Goal: Task Accomplishment & Management: Manage account settings

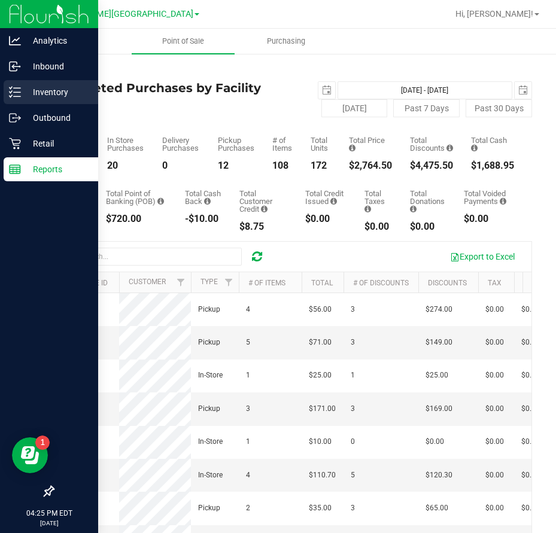
click at [51, 94] on p "Inventory" at bounding box center [57, 92] width 72 height 14
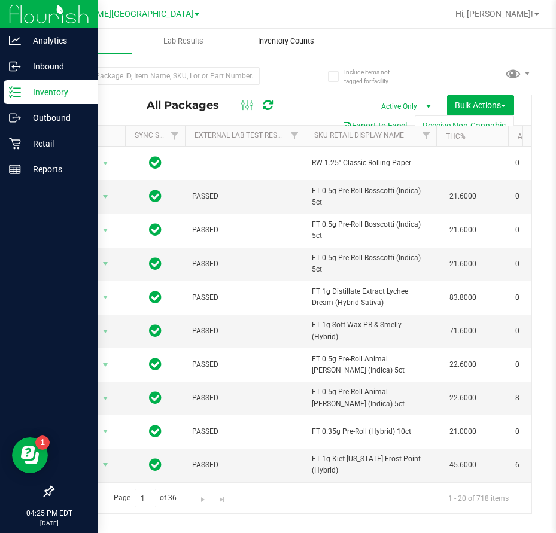
click at [289, 42] on span "Inventory Counts" at bounding box center [286, 41] width 89 height 11
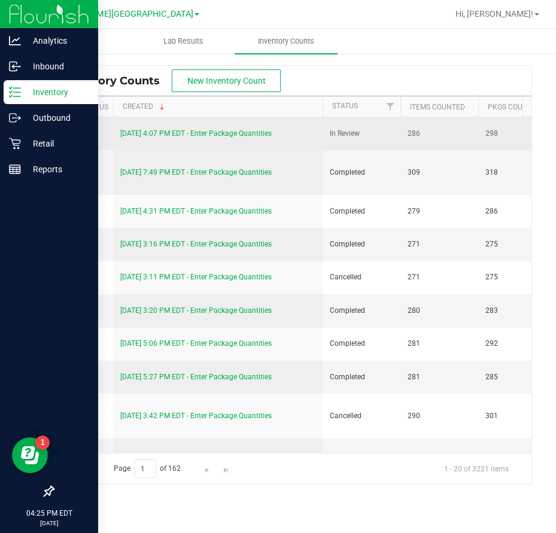
click at [233, 131] on link "[DATE] 4:07 PM EDT - Enter Package Quantities" at bounding box center [195, 133] width 151 height 8
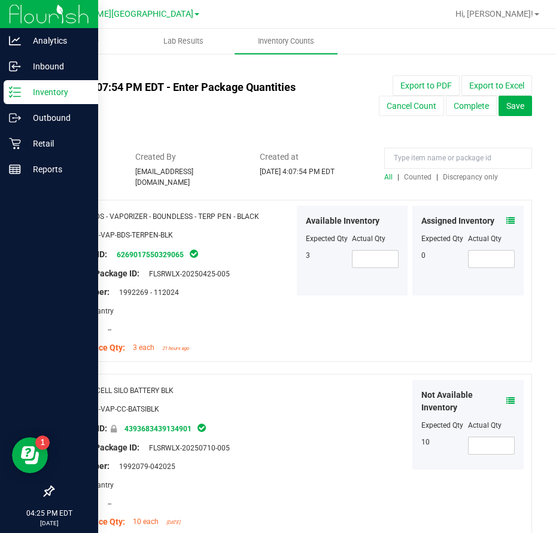
click at [444, 181] on span "Discrepancy only" at bounding box center [470, 177] width 55 height 8
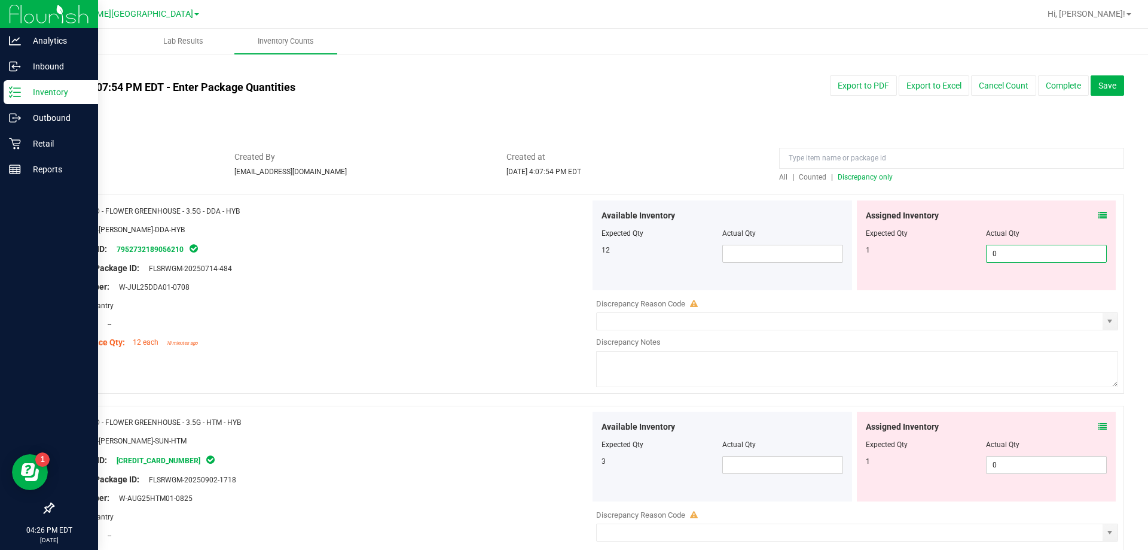
click at [555, 259] on span "0 0" at bounding box center [1046, 254] width 121 height 18
type input "1"
click at [465, 302] on div "Area: Pantry" at bounding box center [326, 305] width 528 height 13
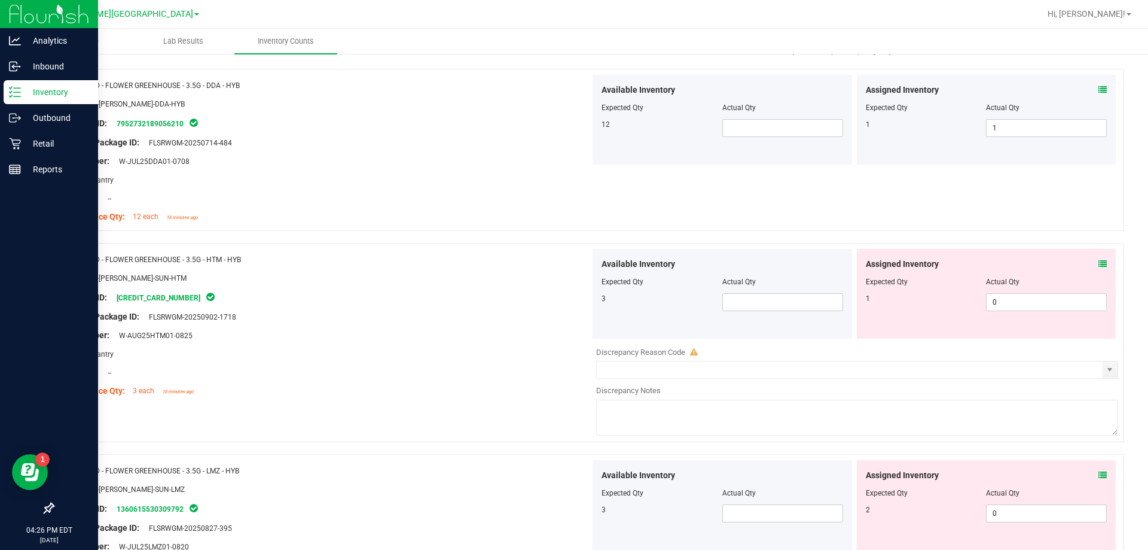
scroll to position [179, 0]
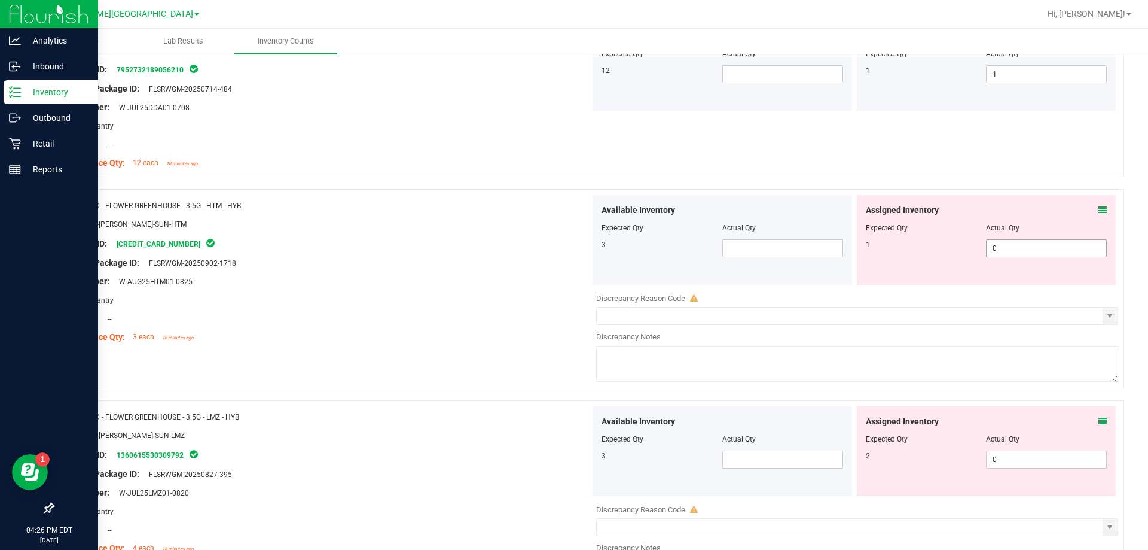
click at [555, 254] on span "0 0" at bounding box center [1046, 248] width 121 height 18
type input "1"
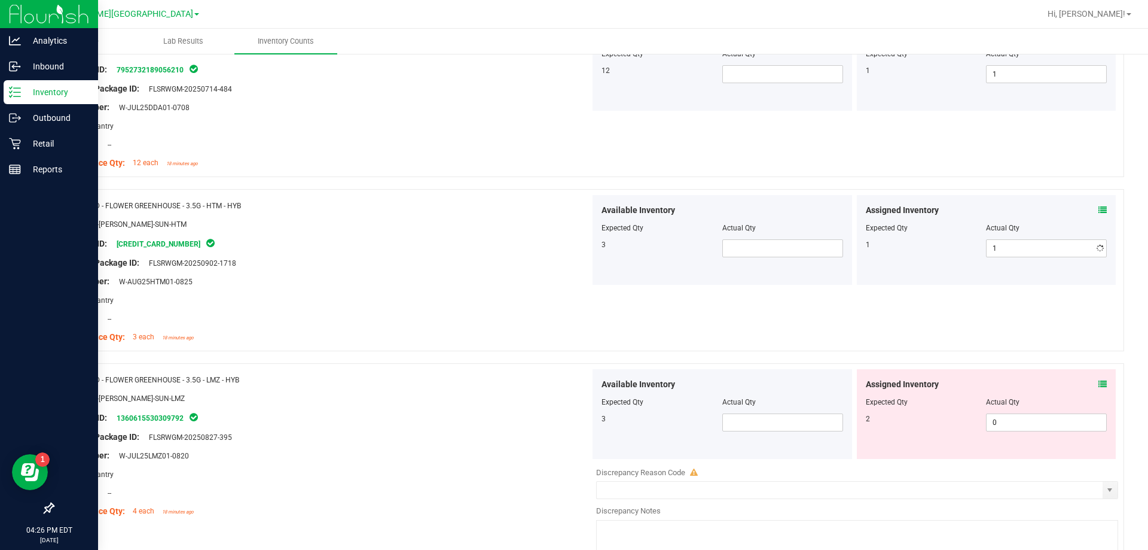
click at [417, 292] on div at bounding box center [326, 291] width 528 height 6
click at [555, 425] on span "0 0" at bounding box center [1046, 422] width 121 height 18
type input "1"
click at [494, 389] on div at bounding box center [326, 389] width 528 height 6
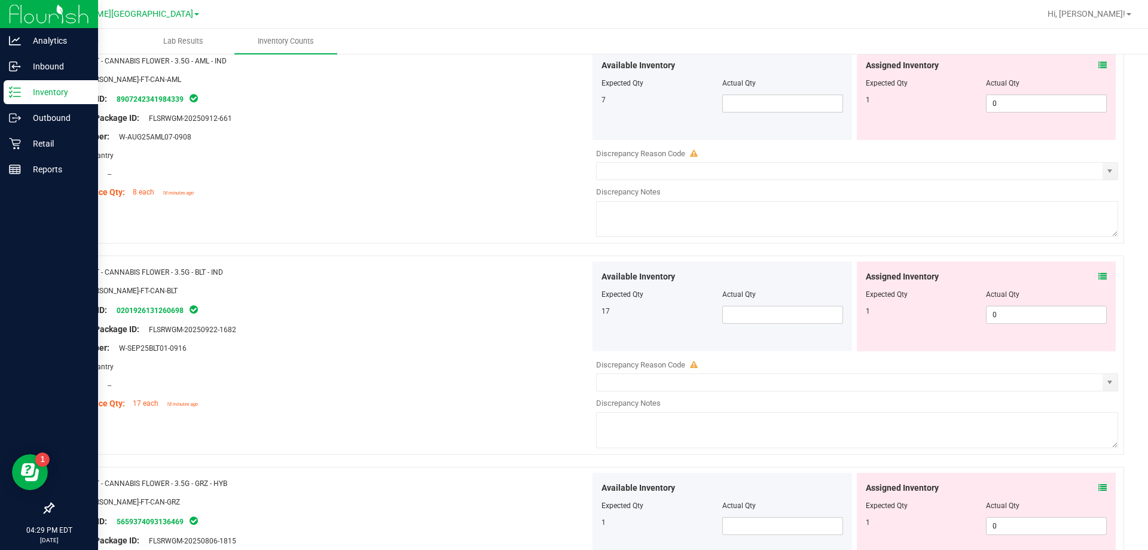
scroll to position [957, 0]
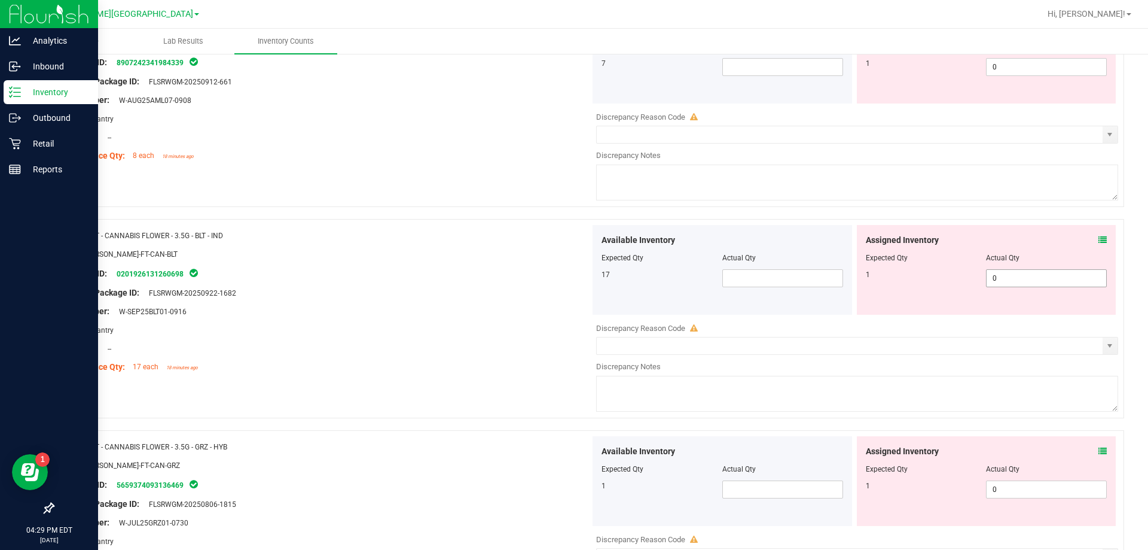
click at [555, 275] on span "0 0" at bounding box center [1046, 278] width 121 height 18
type input "1"
click at [487, 312] on div "Lot Number: W-SEP25BLT01-0916" at bounding box center [326, 311] width 528 height 13
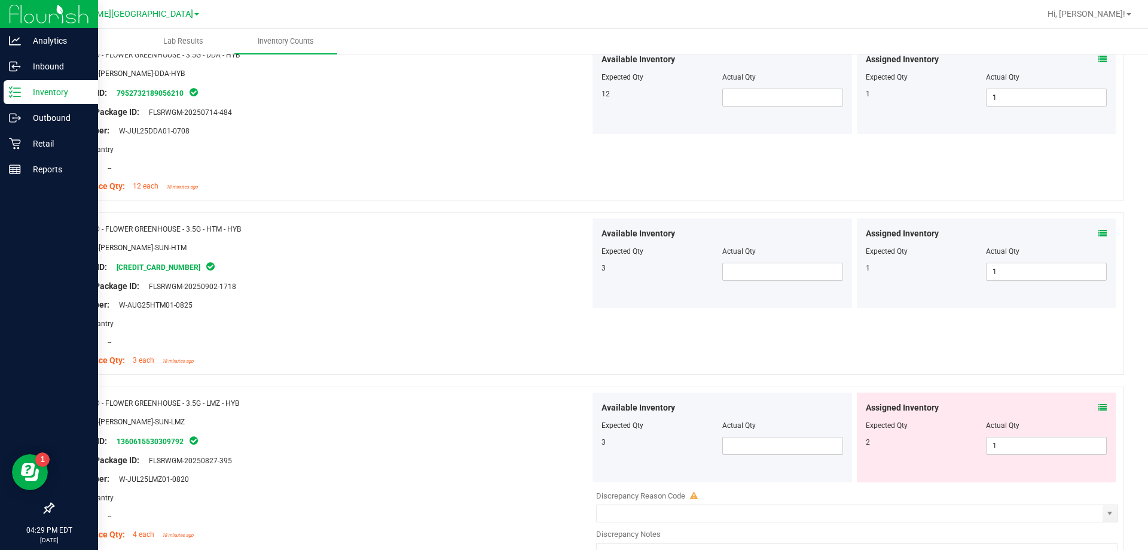
scroll to position [0, 0]
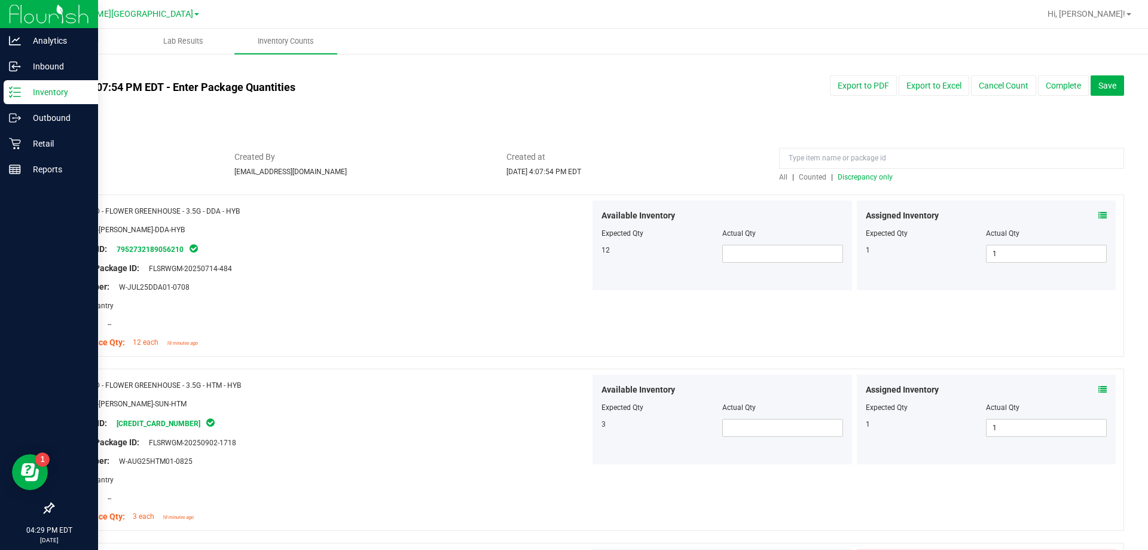
click at [555, 178] on span "Discrepancy only" at bounding box center [865, 177] width 55 height 8
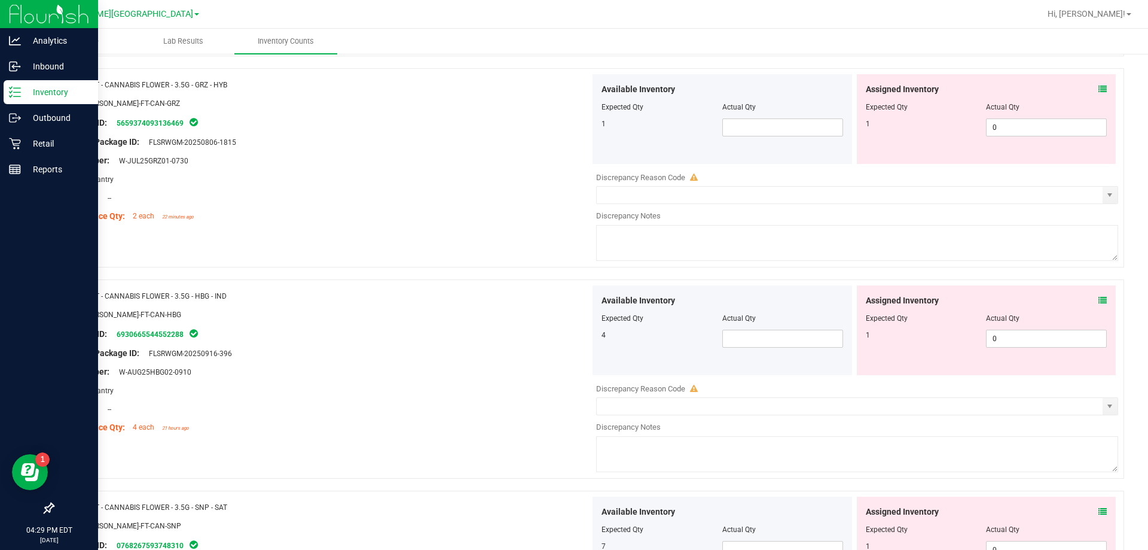
scroll to position [778, 0]
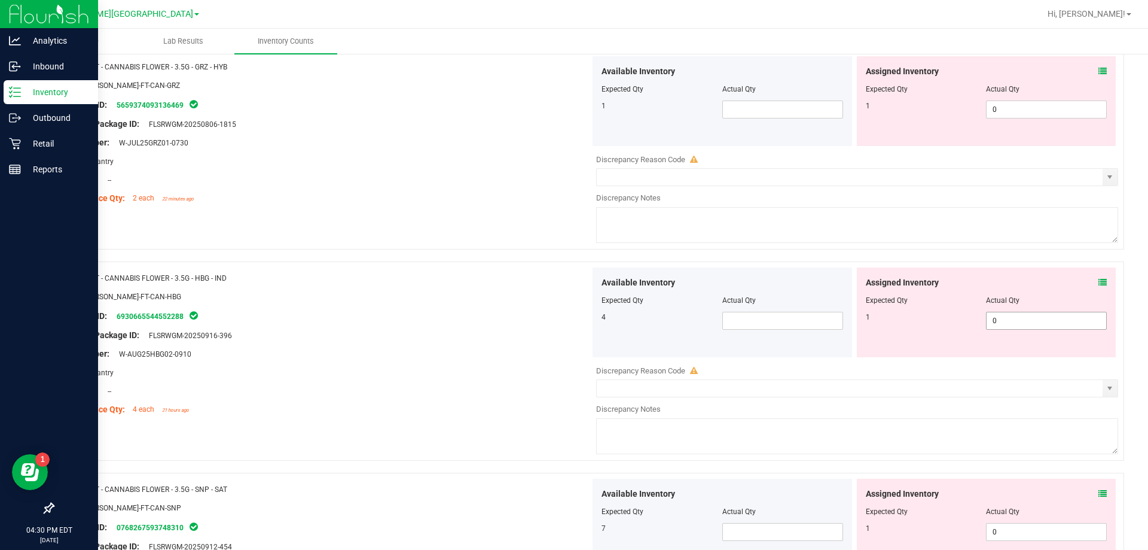
click at [555, 326] on span "0 0" at bounding box center [1046, 321] width 121 height 18
type input "1"
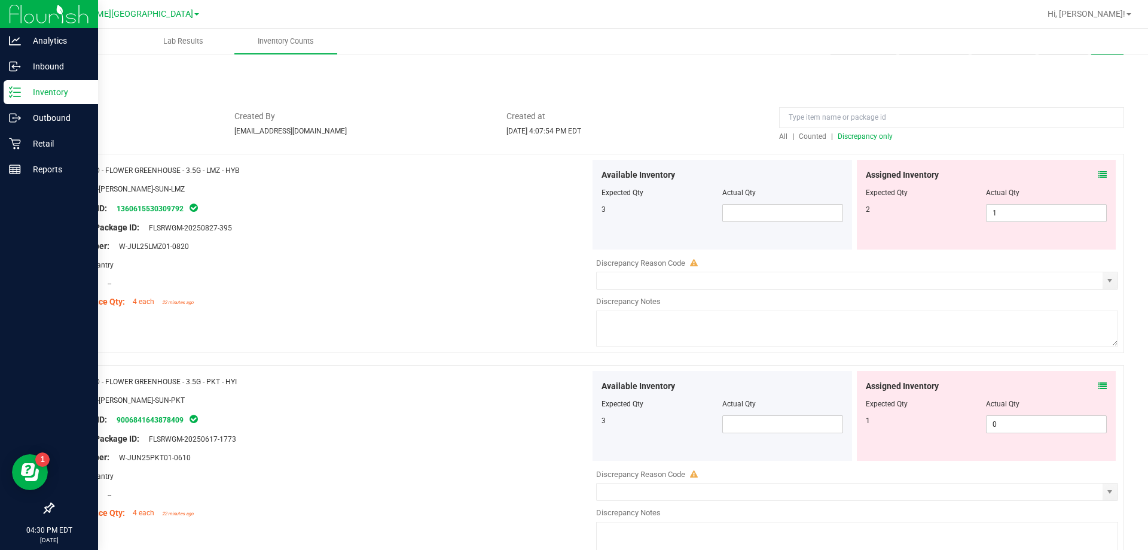
scroll to position [0, 0]
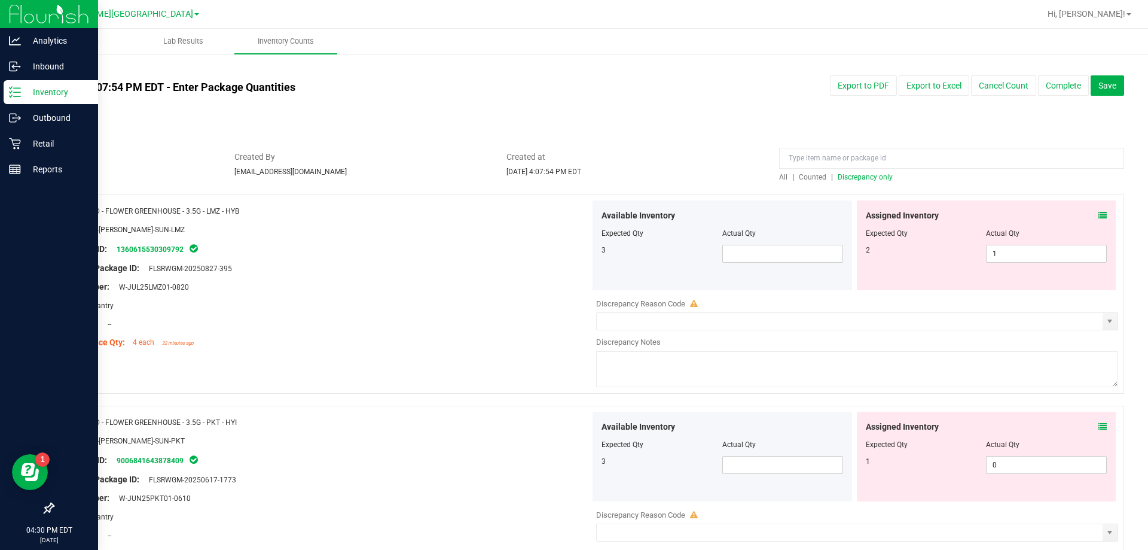
type input "1"
click at [555, 178] on span "Discrepancy only" at bounding box center [865, 177] width 55 height 8
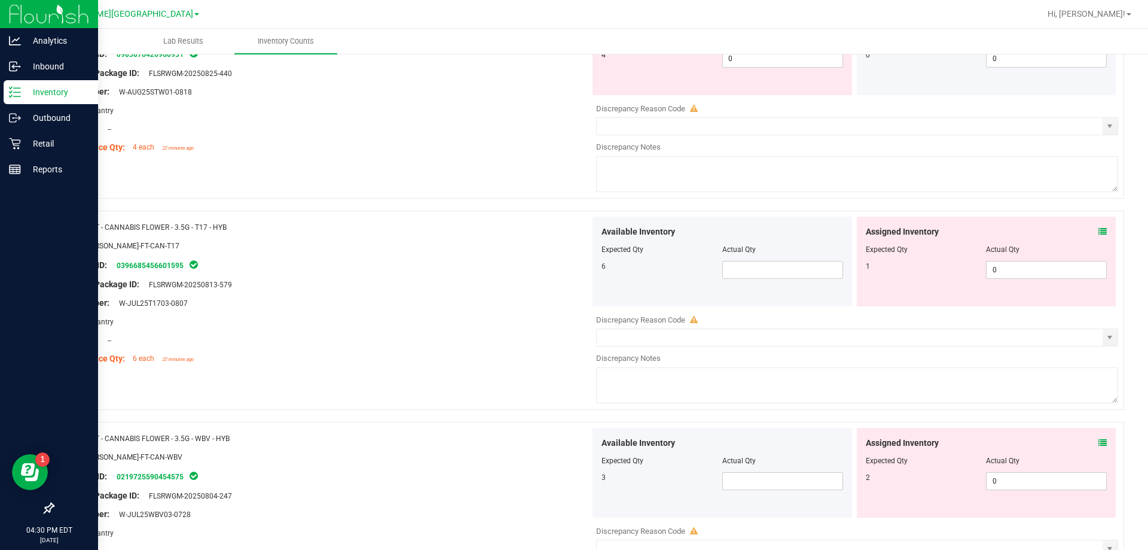
scroll to position [1256, 0]
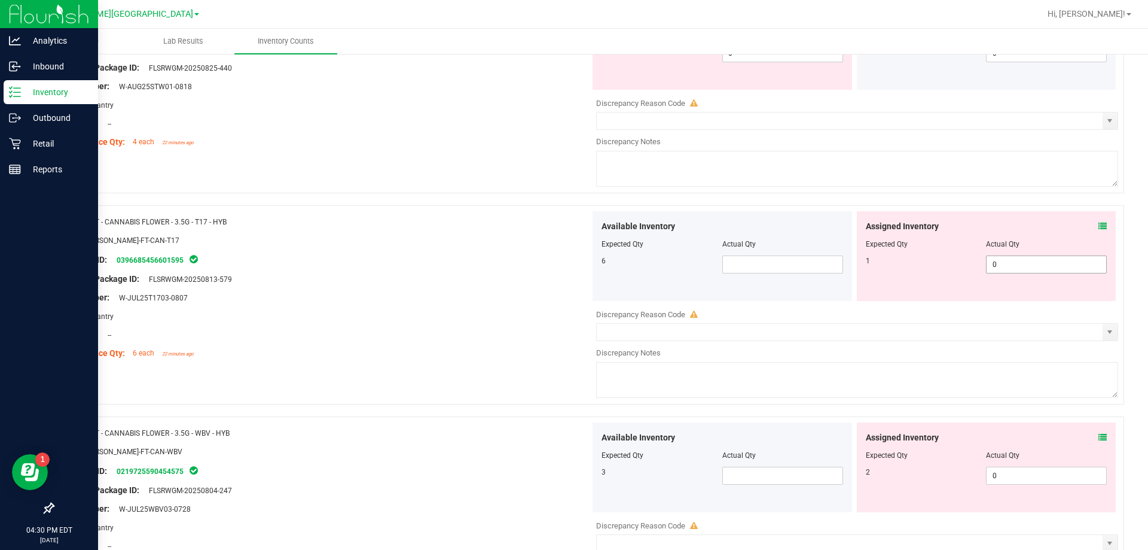
click at [555, 258] on span "0 0" at bounding box center [1046, 264] width 121 height 18
type input "1"
click at [489, 368] on div "Name: FT - CANNABIS FLOWER - 3.5G - T17 - HYB SKU: FLO-BUD-FT-CAN-T17 Package I…" at bounding box center [589, 310] width 1072 height 211
type input "1"
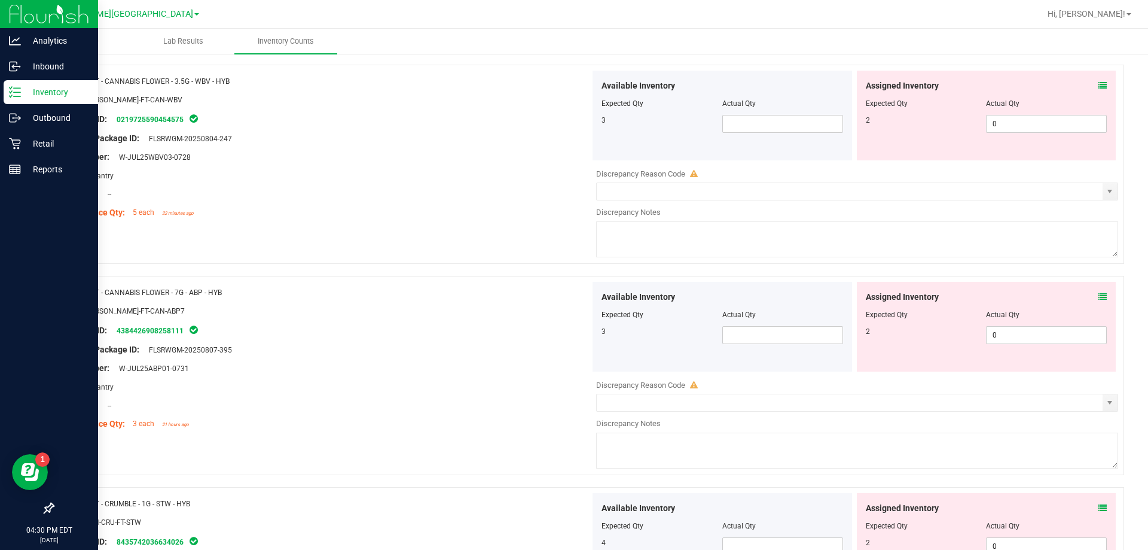
scroll to position [1615, 0]
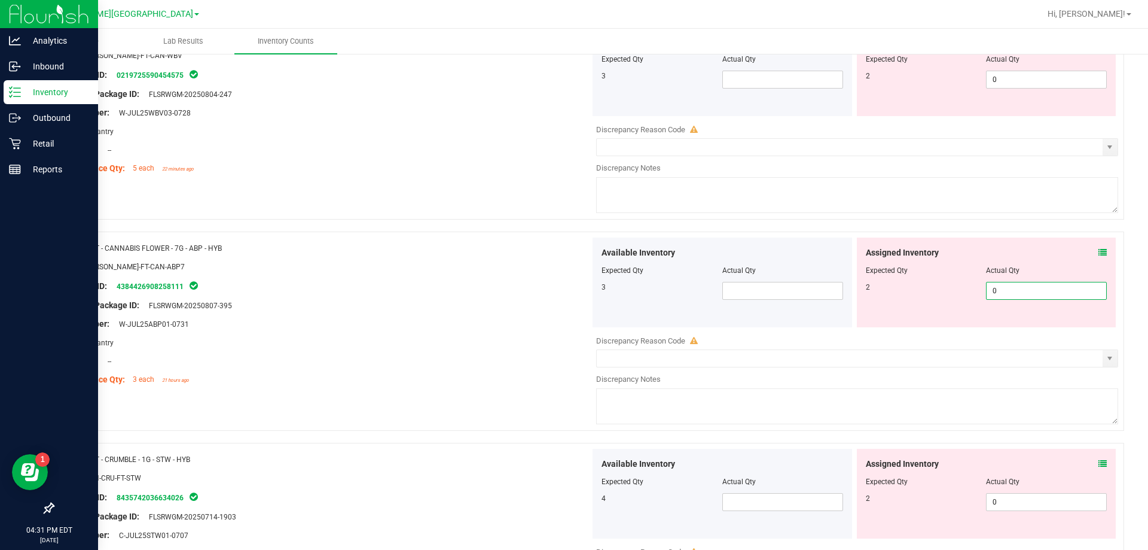
click at [555, 295] on span "0 0" at bounding box center [1046, 291] width 121 height 18
type input "2"
click at [527, 303] on div "Original Package ID: FLSRWGM-20250807-395" at bounding box center [326, 305] width 528 height 13
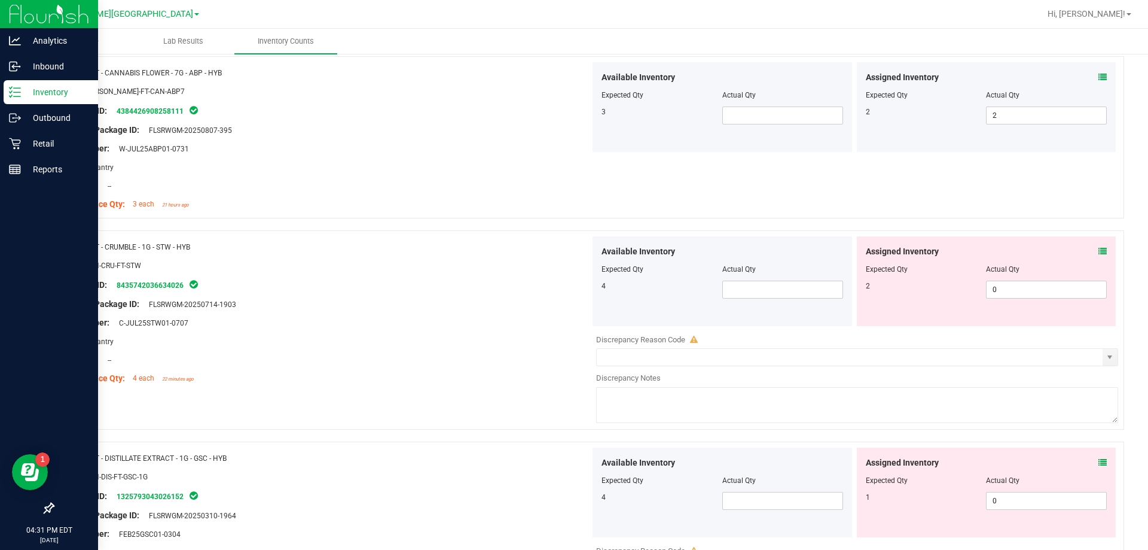
scroll to position [1794, 0]
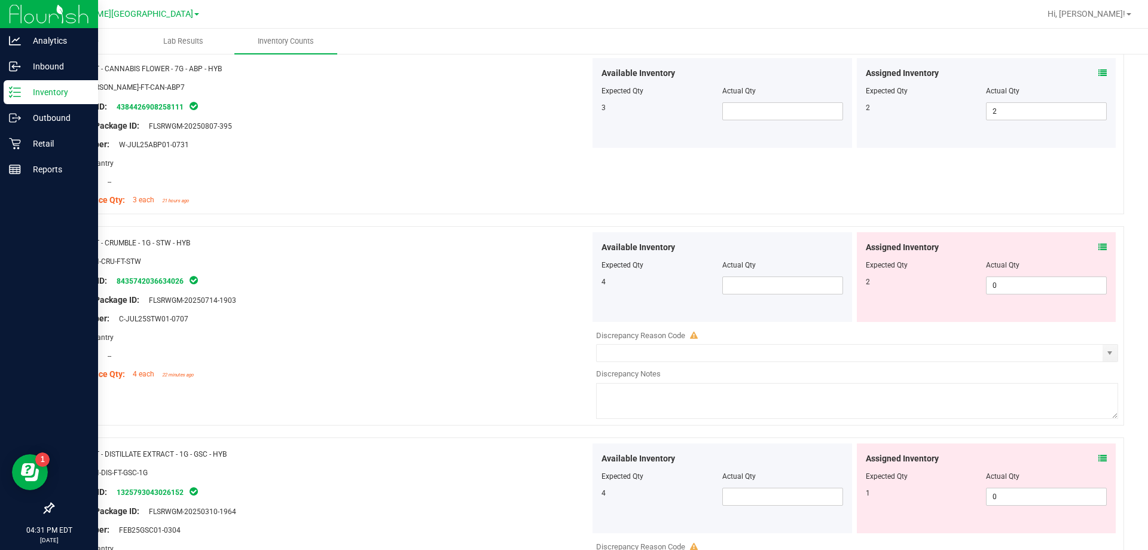
click at [30, 94] on p "Inventory" at bounding box center [57, 92] width 72 height 14
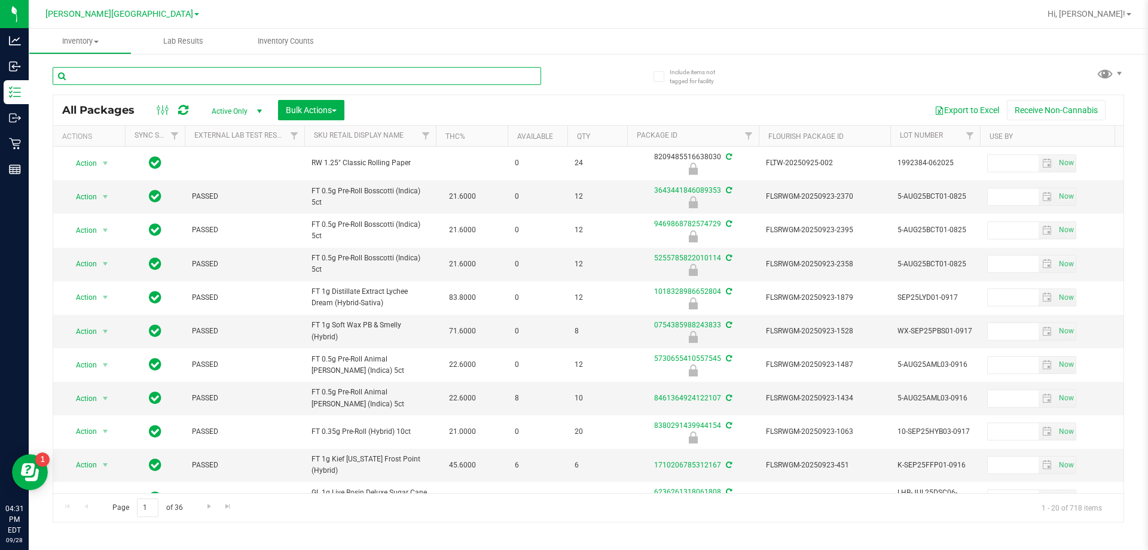
click at [163, 75] on input "text" at bounding box center [297, 76] width 489 height 18
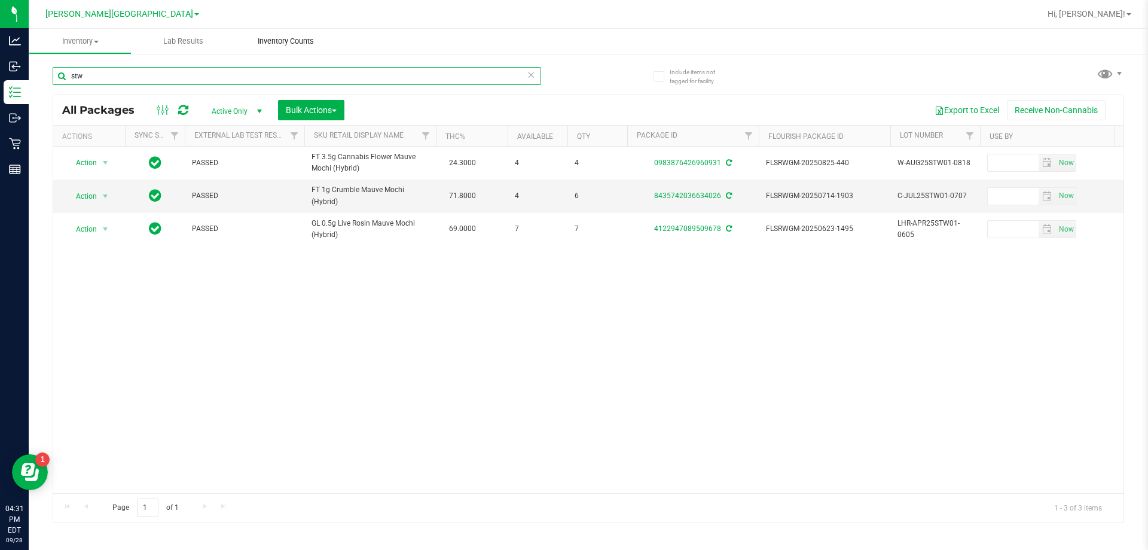
type input "stw"
click at [295, 39] on span "Inventory Counts" at bounding box center [286, 41] width 89 height 11
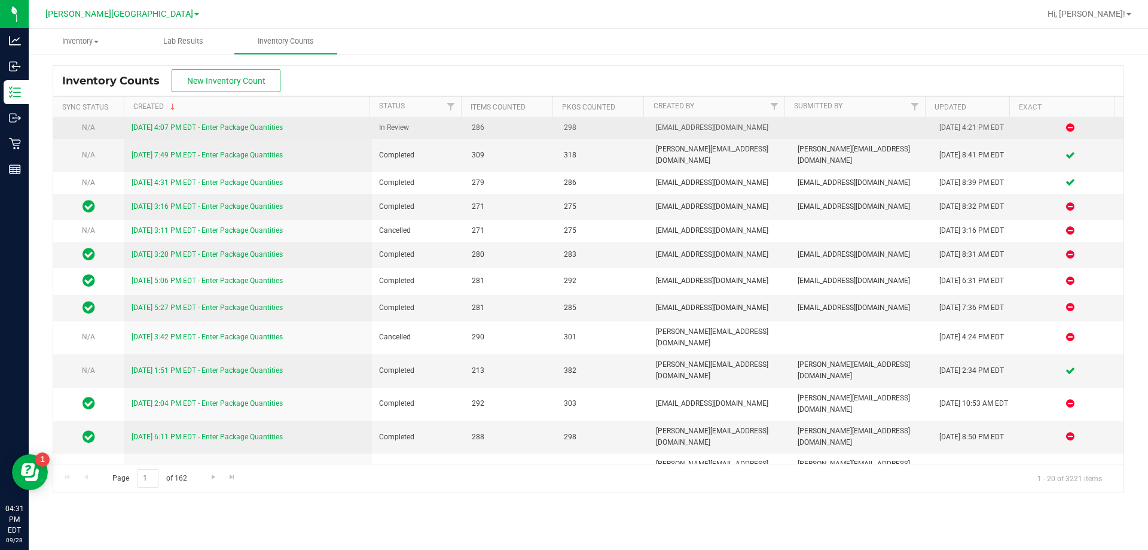
click at [247, 128] on link "9/28/25 4:07 PM EDT - Enter Package Quantities" at bounding box center [207, 127] width 151 height 8
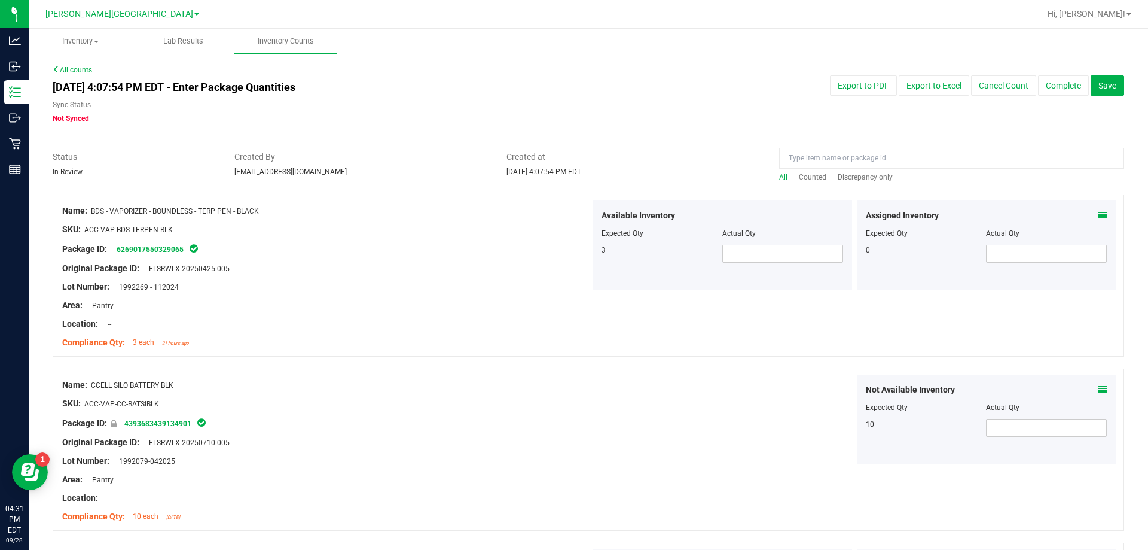
click at [555, 178] on span "Discrepancy only" at bounding box center [865, 177] width 55 height 8
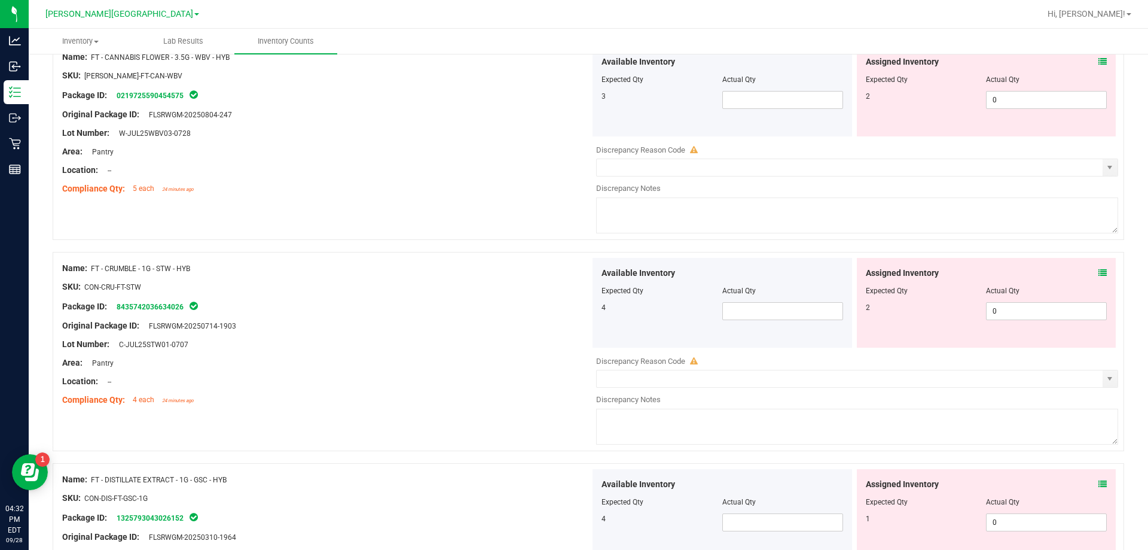
scroll to position [1435, 0]
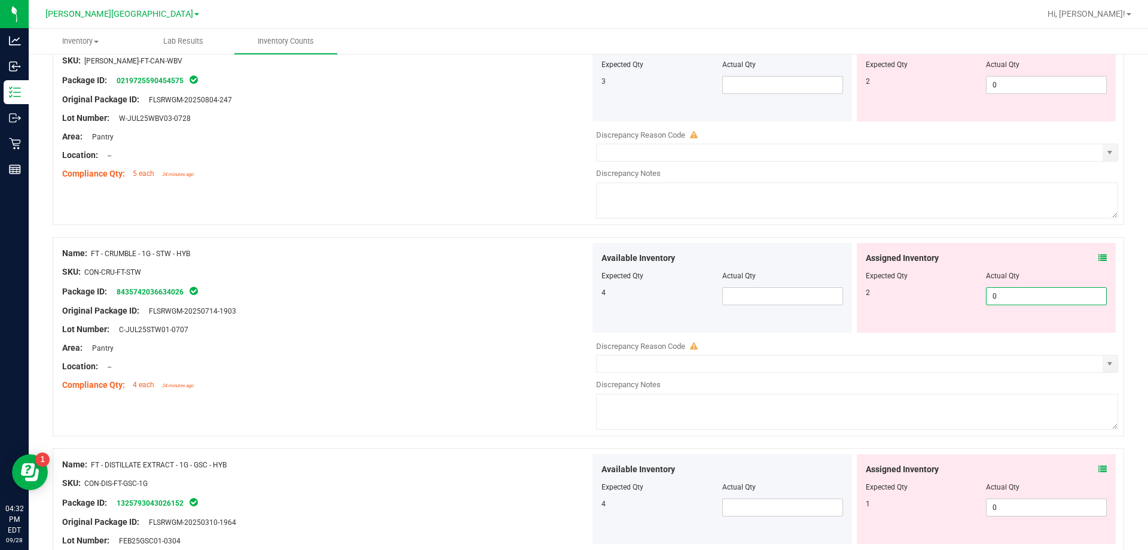
click at [555, 298] on span "0 0" at bounding box center [1046, 296] width 121 height 18
type input "2"
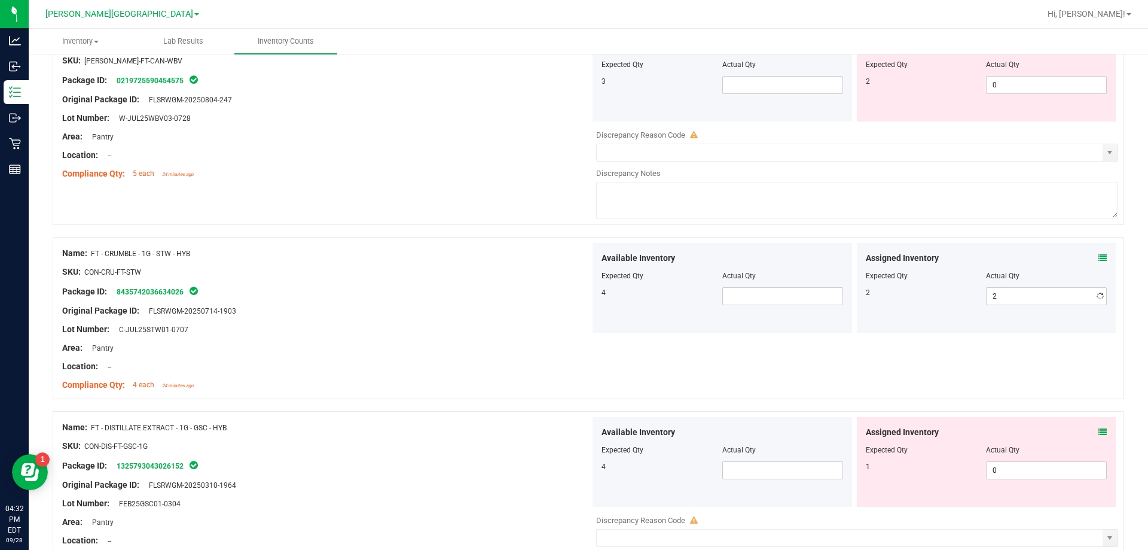
click at [481, 334] on div "Lot Number: C-JUL25STW01-0707" at bounding box center [326, 329] width 528 height 13
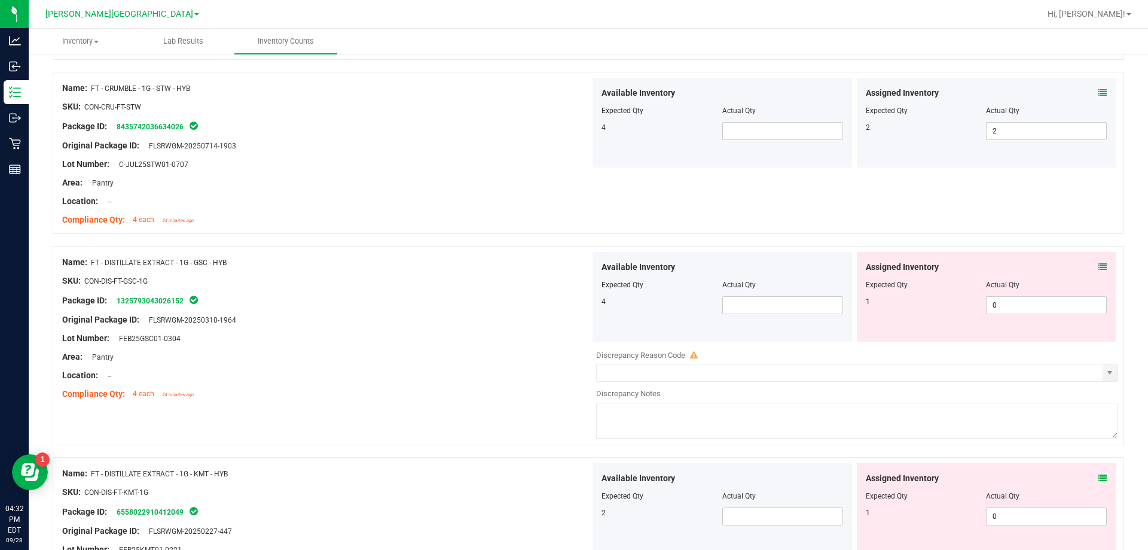
scroll to position [1615, 0]
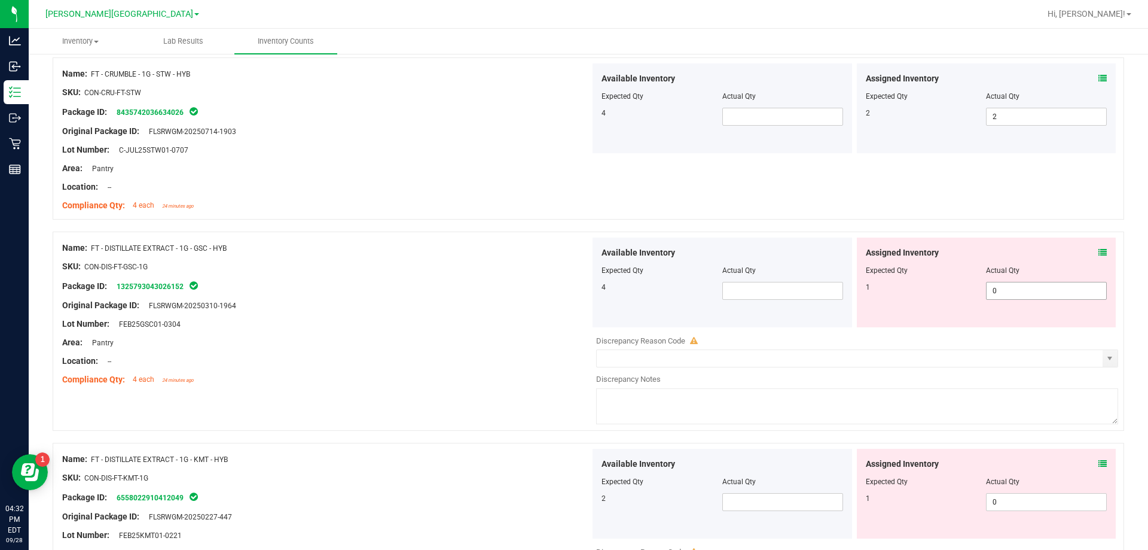
click at [555, 284] on span "0 0" at bounding box center [1046, 291] width 121 height 18
type input "1"
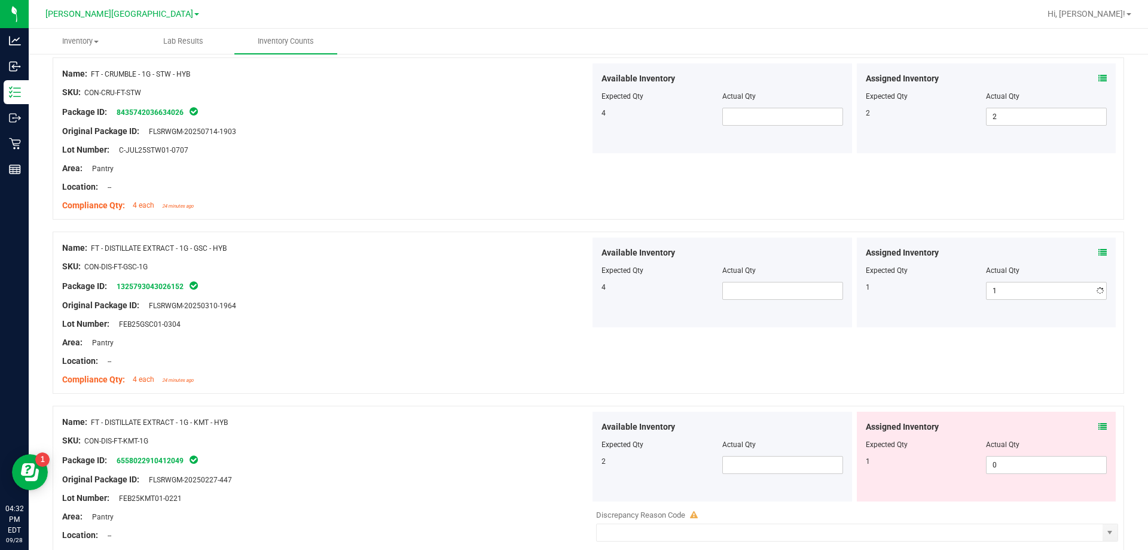
click at [467, 366] on div "Location: --" at bounding box center [326, 361] width 528 height 13
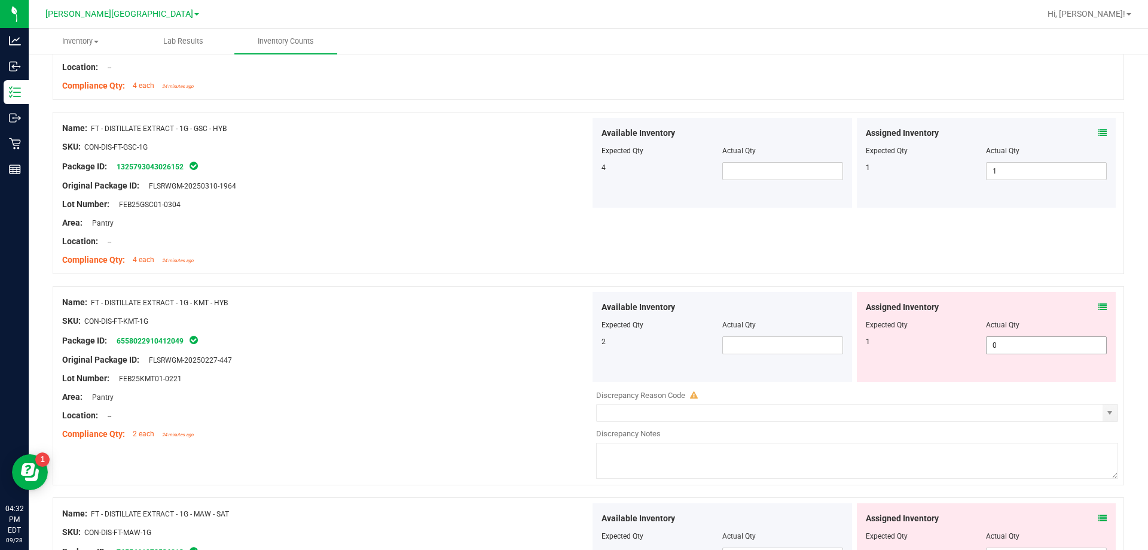
click at [555, 344] on span "0 0" at bounding box center [1046, 345] width 121 height 18
type input "1"
click at [514, 337] on div "Package ID: 6558022910412049" at bounding box center [326, 340] width 528 height 14
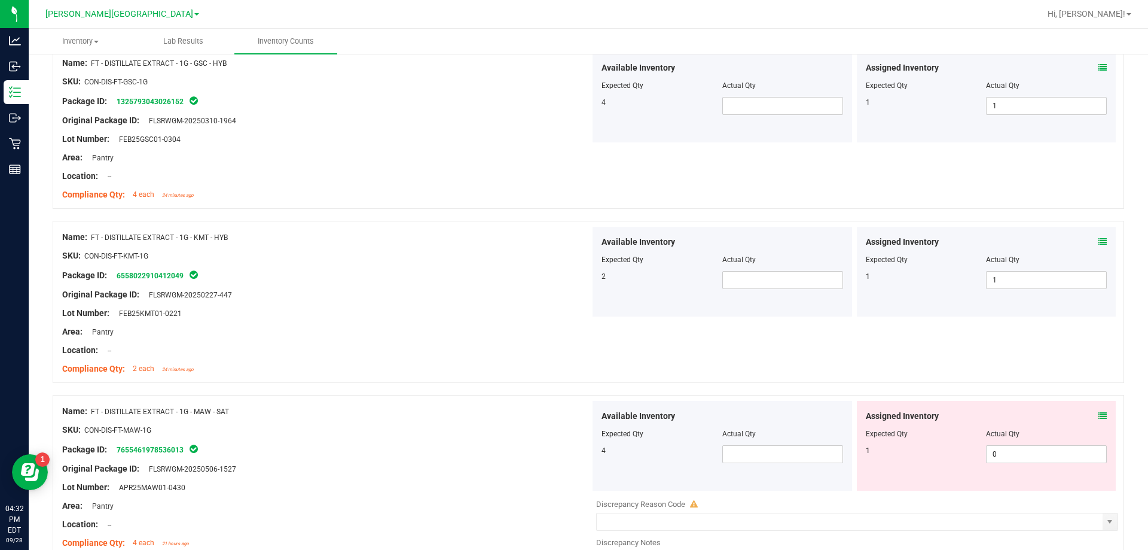
scroll to position [1914, 0]
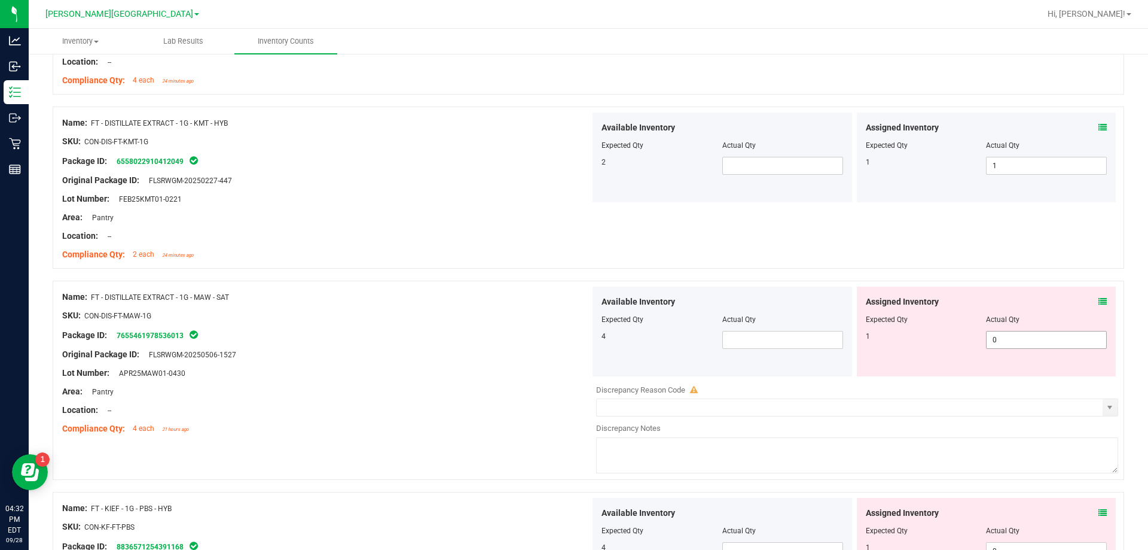
click at [555, 338] on span "0 0" at bounding box center [1046, 340] width 121 height 18
type input "1"
click at [531, 381] on div at bounding box center [326, 382] width 528 height 6
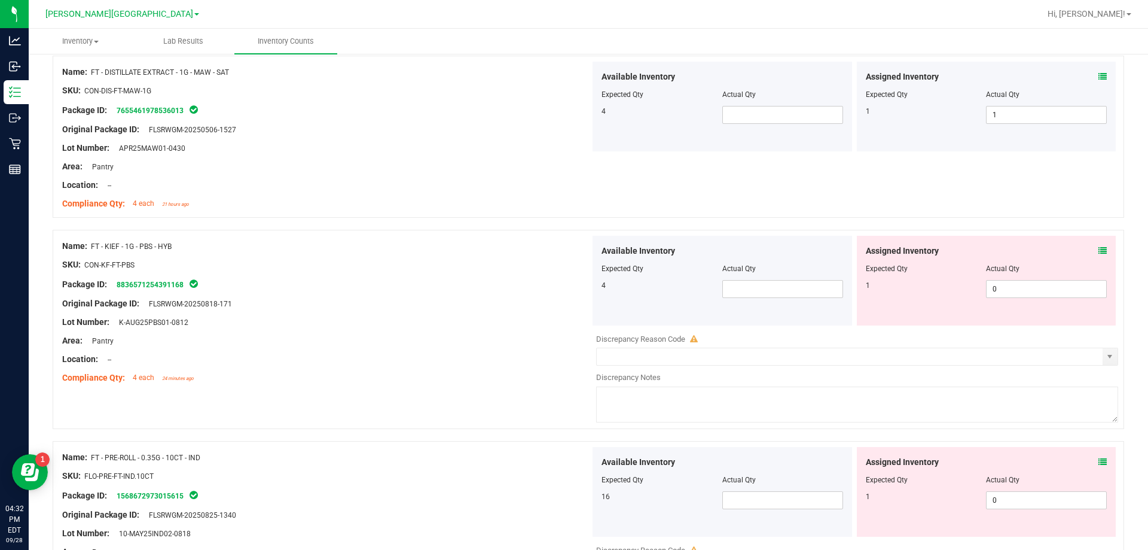
scroll to position [2153, 0]
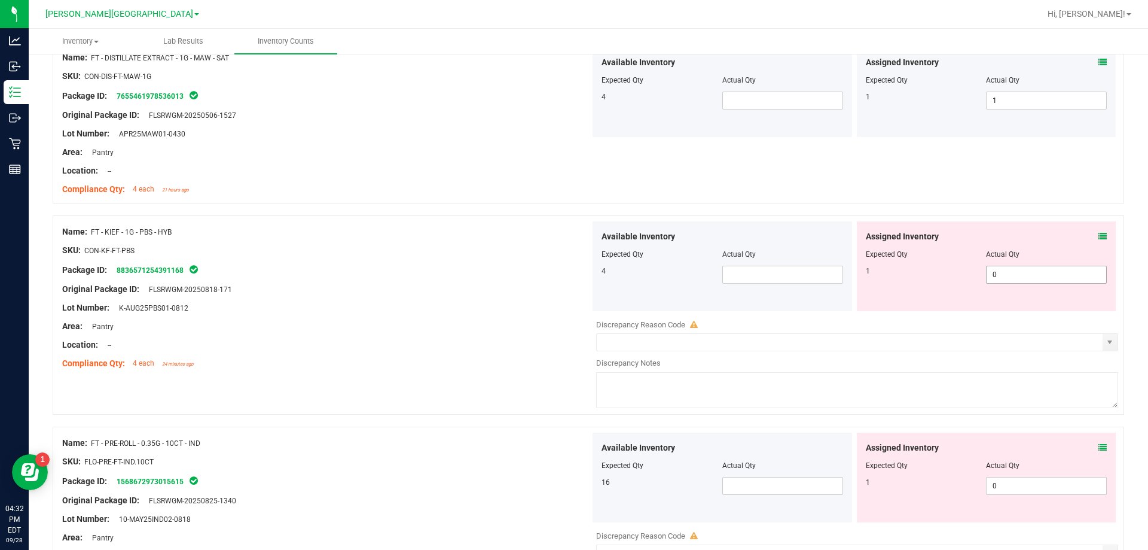
click at [555, 279] on span "0 0" at bounding box center [1046, 275] width 121 height 18
type input "1"
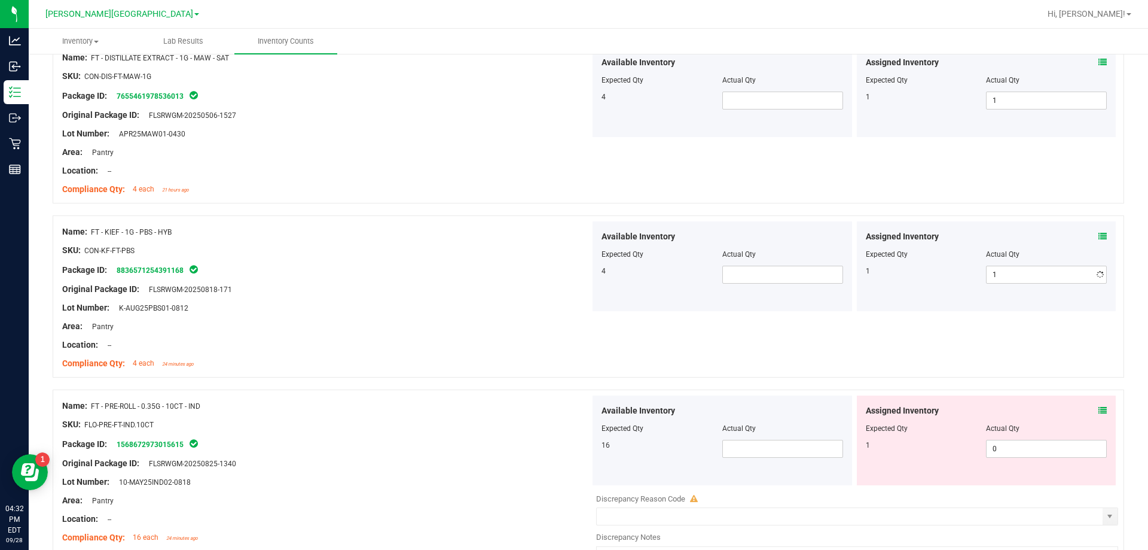
click at [443, 278] on div at bounding box center [326, 280] width 528 height 6
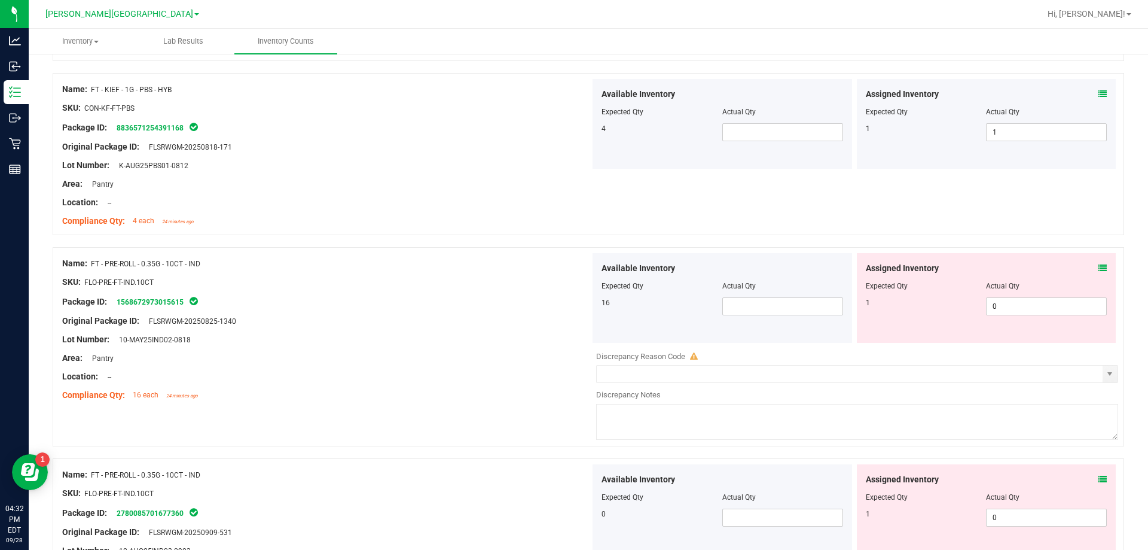
scroll to position [2333, 0]
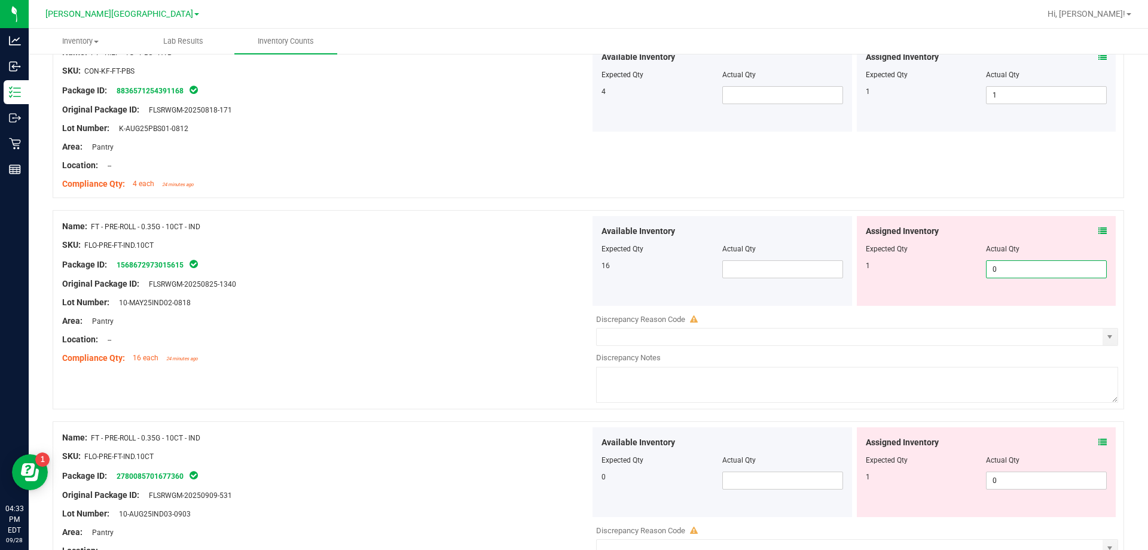
click at [555, 274] on span "0 0" at bounding box center [1046, 269] width 121 height 18
type input "1"
click at [555, 484] on div "Available Inventory Expected Qty Actual Qty 0 0 0" at bounding box center [854, 522] width 528 height 190
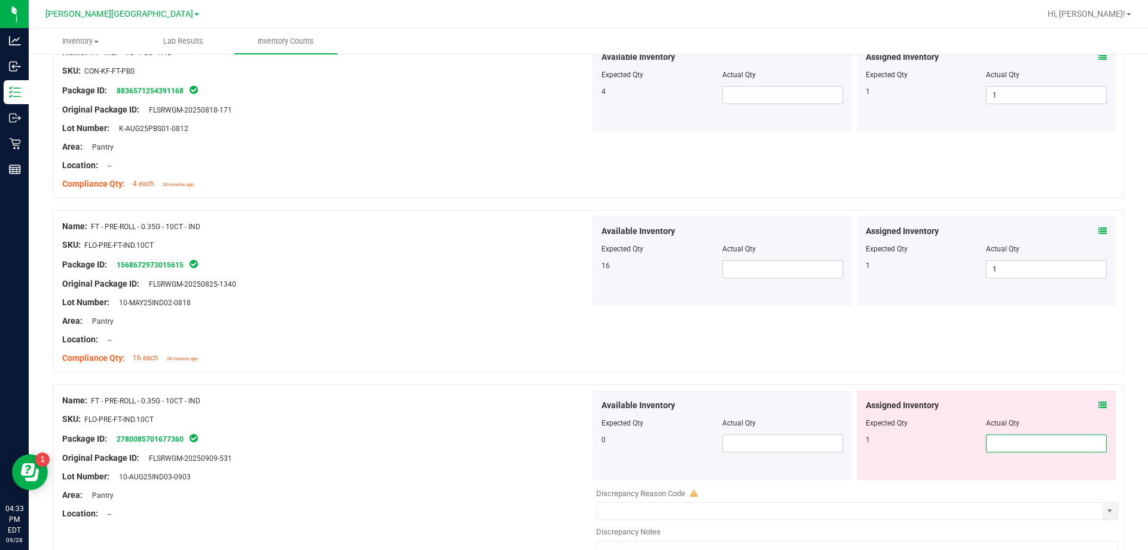
type input "1"
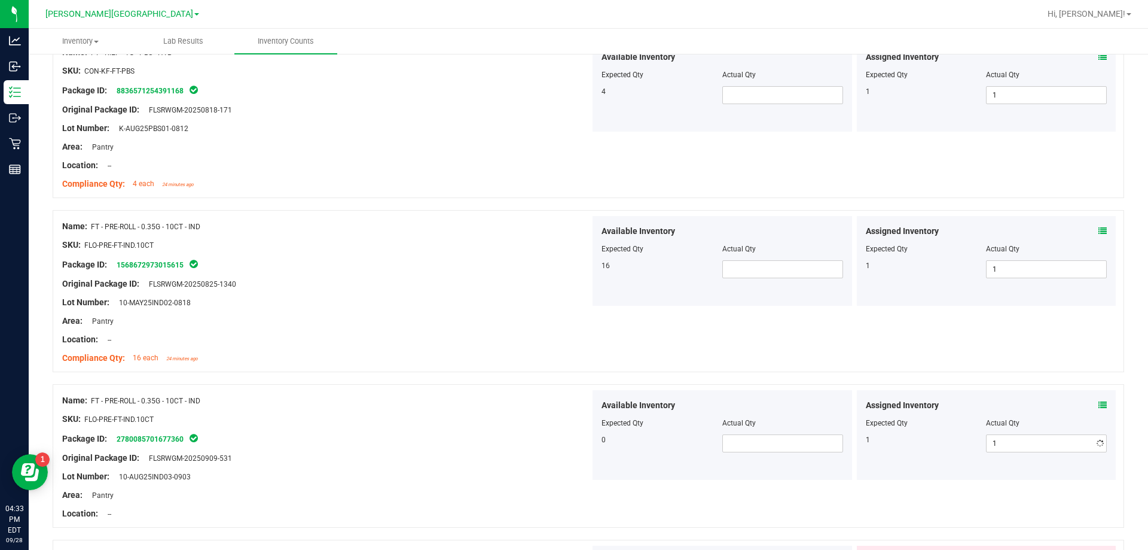
click at [362, 294] on div at bounding box center [326, 293] width 528 height 6
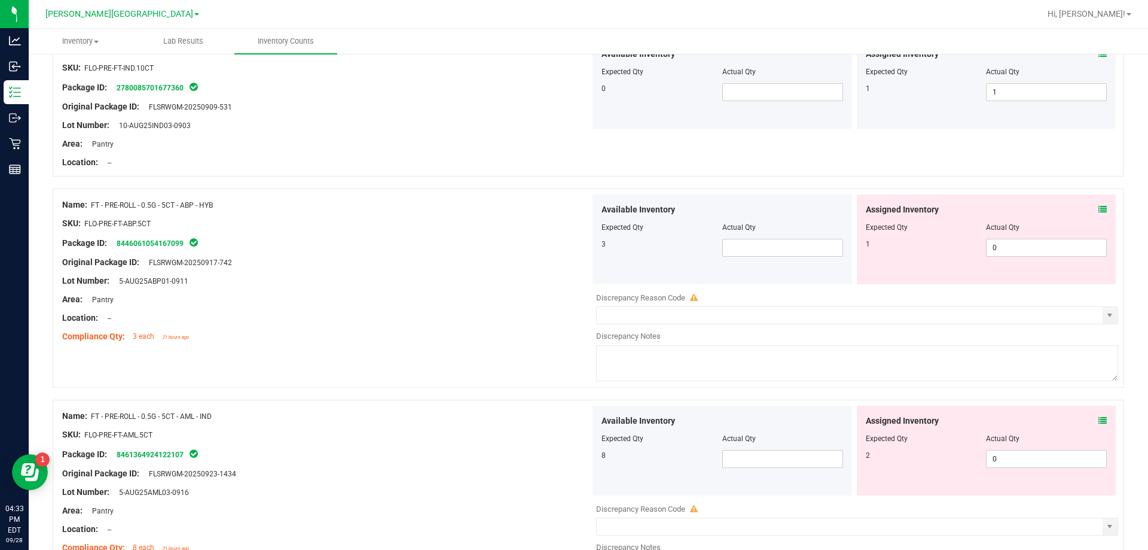
scroll to position [2691, 0]
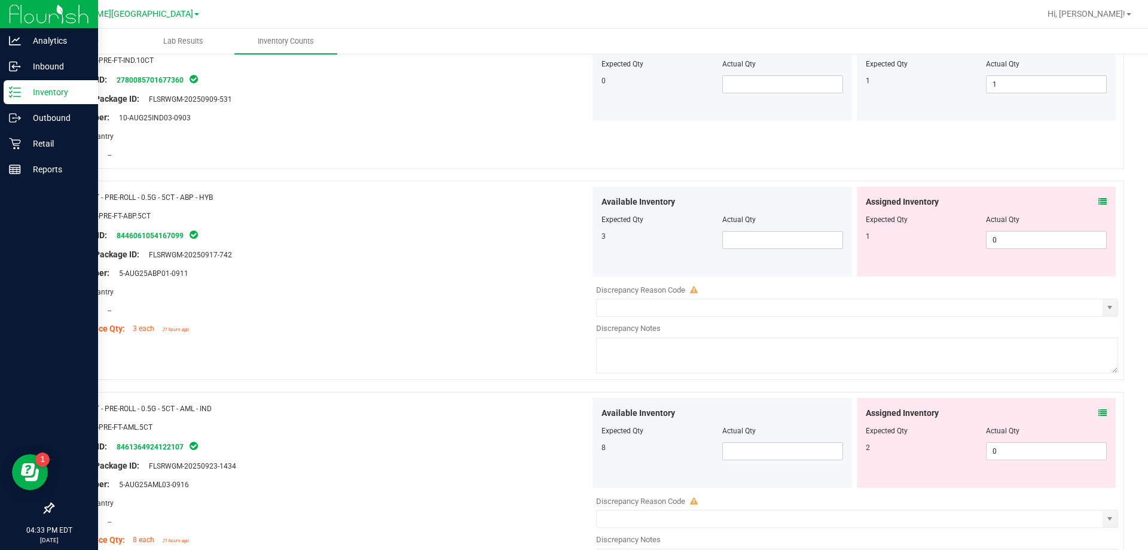
click at [7, 97] on div "Inventory" at bounding box center [51, 92] width 94 height 24
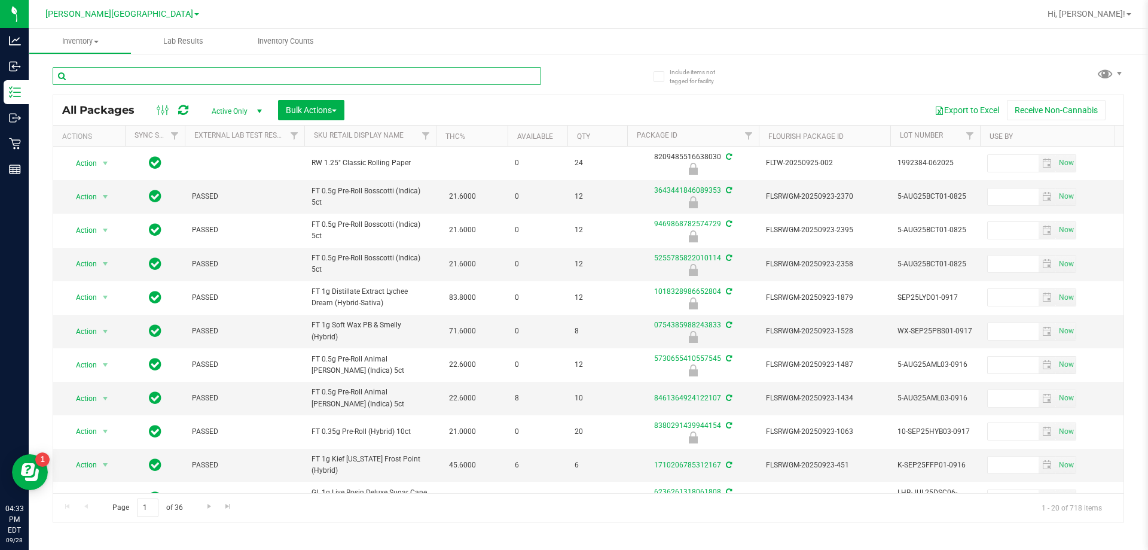
click at [132, 75] on input "text" at bounding box center [297, 76] width 489 height 18
type input "4518543119255951"
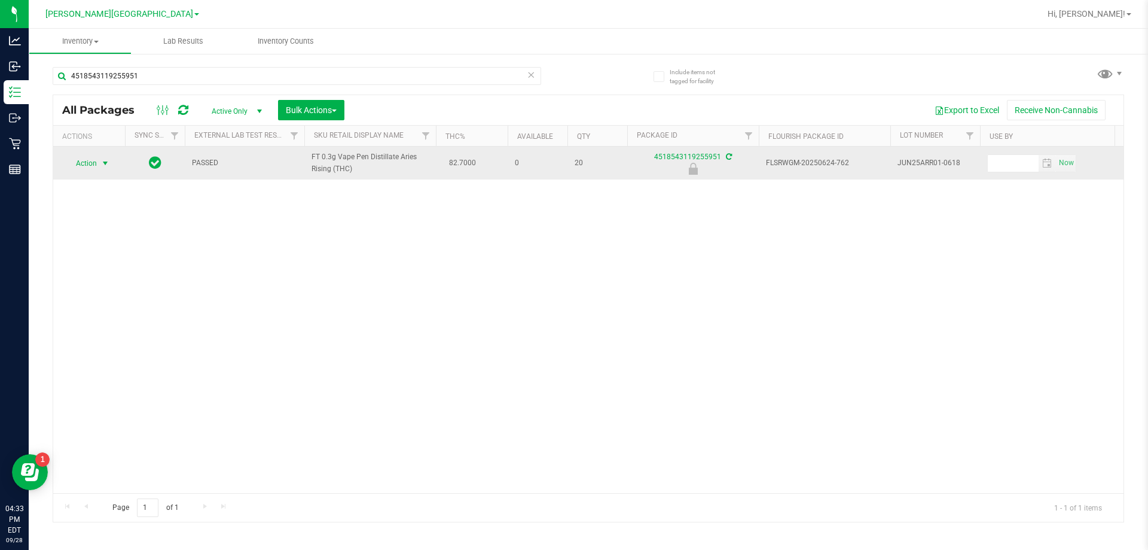
click at [101, 163] on span "select" at bounding box center [105, 163] width 10 height 10
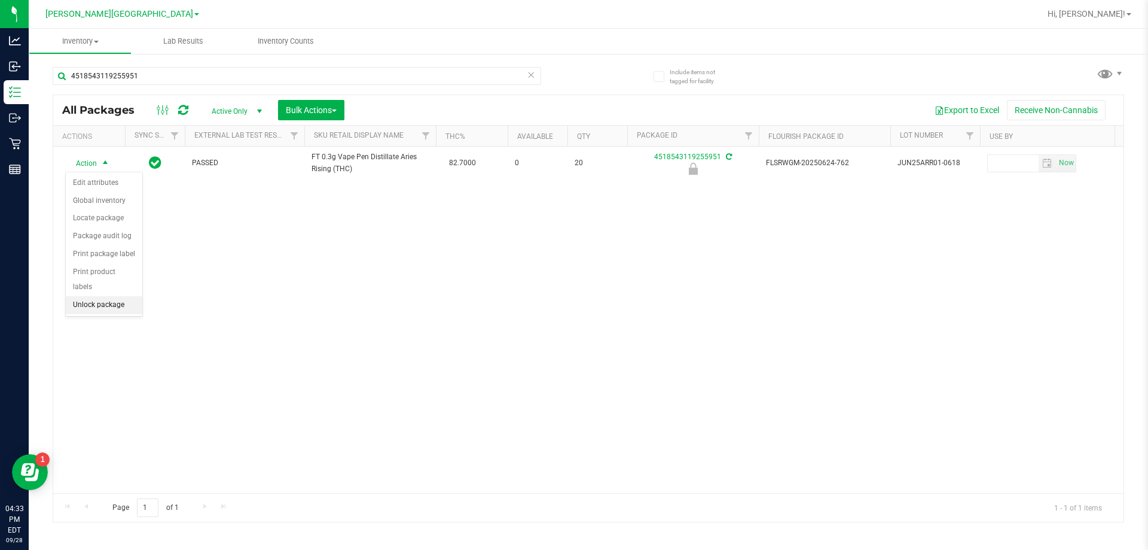
click at [89, 296] on li "Unlock package" at bounding box center [104, 305] width 77 height 18
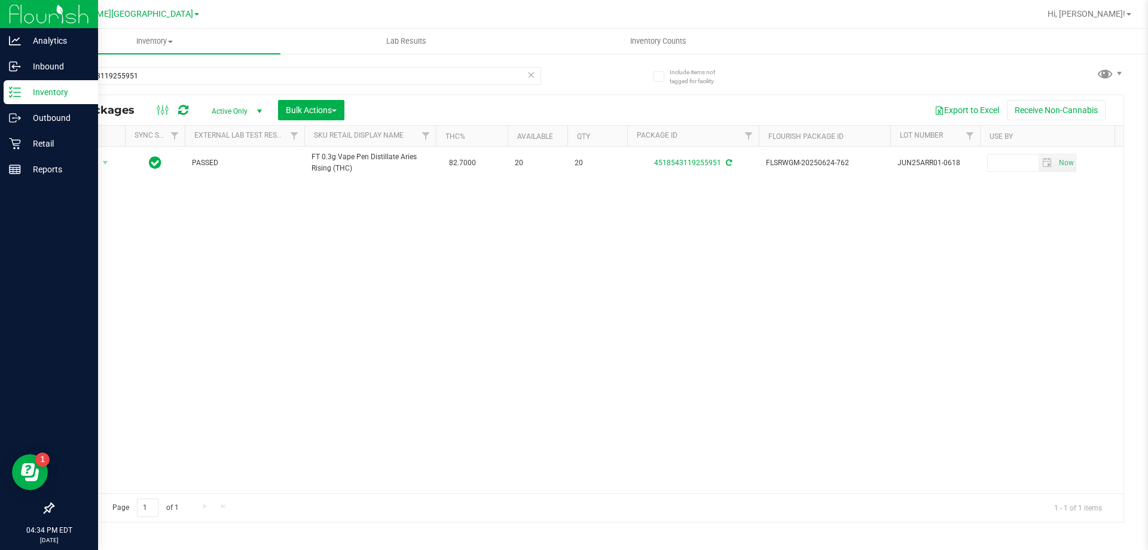
click at [47, 86] on p "Inventory" at bounding box center [57, 92] width 72 height 14
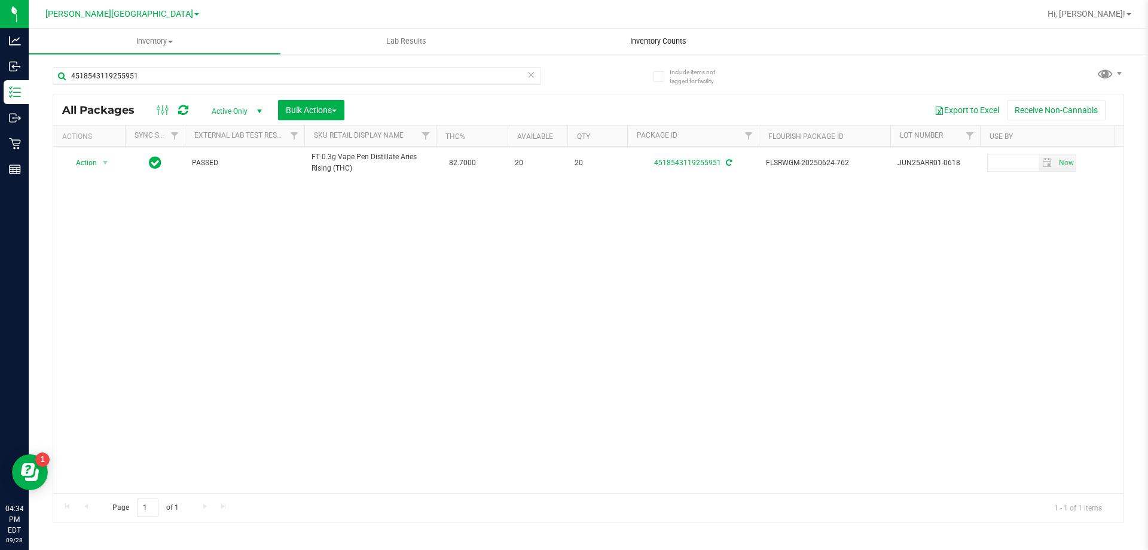
click at [555, 39] on span "Inventory Counts" at bounding box center [658, 41] width 89 height 11
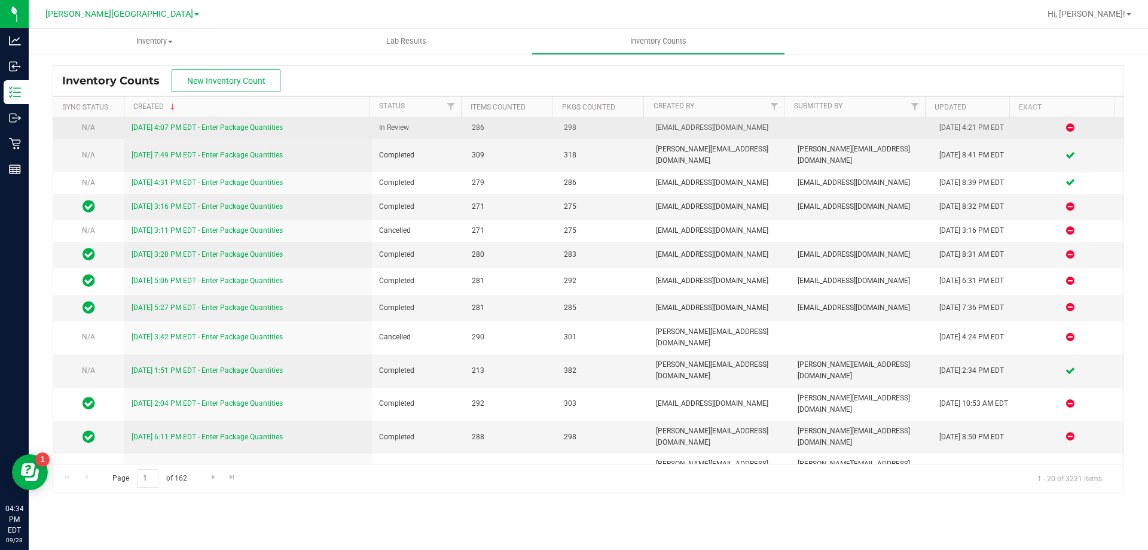
click at [271, 129] on link "9/28/25 4:07 PM EDT - Enter Package Quantities" at bounding box center [207, 127] width 151 height 8
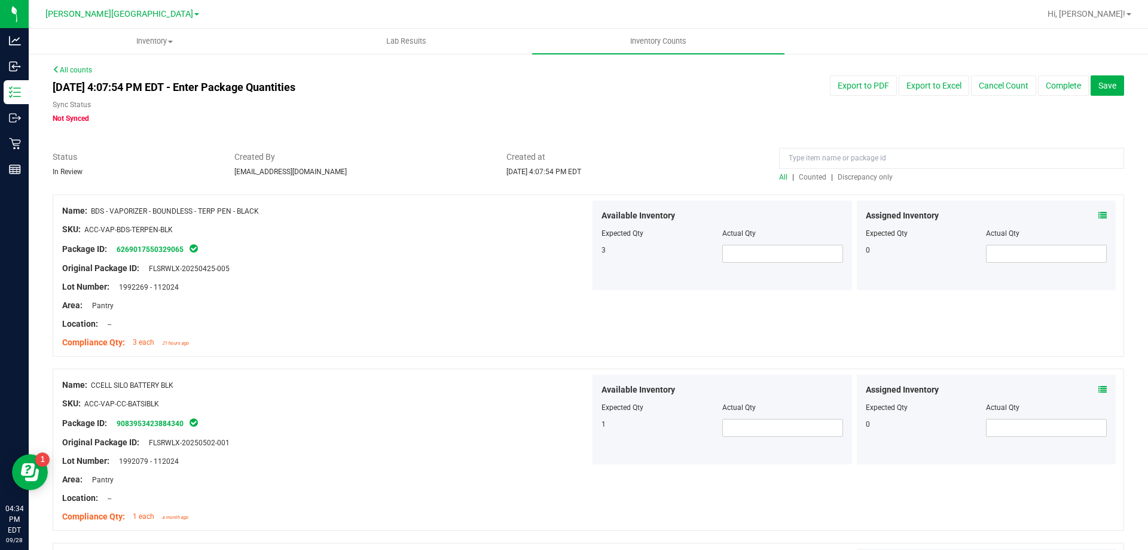
click at [555, 176] on span "Discrepancy only" at bounding box center [865, 177] width 55 height 8
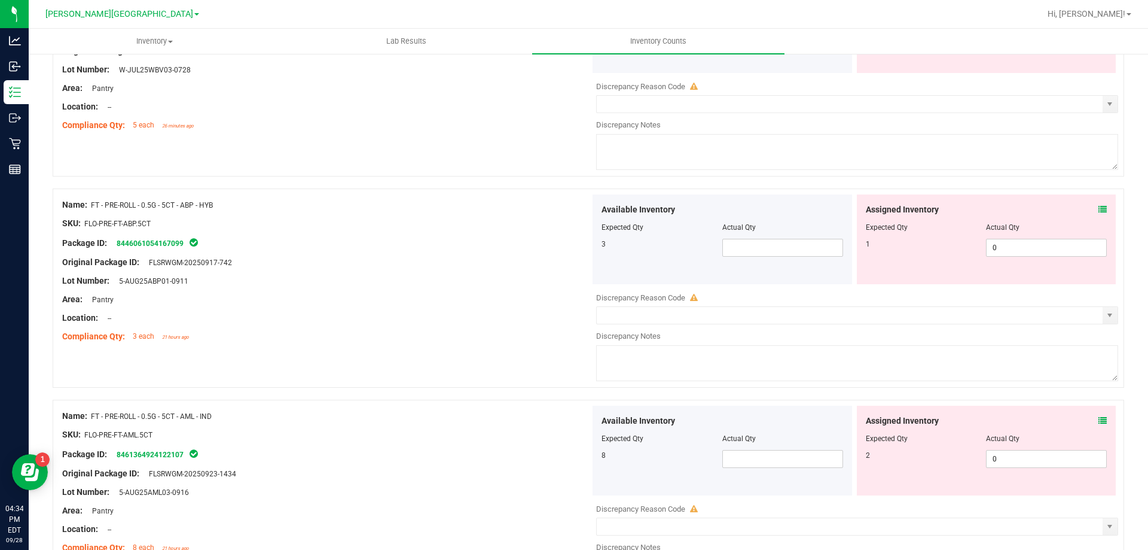
scroll to position [1495, 0]
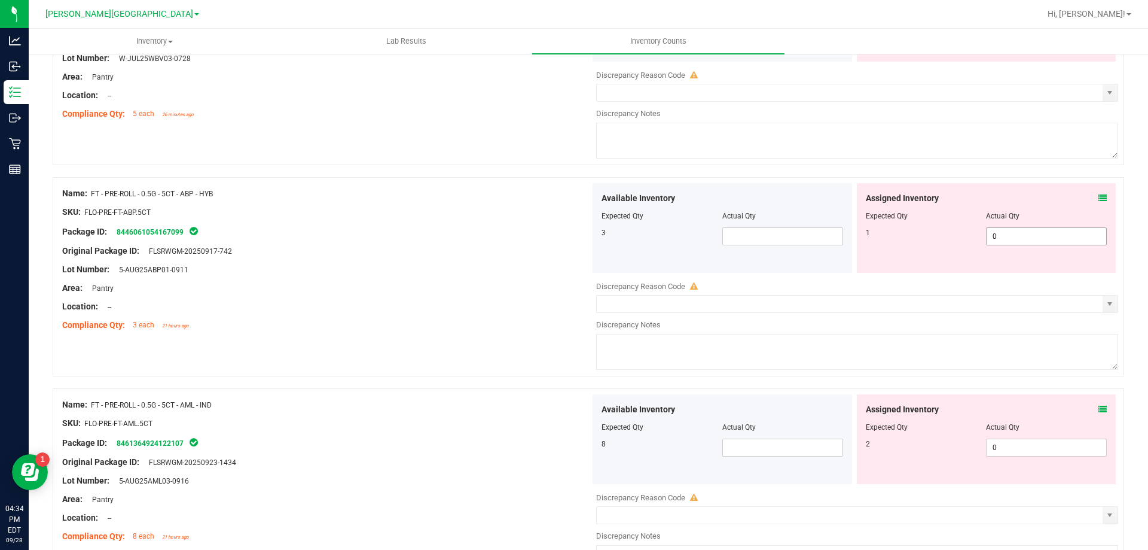
click at [555, 238] on span "0 0" at bounding box center [1046, 236] width 121 height 18
click at [555, 237] on input "0" at bounding box center [1047, 236] width 120 height 17
type input "1"
click at [417, 316] on div at bounding box center [326, 316] width 528 height 6
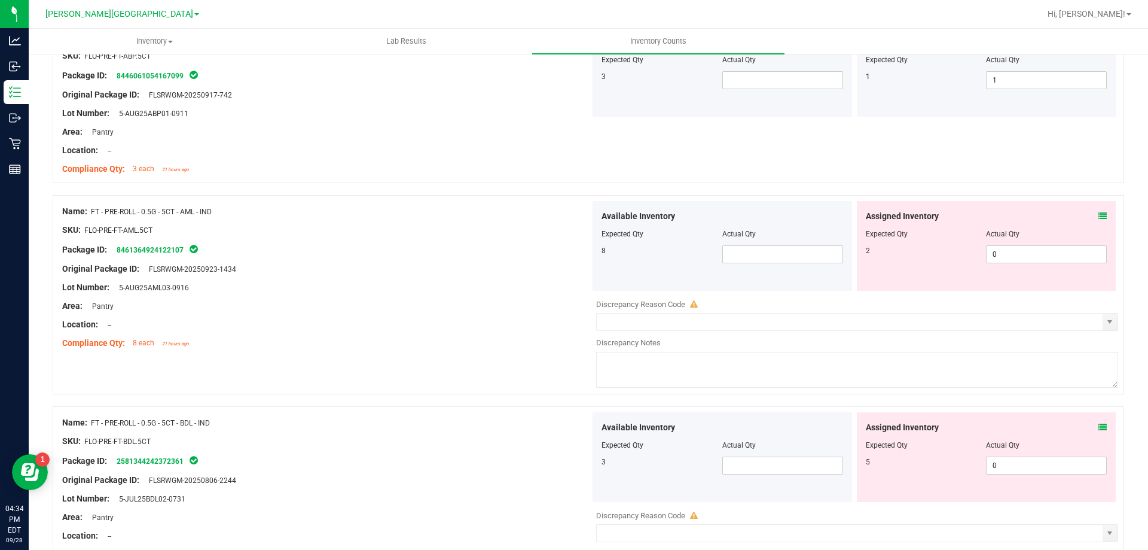
scroll to position [1675, 0]
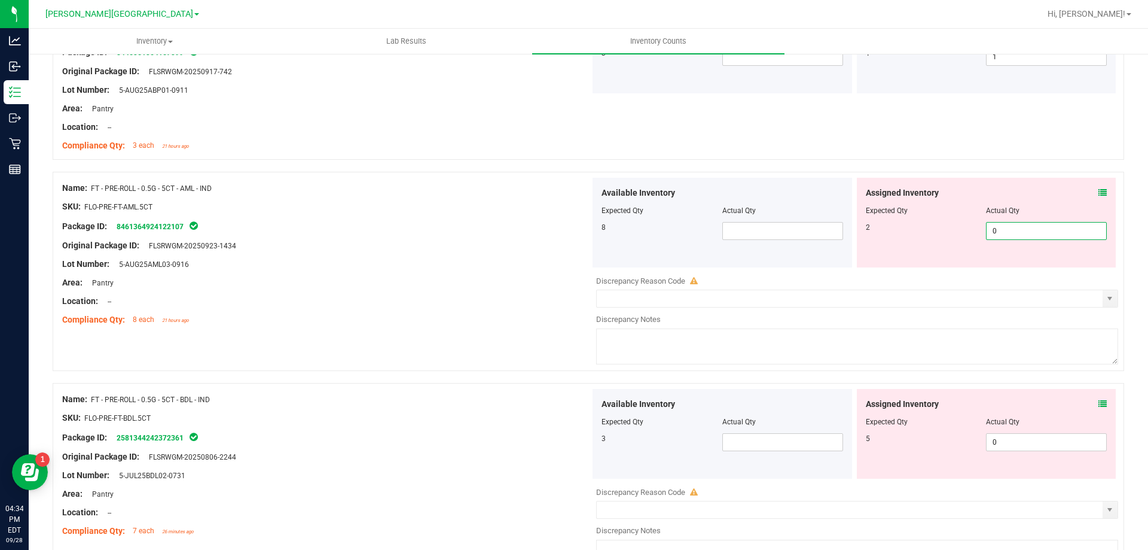
click at [555, 224] on span "0 0" at bounding box center [1046, 231] width 121 height 18
type input "2"
click at [409, 237] on div at bounding box center [326, 236] width 528 height 6
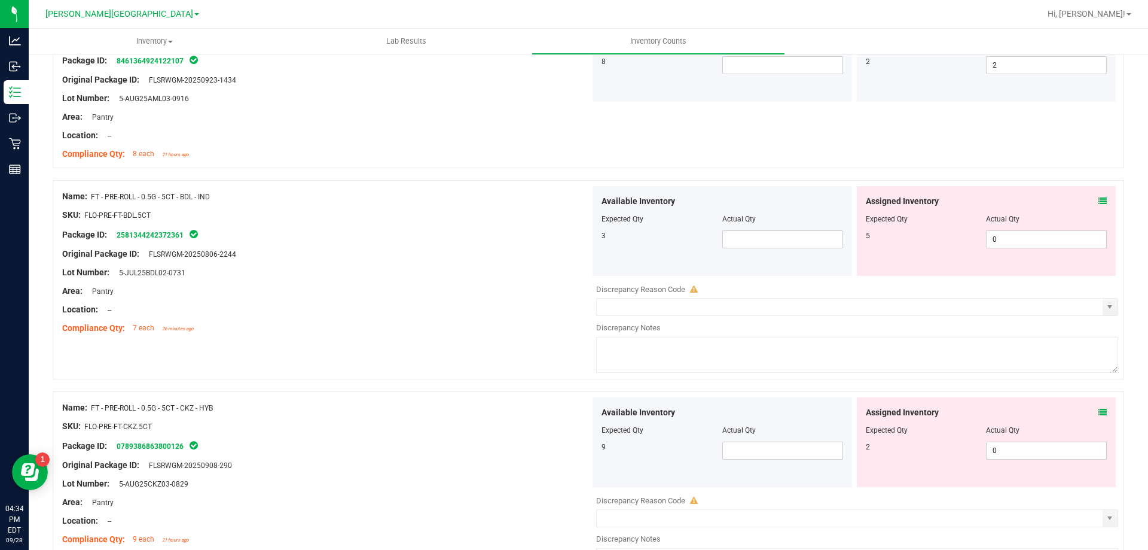
scroll to position [1854, 0]
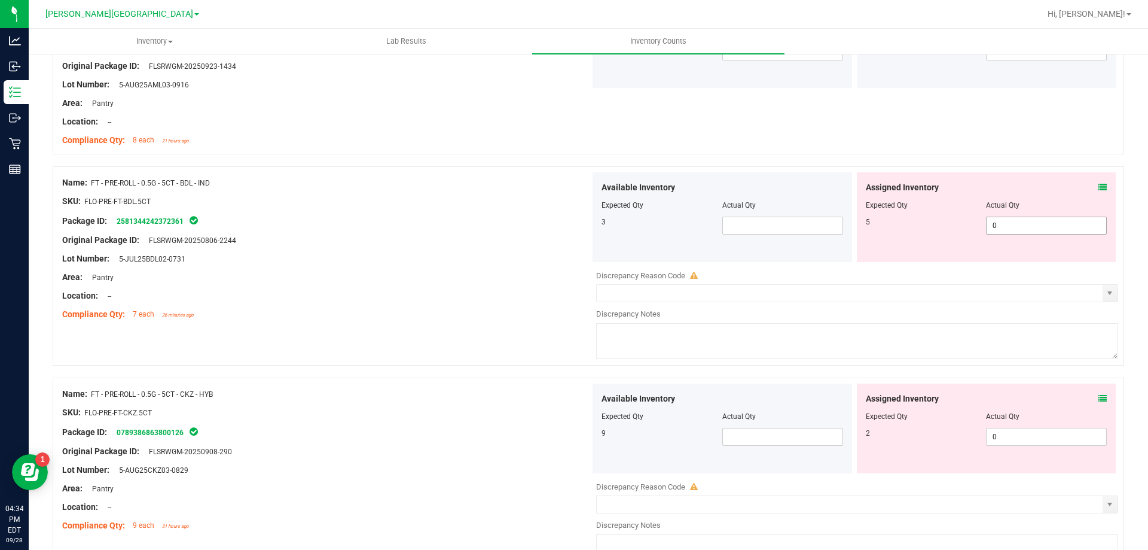
click at [555, 221] on span "0 0" at bounding box center [1046, 226] width 121 height 18
type input "1"
click at [404, 268] on div at bounding box center [326, 268] width 528 height 6
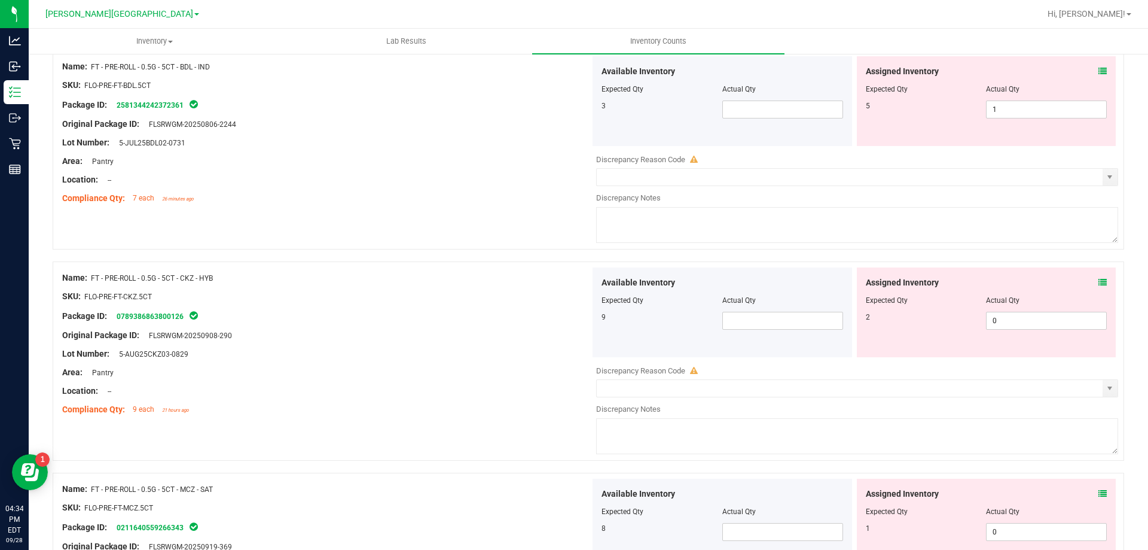
scroll to position [1974, 0]
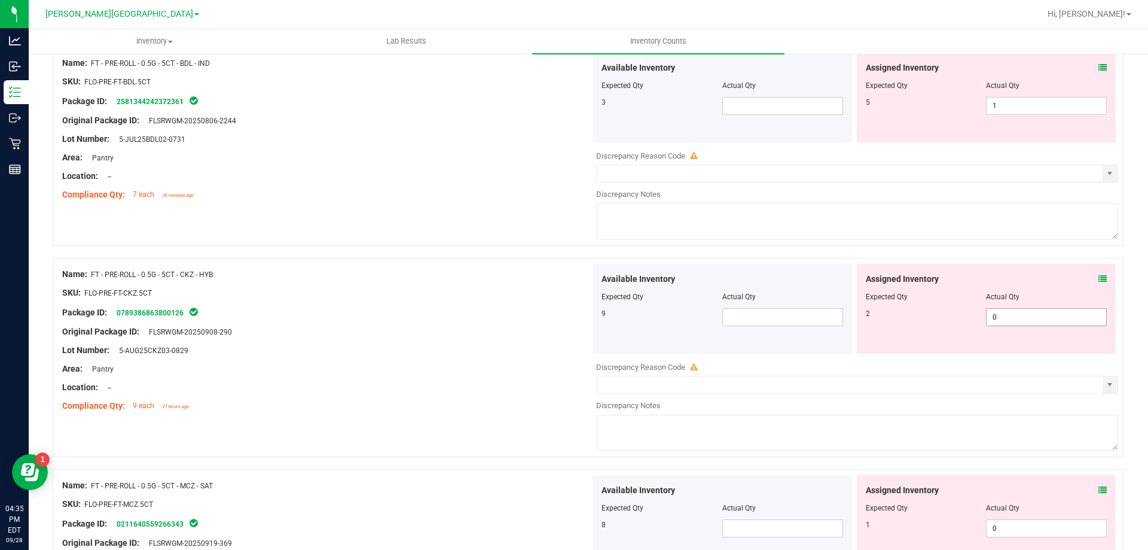
click at [555, 312] on span "0 0" at bounding box center [1046, 317] width 121 height 18
type input "2"
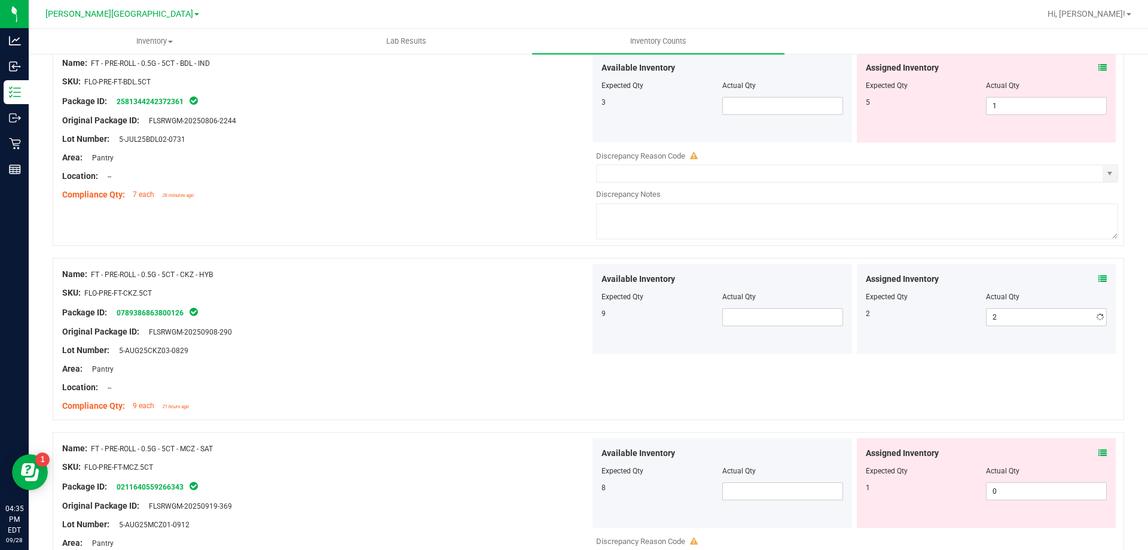
click at [437, 261] on div "Name: FT - PRE-ROLL - 0.5G - 5CT - CKZ - HYB SKU: FLO-PRE-FT-CKZ.5CT Package ID…" at bounding box center [589, 339] width 1072 height 162
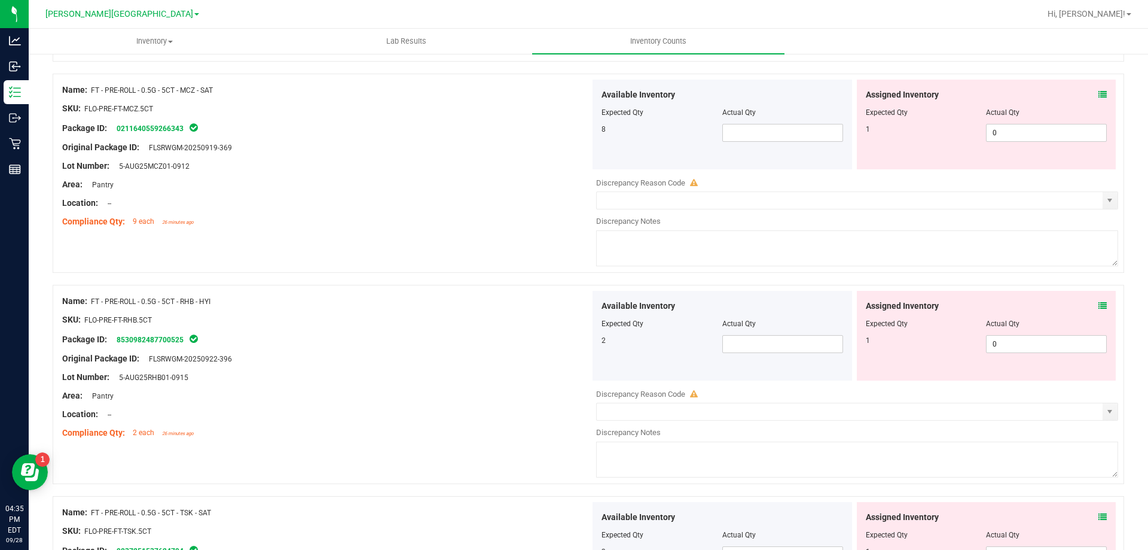
scroll to position [2333, 0]
click at [555, 334] on span "0 0" at bounding box center [1046, 343] width 121 height 18
type input "1"
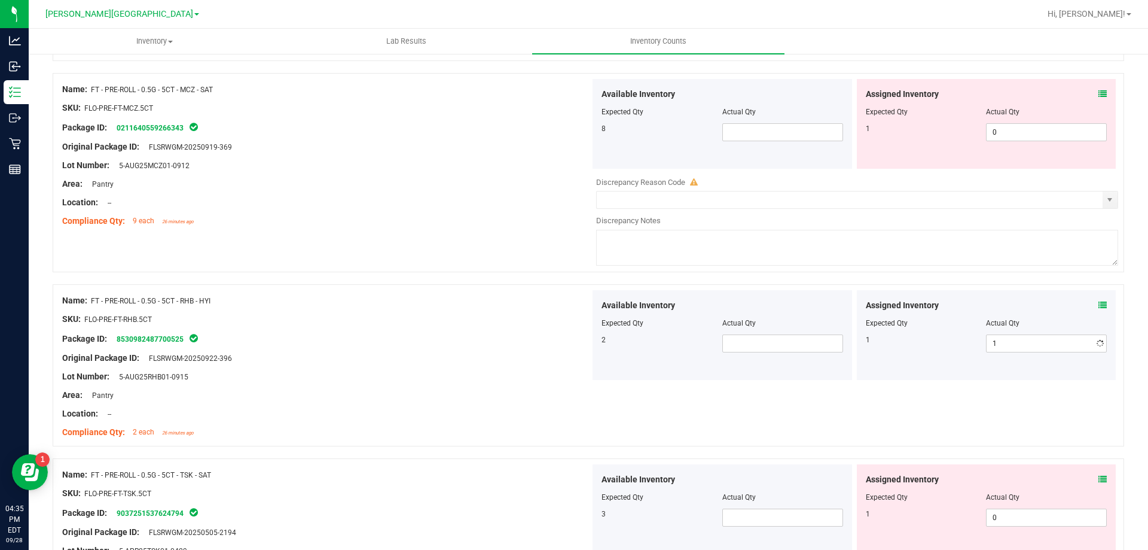
click at [368, 316] on div "SKU: FLO-PRE-FT-RHB.5CT" at bounding box center [326, 319] width 528 height 13
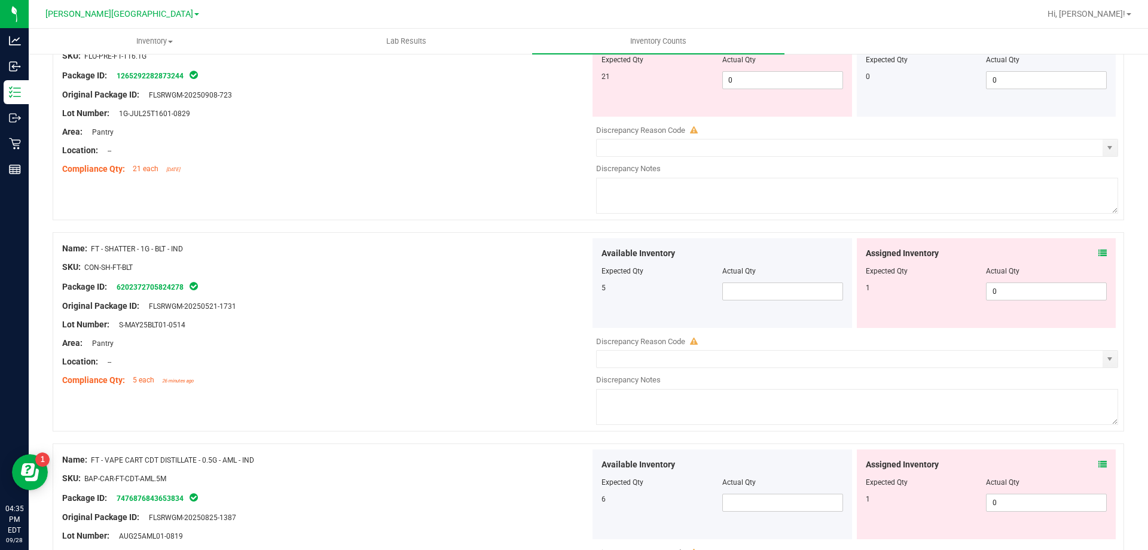
scroll to position [2990, 0]
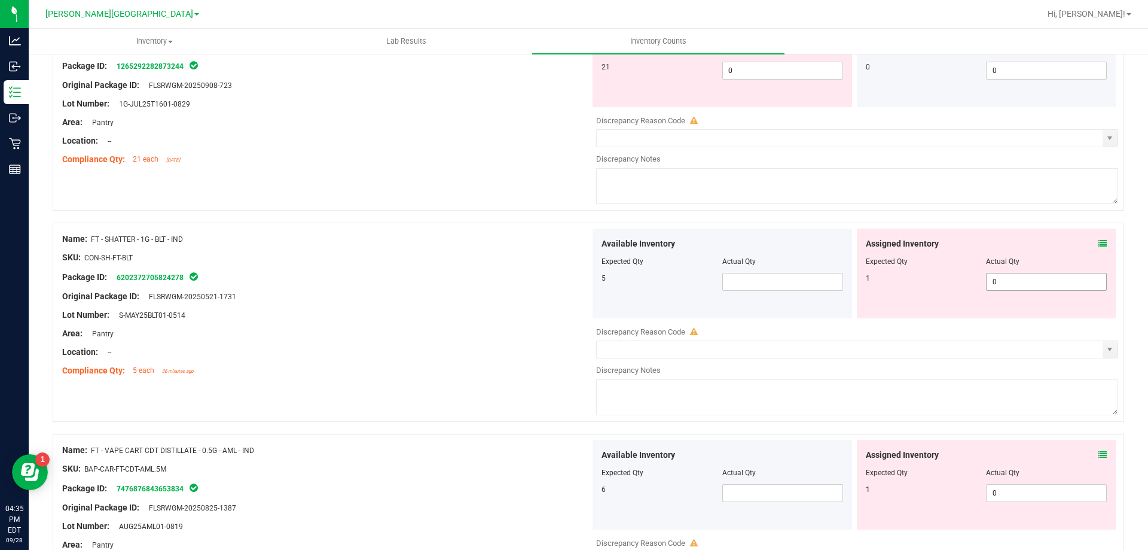
click at [555, 283] on span "0 0" at bounding box center [1046, 282] width 121 height 18
type input "1"
click at [473, 300] on div "Name: FT - SHATTER - 1G - BLT - IND SKU: CON-SH-FT-BLT Package ID: 620237270582…" at bounding box center [326, 304] width 528 height 153
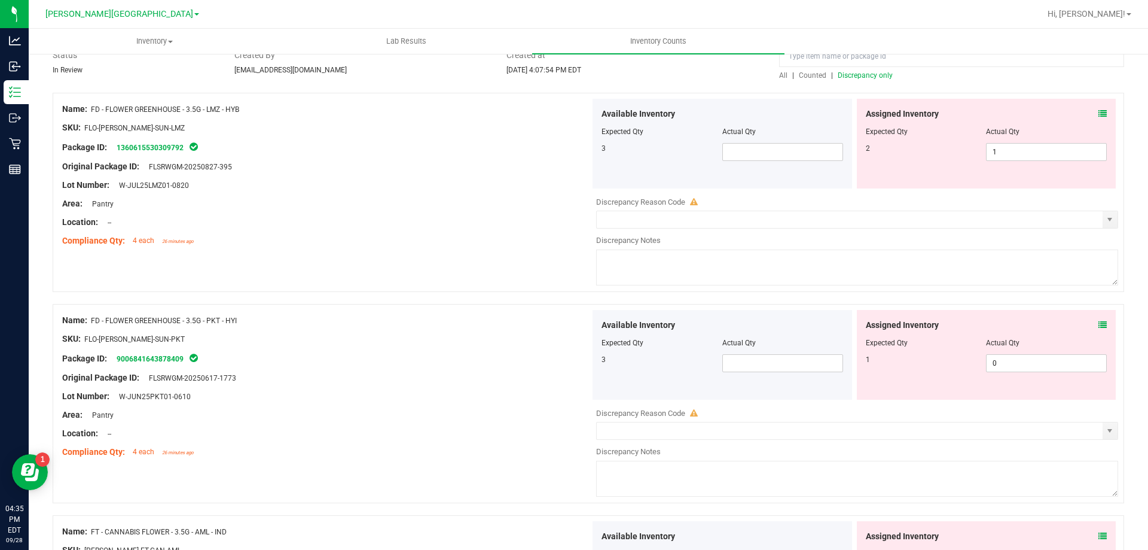
scroll to position [16, 0]
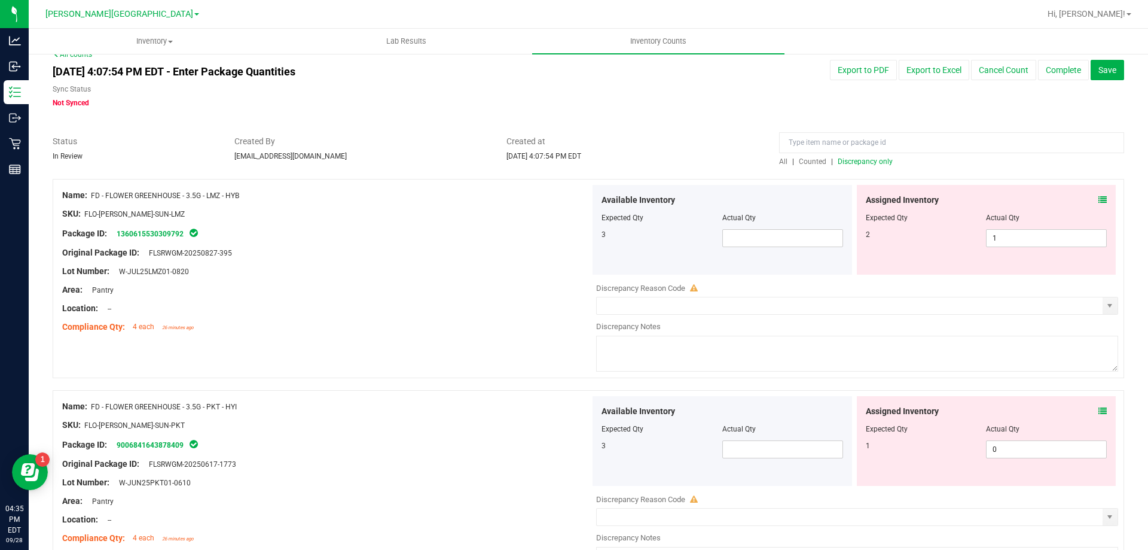
click at [555, 161] on span "Discrepancy only" at bounding box center [865, 161] width 55 height 8
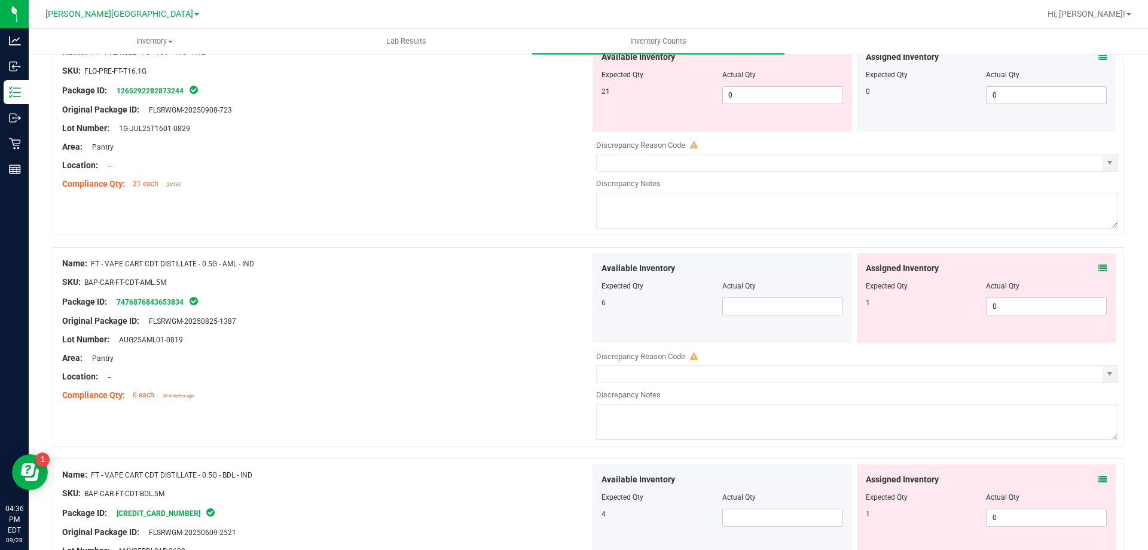
scroll to position [2322, 0]
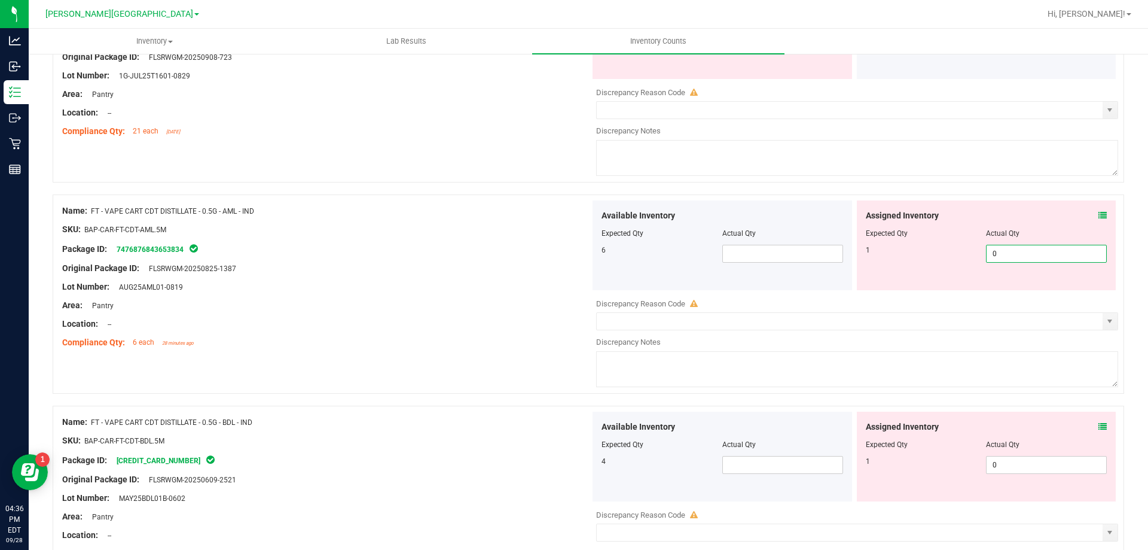
click at [555, 256] on span "0 0" at bounding box center [1046, 254] width 121 height 18
click at [555, 256] on input "0" at bounding box center [1047, 253] width 120 height 17
type input "1"
click at [370, 349] on div "Name: FT - VAPE CART CDT DISTILLATE - 0.5G - AML - IND SKU: BAP-CAR-FT-CDT-AML.…" at bounding box center [326, 276] width 528 height 153
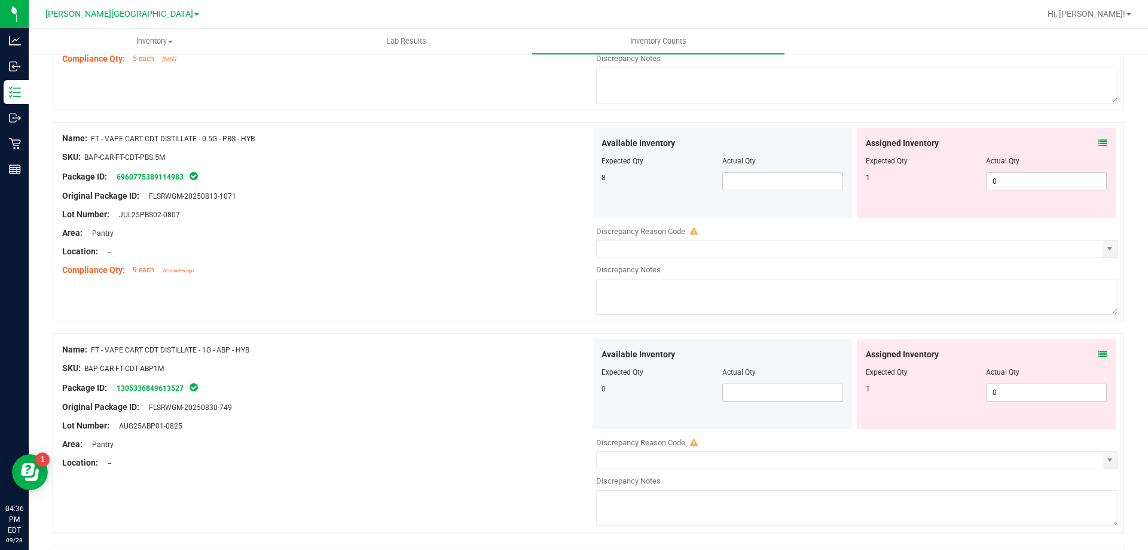
scroll to position [2801, 0]
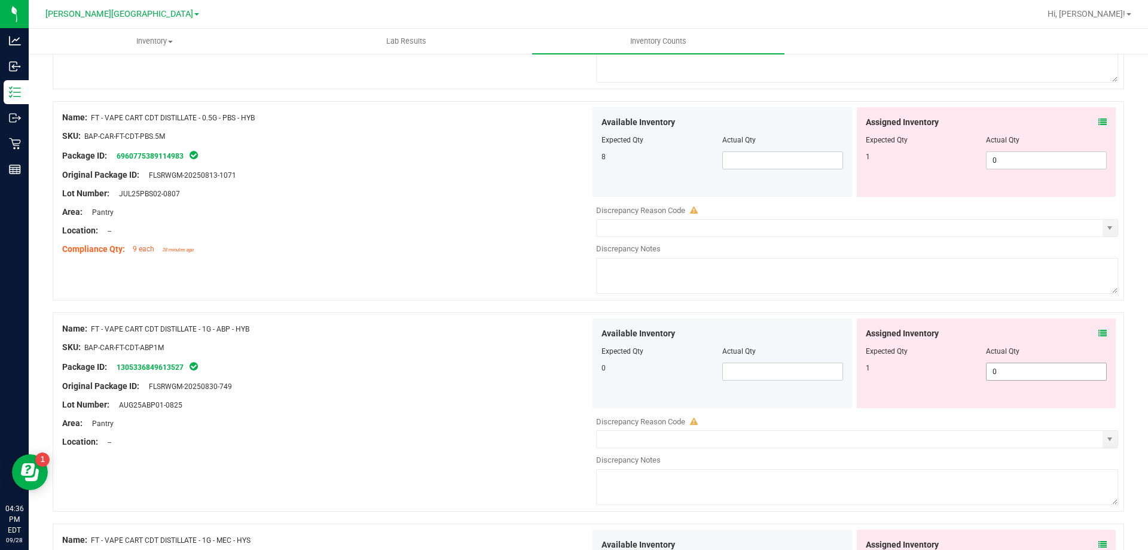
click at [555, 368] on span "0 0" at bounding box center [1046, 371] width 121 height 18
type input "1"
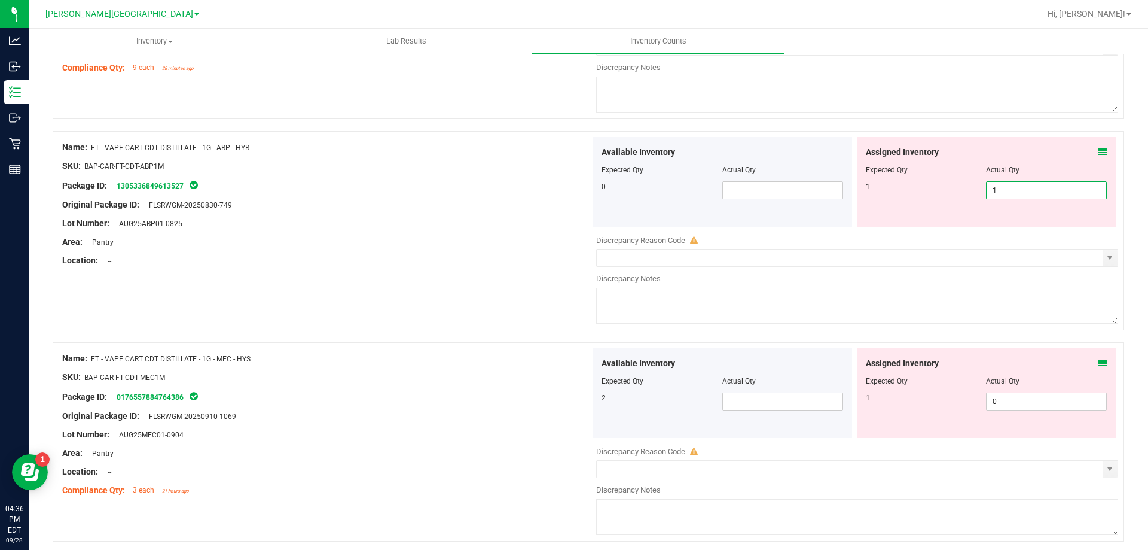
scroll to position [3040, 0]
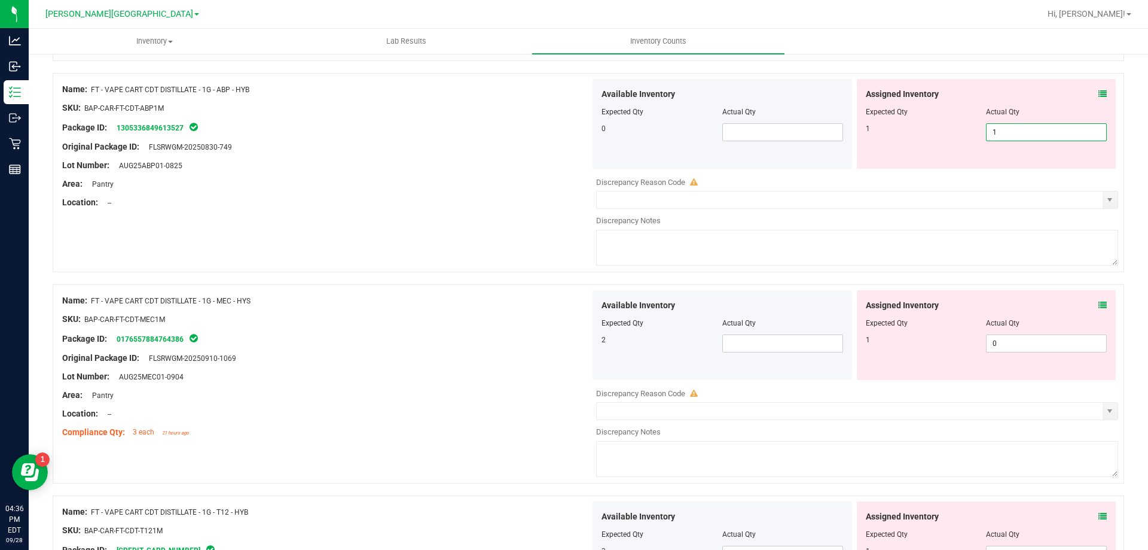
type input "1"
click at [452, 305] on div "Name: FT - VAPE CART CDT DISTILLATE - 1G - MEC - HYS SKU: BAP-CAR-FT-CDT-MEC1M …" at bounding box center [326, 366] width 528 height 153
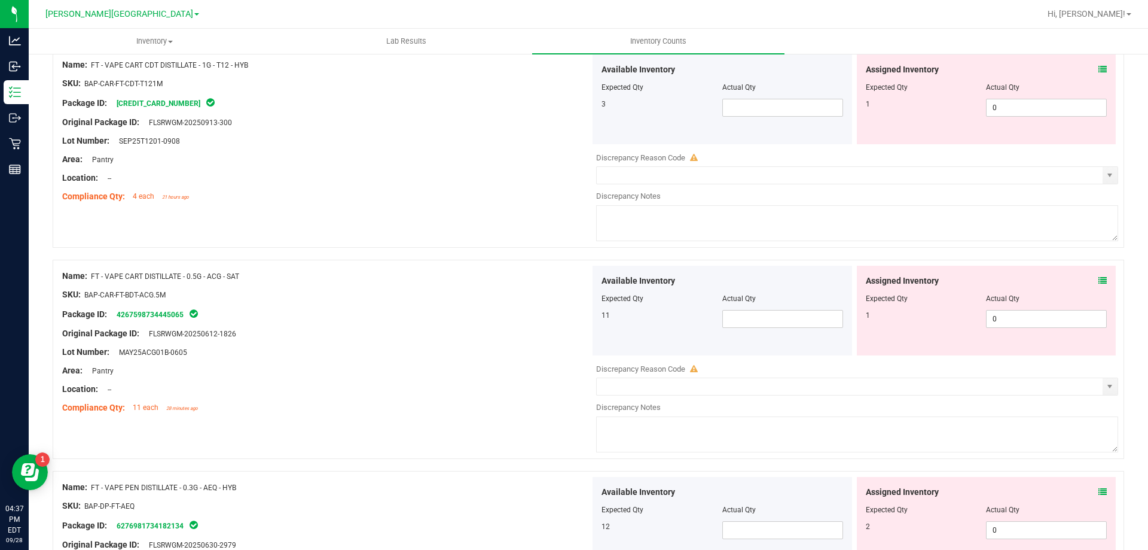
scroll to position [3459, 0]
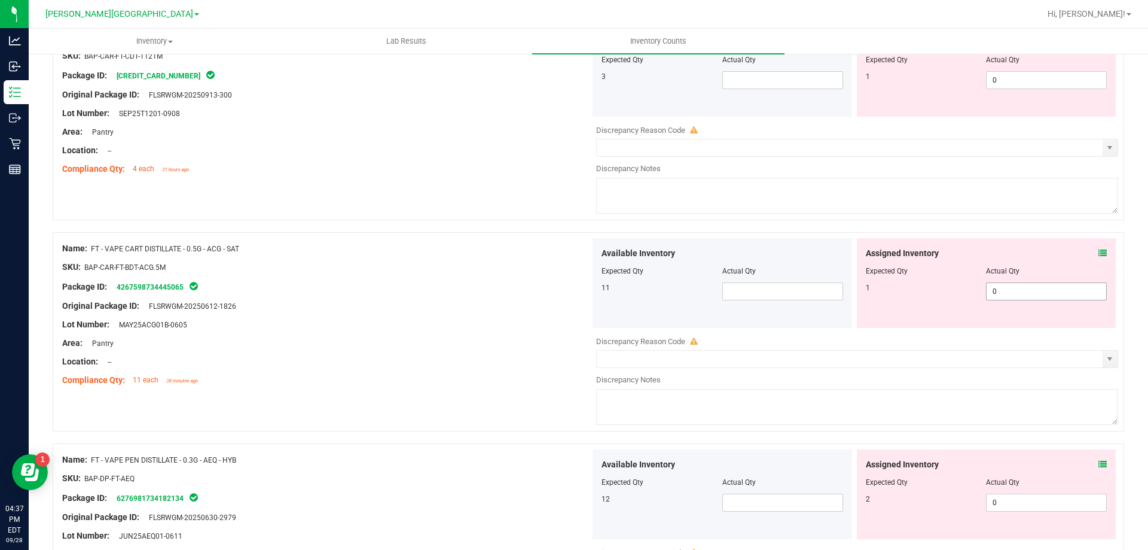
click at [555, 298] on span "0 0" at bounding box center [1046, 291] width 121 height 18
type input "1"
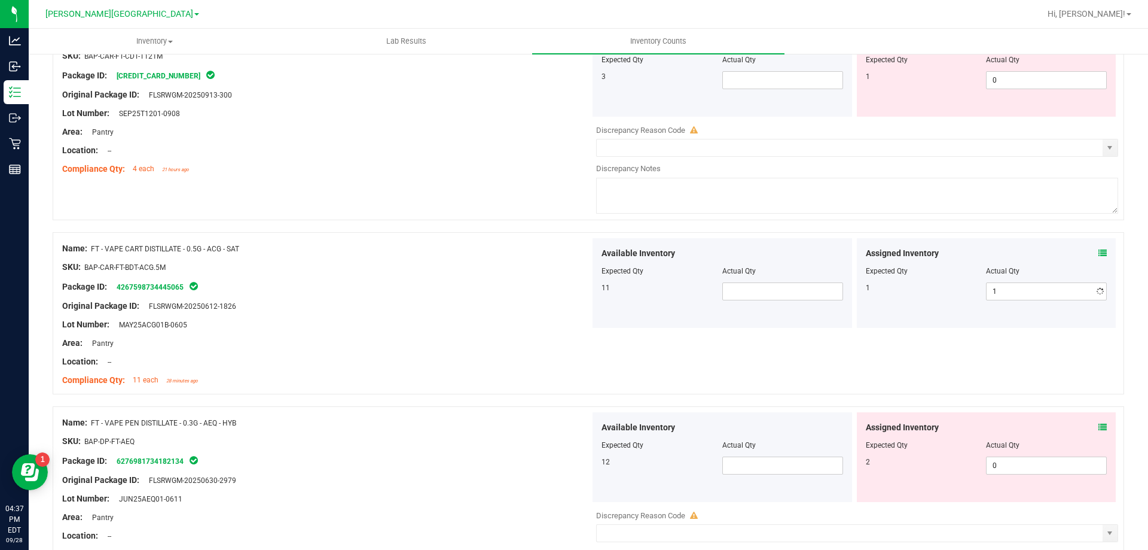
click at [499, 286] on div "Package ID: 4267598734445065" at bounding box center [326, 286] width 528 height 14
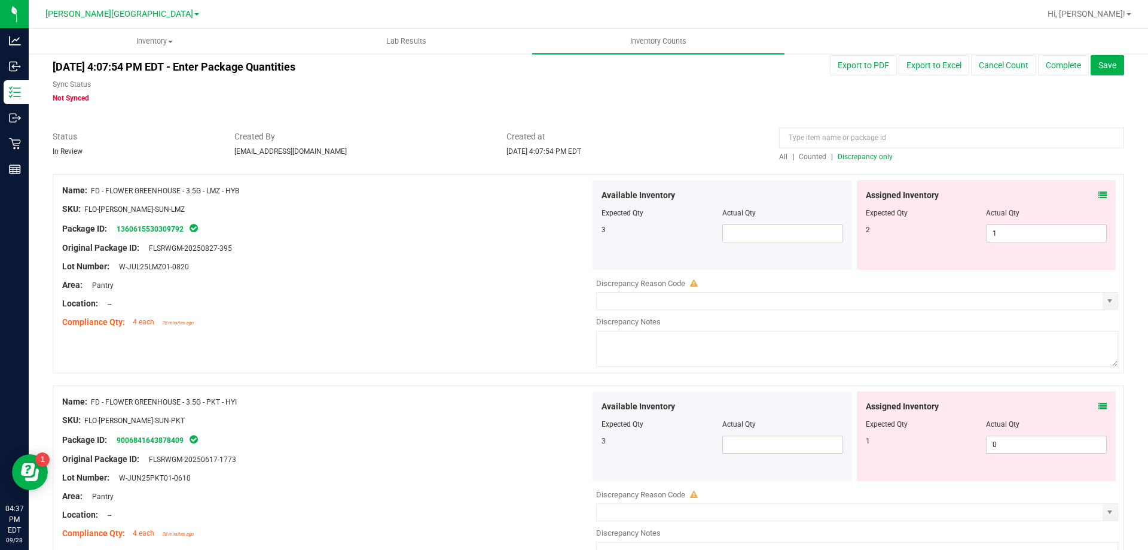
scroll to position [0, 0]
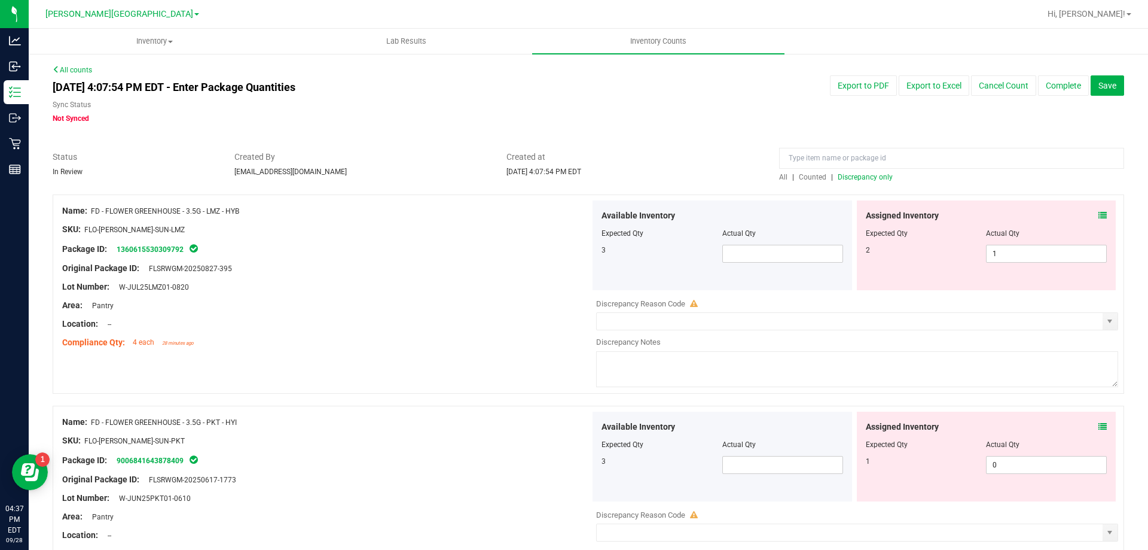
click at [555, 179] on span "Discrepancy only" at bounding box center [865, 177] width 55 height 8
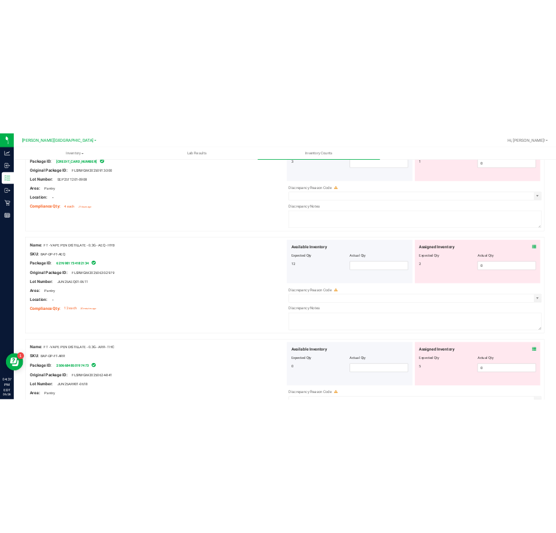
scroll to position [3126, 0]
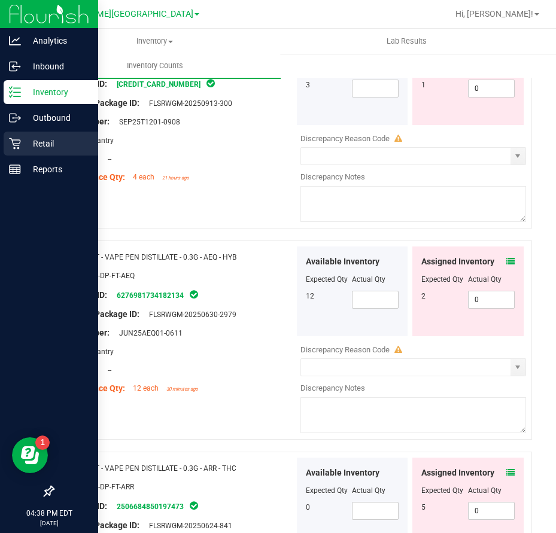
click at [10, 149] on icon at bounding box center [15, 144] width 12 height 12
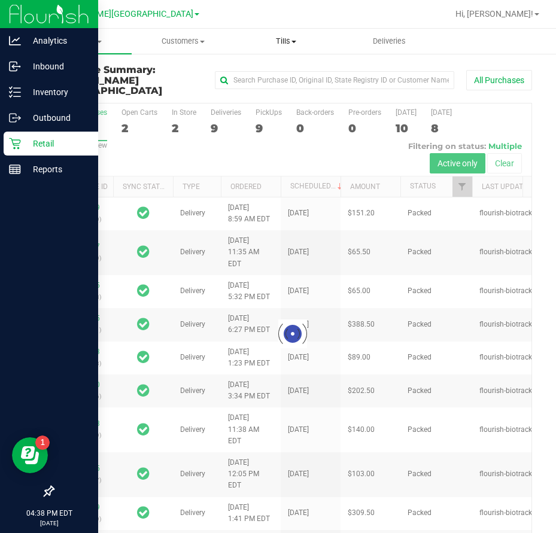
click at [288, 46] on span "Tills" at bounding box center [286, 41] width 102 height 11
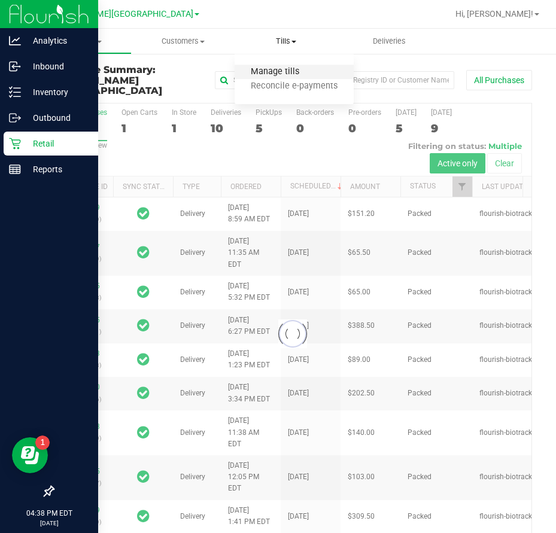
click at [295, 75] on span "Manage tills" at bounding box center [274, 72] width 81 height 10
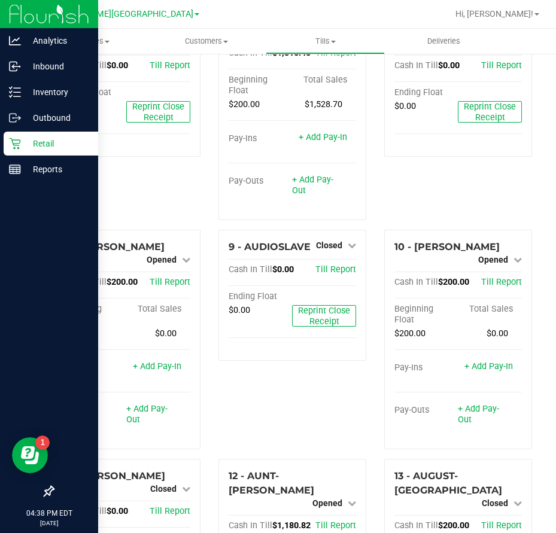
scroll to position [331, 0]
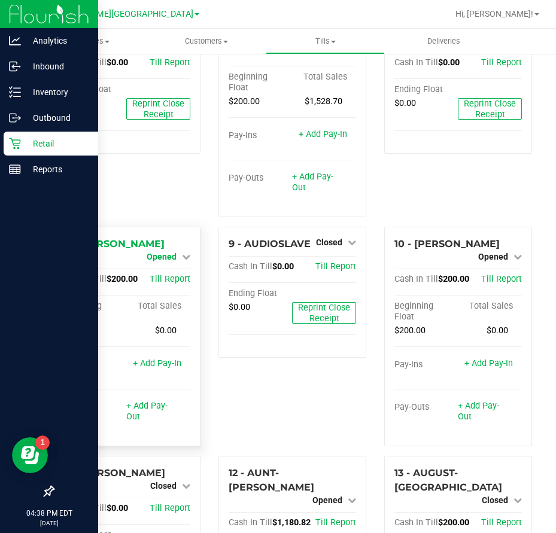
click at [157, 261] on span "Opened" at bounding box center [162, 257] width 30 height 10
click at [163, 266] on div "Close Till" at bounding box center [163, 267] width 90 height 32
click at [166, 270] on link "Close Till" at bounding box center [163, 267] width 32 height 10
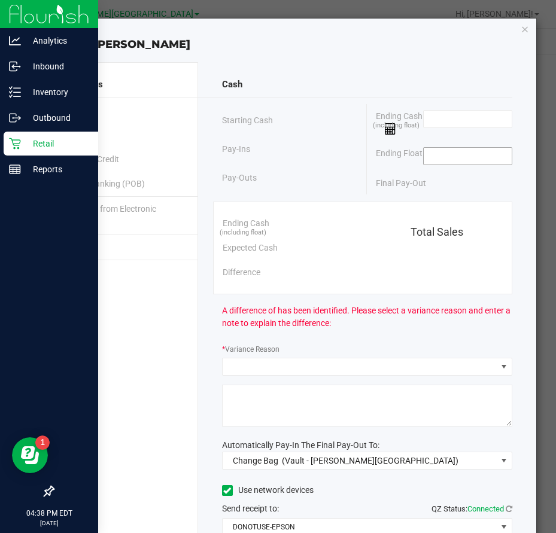
click at [456, 158] on input at bounding box center [467, 156] width 88 height 17
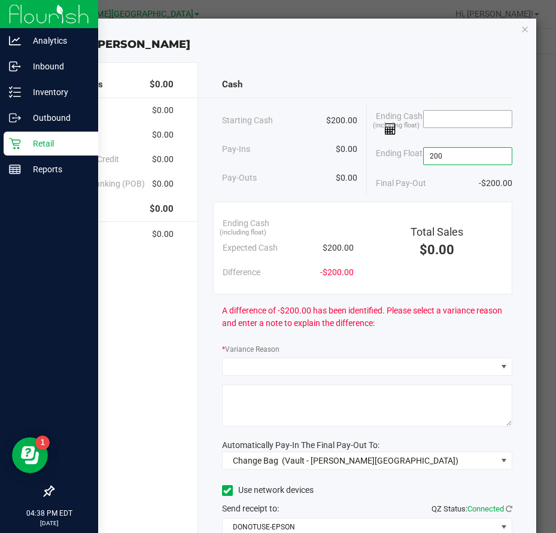
click at [442, 117] on input at bounding box center [467, 119] width 88 height 17
type input "$200.00"
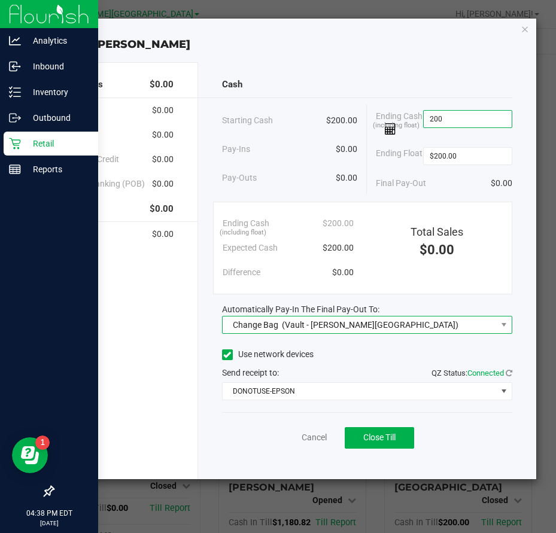
click at [322, 323] on span "(Vault - [PERSON_NAME][GEOGRAPHIC_DATA])" at bounding box center [370, 325] width 176 height 10
type input "$200.00"
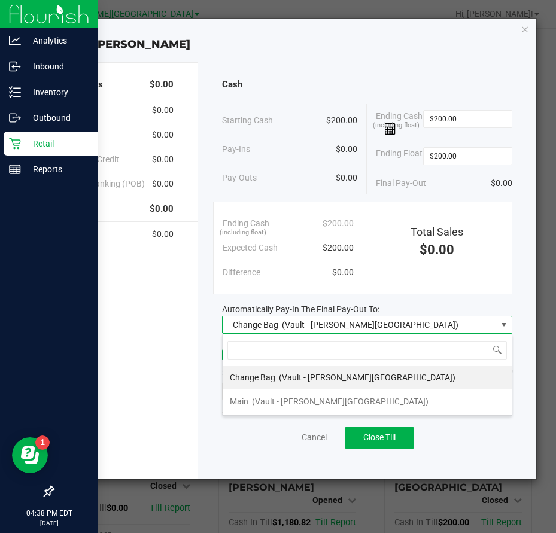
scroll to position [18, 290]
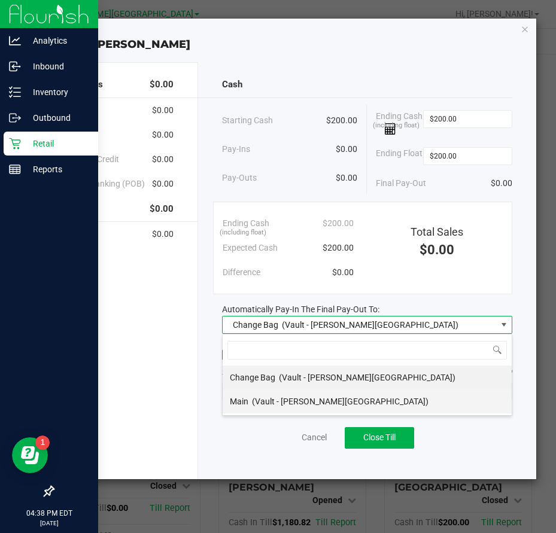
click at [274, 401] on span "(Vault - [PERSON_NAME][GEOGRAPHIC_DATA])" at bounding box center [340, 402] width 176 height 10
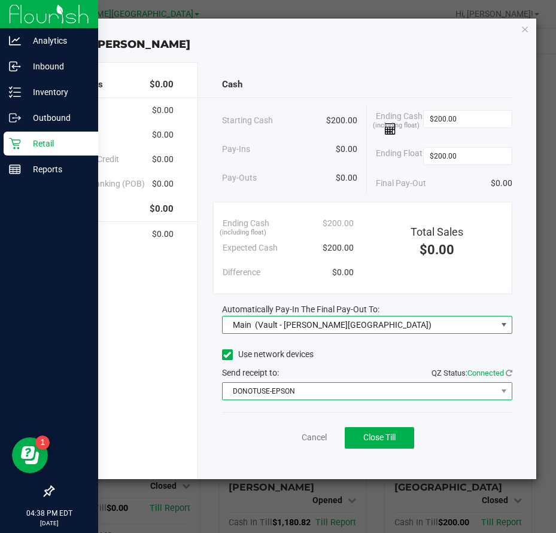
click at [287, 390] on span "DONOTUSE-EPSON" at bounding box center [359, 391] width 274 height 17
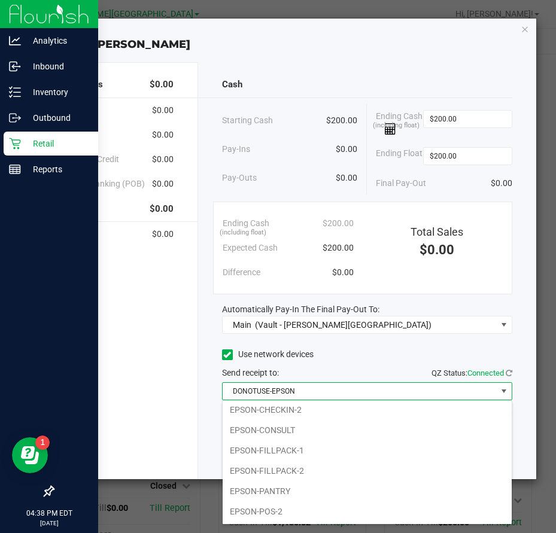
scroll to position [84, 0]
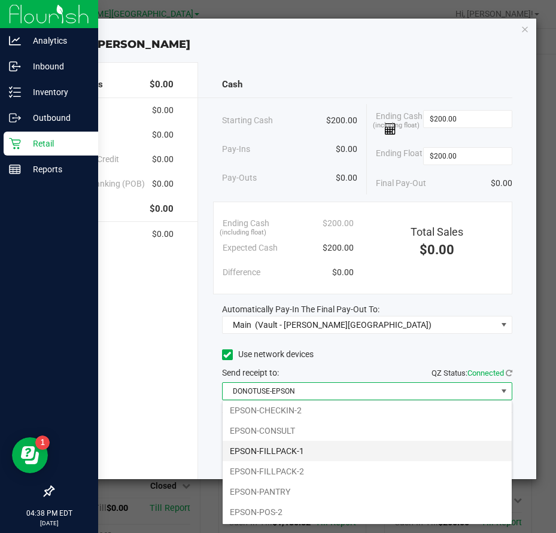
click at [298, 448] on li "EPSON-FILLPACK-1" at bounding box center [366, 451] width 289 height 20
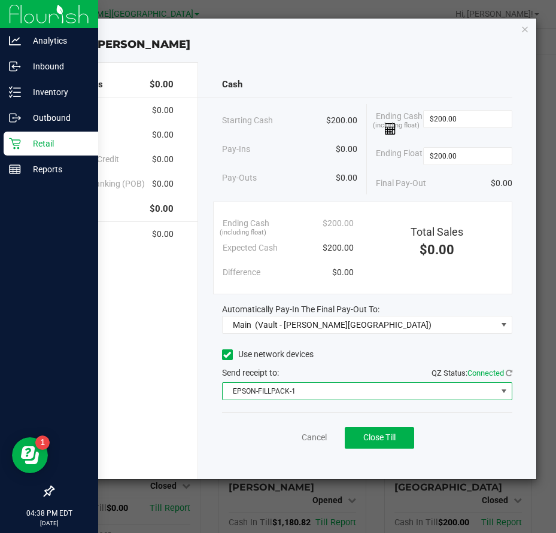
click at [417, 272] on div "Ending Cash (including float) $200.00 Expected Cash $200.00 Difference $0.00 To…" at bounding box center [362, 248] width 299 height 93
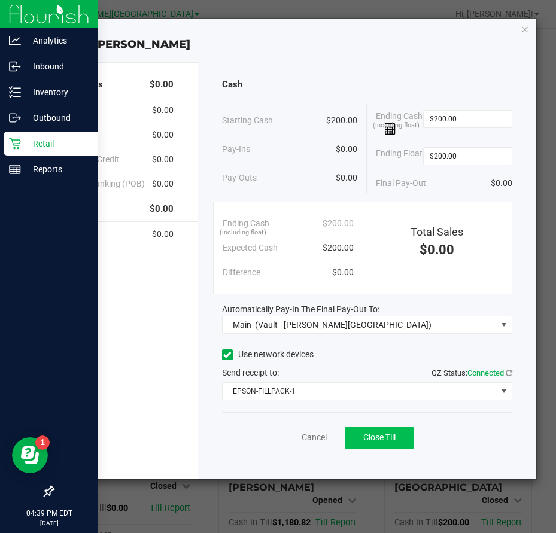
click at [386, 441] on span "Close Till" at bounding box center [379, 437] width 32 height 10
click at [523, 28] on icon "button" at bounding box center [524, 29] width 8 height 14
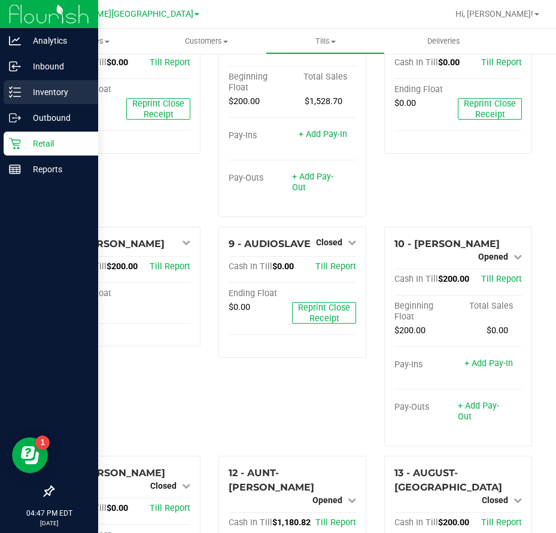
click at [17, 92] on line at bounding box center [17, 92] width 7 height 0
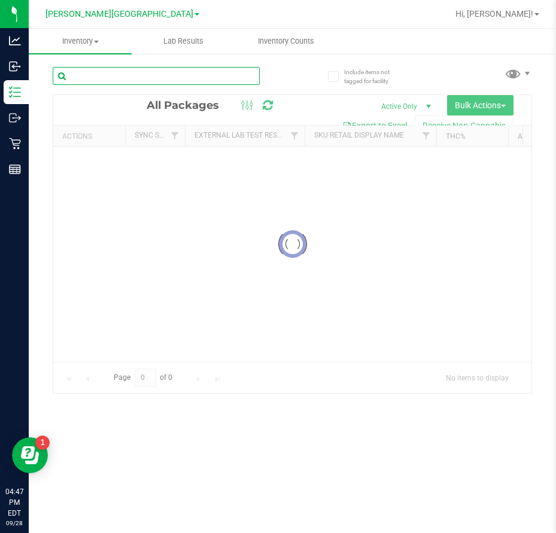
click at [166, 78] on input "text" at bounding box center [156, 76] width 207 height 18
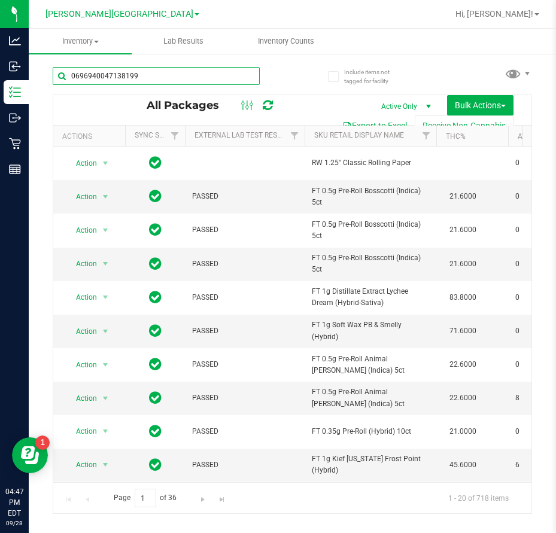
type input "0696940047138199"
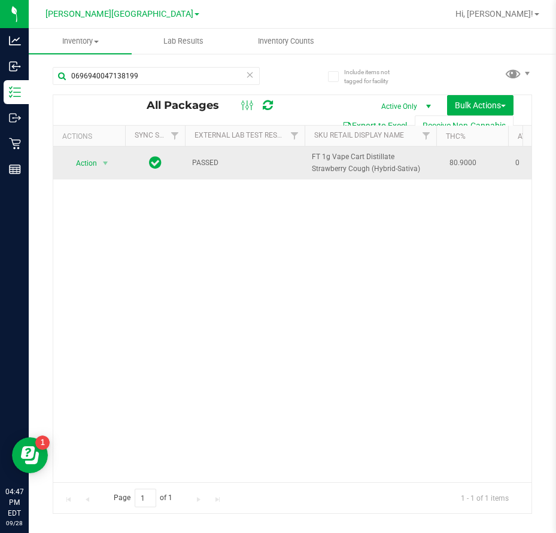
click at [81, 162] on span "Action" at bounding box center [81, 163] width 32 height 17
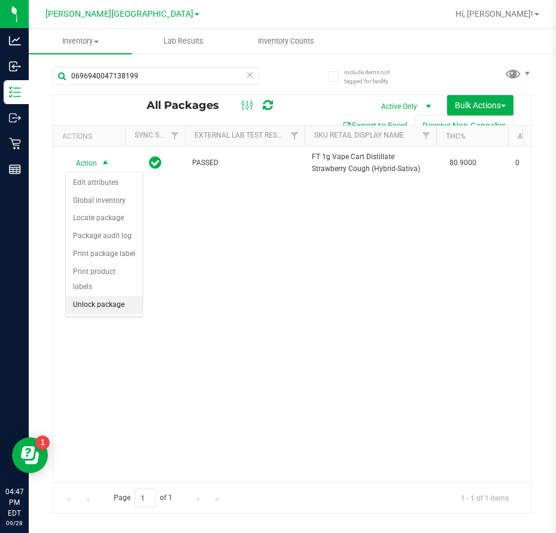
click at [93, 296] on li "Unlock package" at bounding box center [104, 305] width 77 height 18
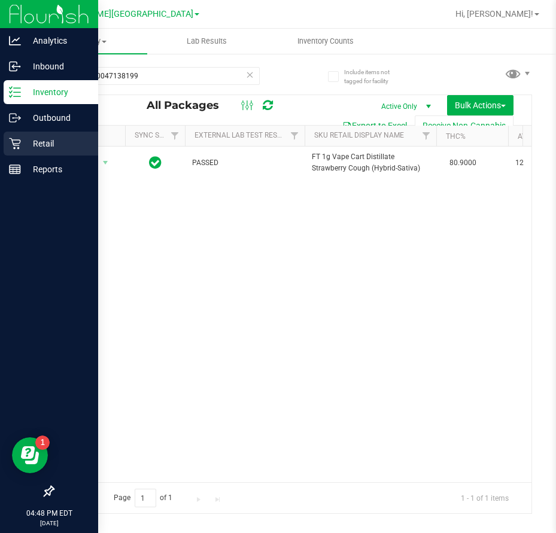
click at [20, 145] on icon at bounding box center [15, 144] width 12 height 12
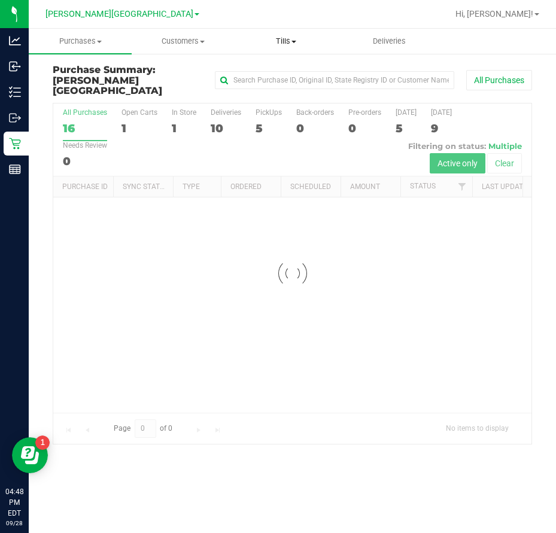
click at [292, 36] on span "Tills" at bounding box center [286, 41] width 102 height 11
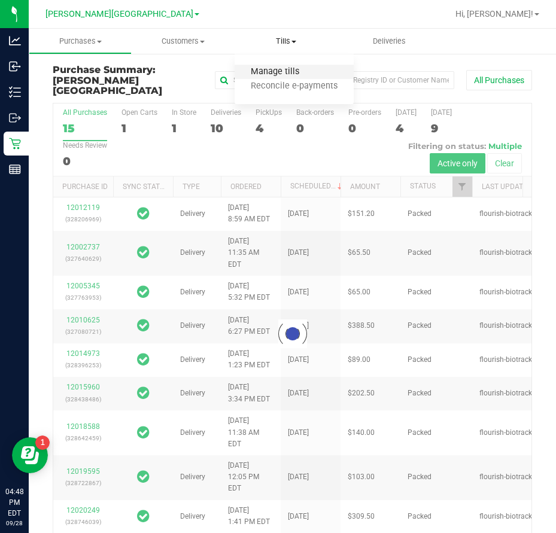
click at [268, 69] on span "Manage tills" at bounding box center [274, 72] width 81 height 10
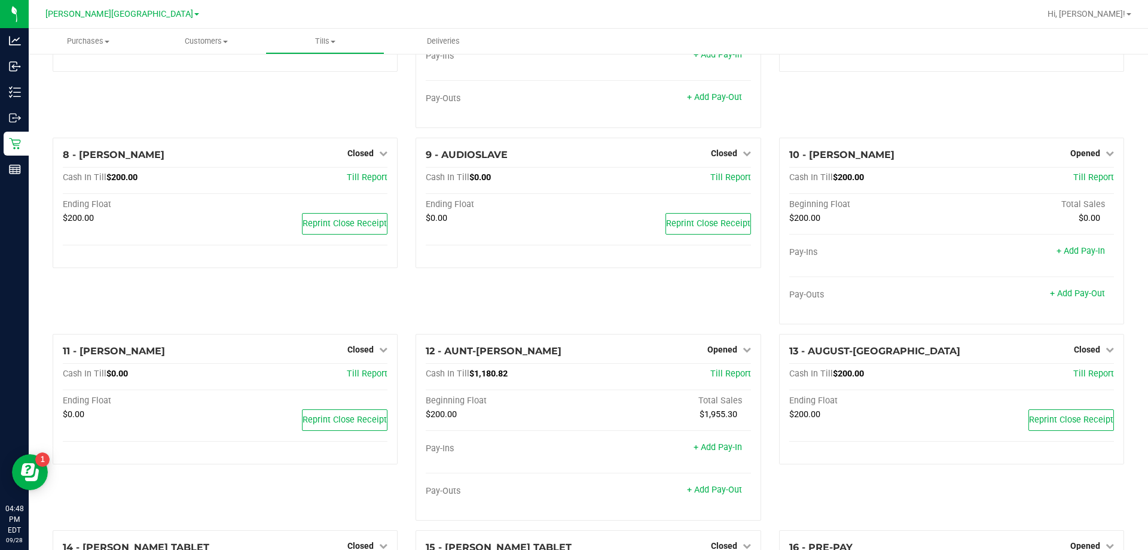
scroll to position [328, 0]
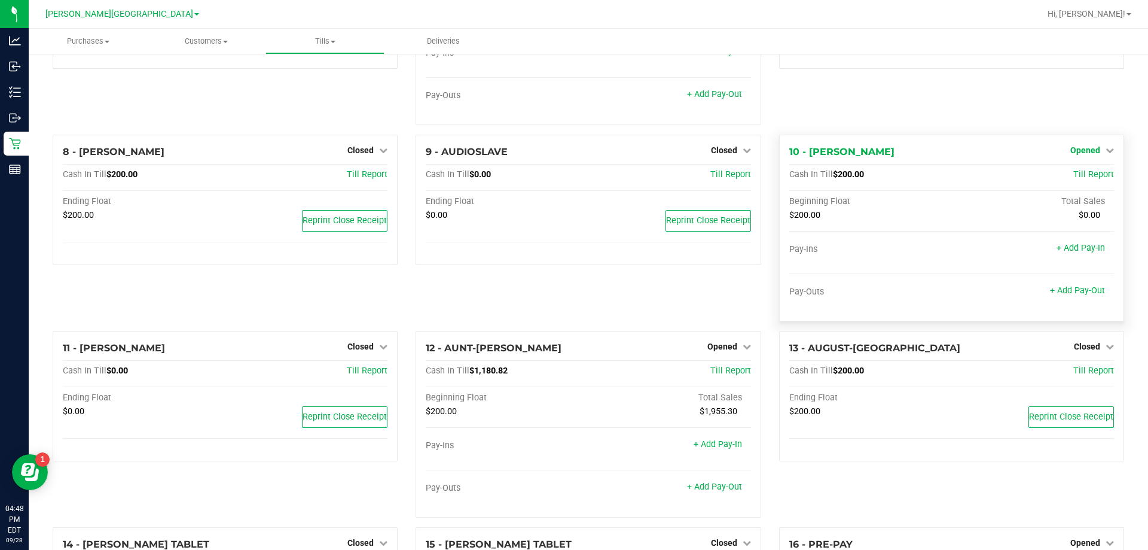
click at [555, 154] on span "Opened" at bounding box center [1086, 150] width 30 height 10
click at [555, 177] on link "Close Till" at bounding box center [1087, 175] width 32 height 10
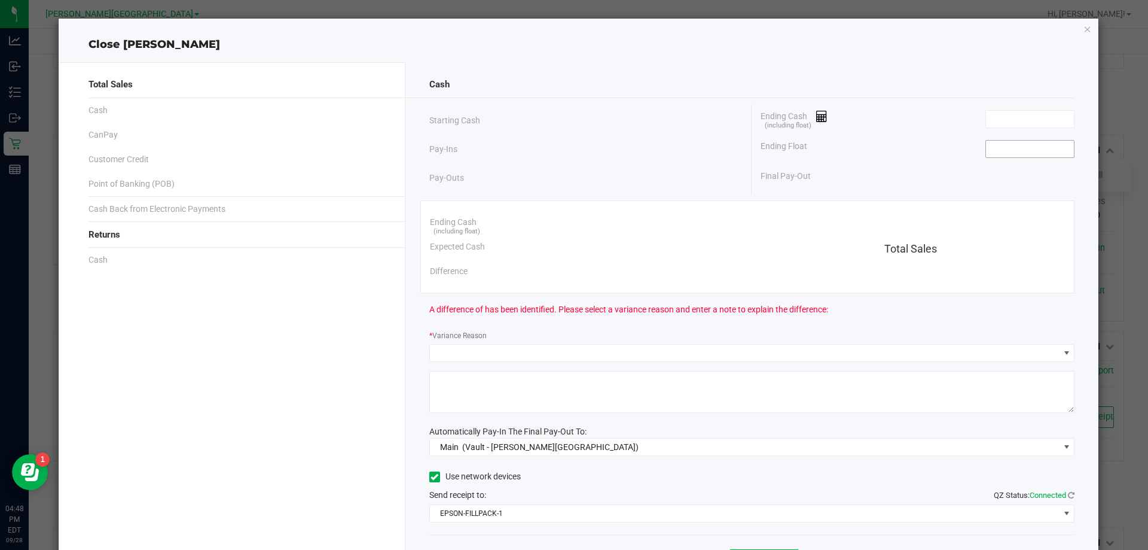
click at [555, 149] on input at bounding box center [1030, 149] width 88 height 17
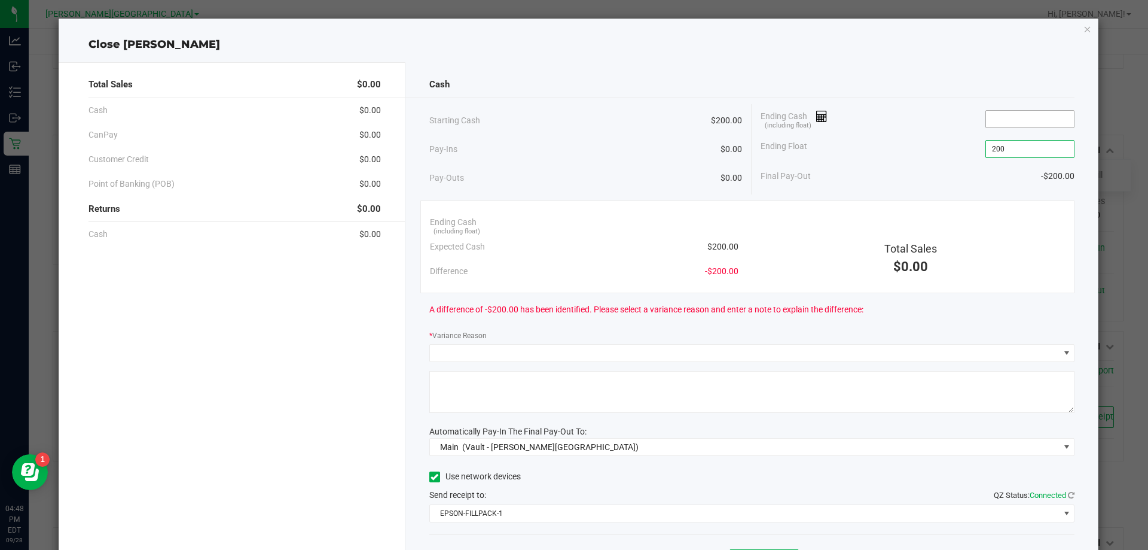
click at [555, 118] on input at bounding box center [1030, 119] width 88 height 17
type input "$200.00"
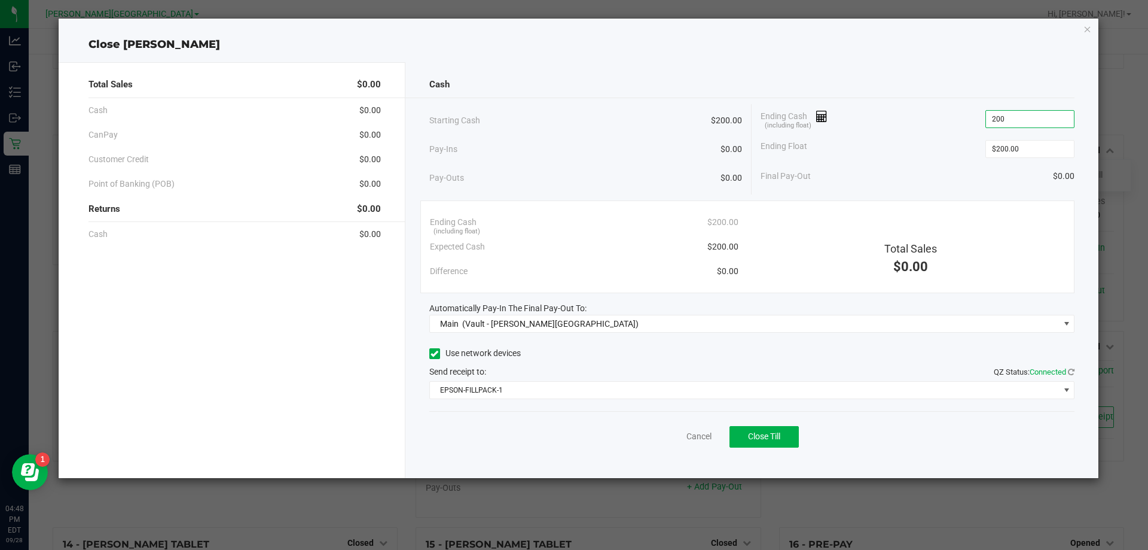
click at [555, 157] on div "Ending Float $200.00" at bounding box center [918, 149] width 314 height 30
type input "$200.00"
click at [555, 434] on span "Close Till" at bounding box center [764, 436] width 32 height 10
click at [555, 30] on icon "button" at bounding box center [1088, 29] width 8 height 14
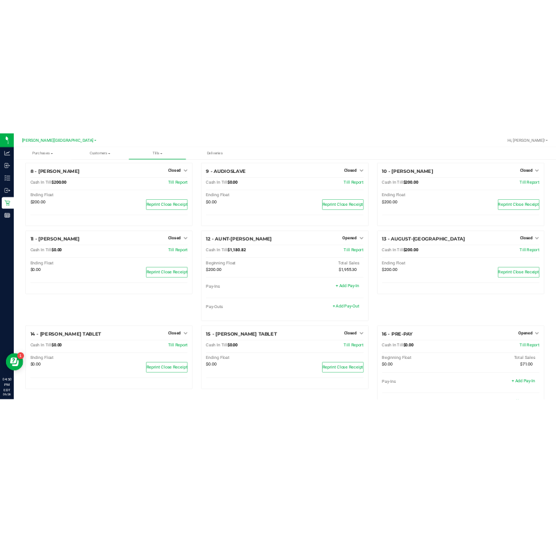
scroll to position [600, 0]
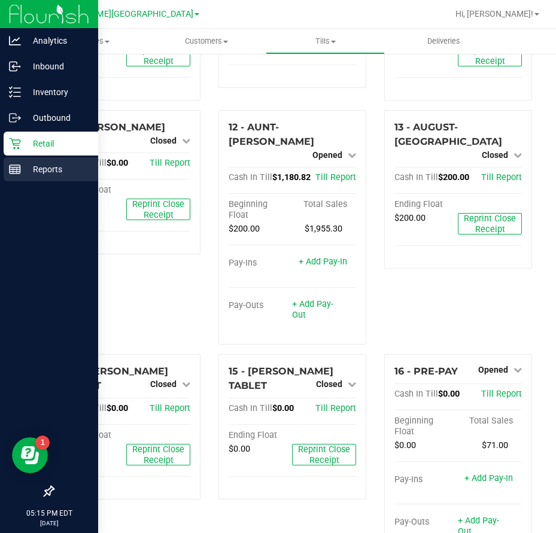
click at [14, 172] on icon at bounding box center [15, 169] width 12 height 12
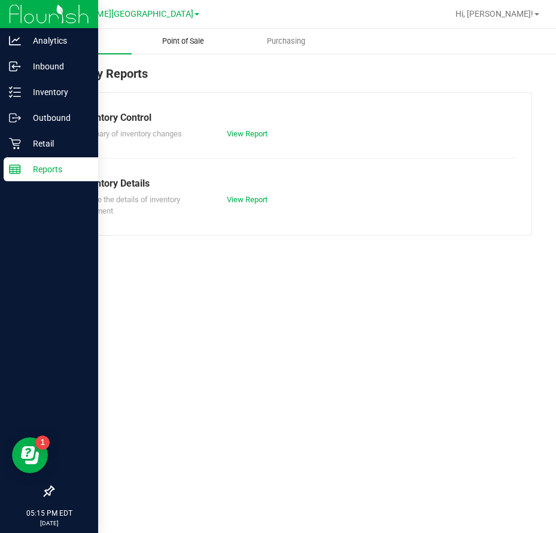
click at [189, 39] on span "Point of Sale" at bounding box center [183, 41] width 74 height 11
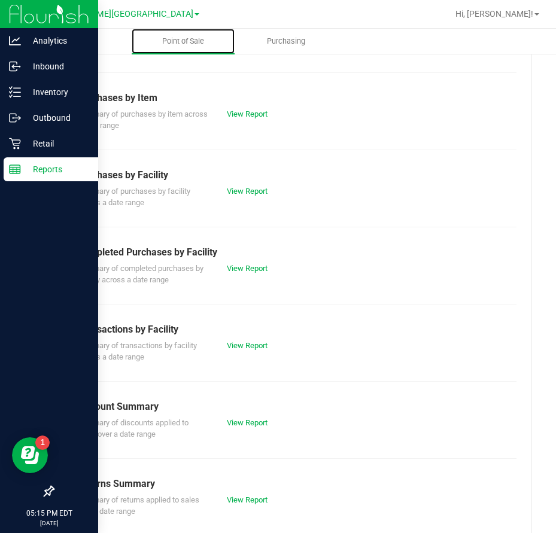
scroll to position [178, 0]
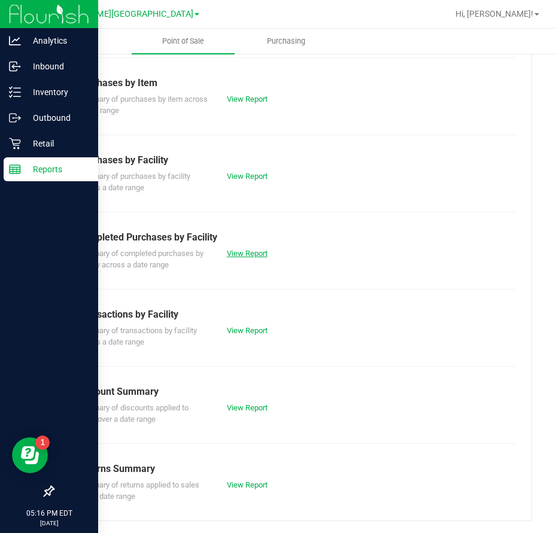
click at [249, 253] on link "View Report" at bounding box center [247, 253] width 41 height 9
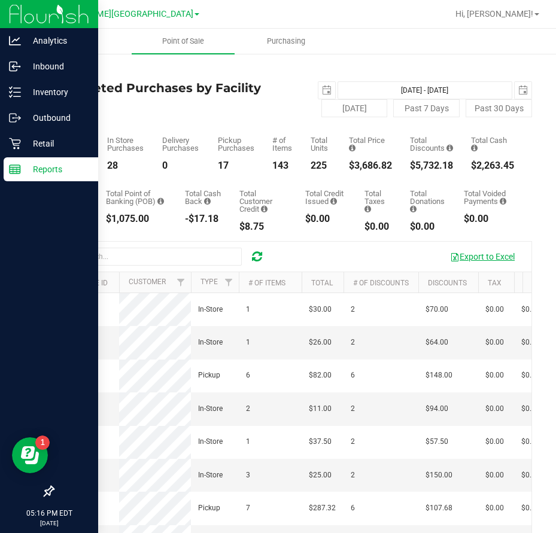
click at [471, 257] on button "Export to Excel" at bounding box center [482, 256] width 80 height 20
click at [16, 147] on icon at bounding box center [15, 144] width 12 height 12
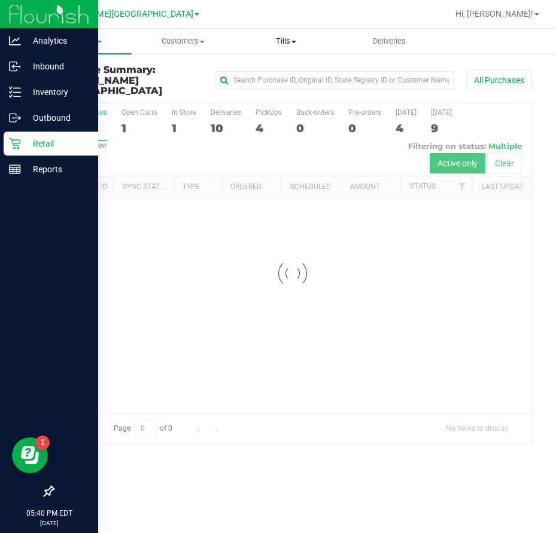
click at [283, 42] on span "Tills" at bounding box center [286, 41] width 102 height 11
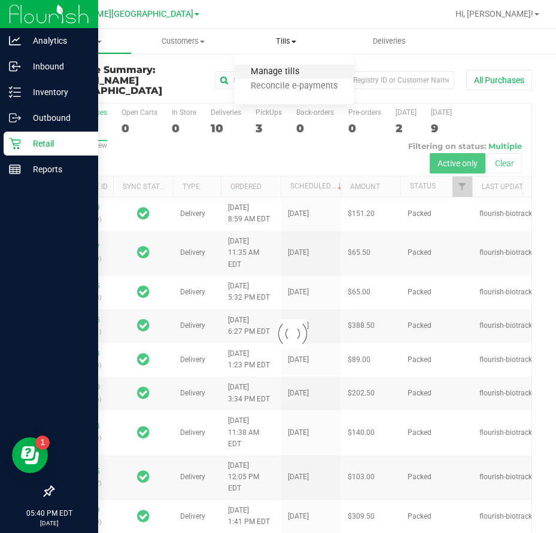
click at [281, 71] on span "Manage tills" at bounding box center [274, 72] width 81 height 10
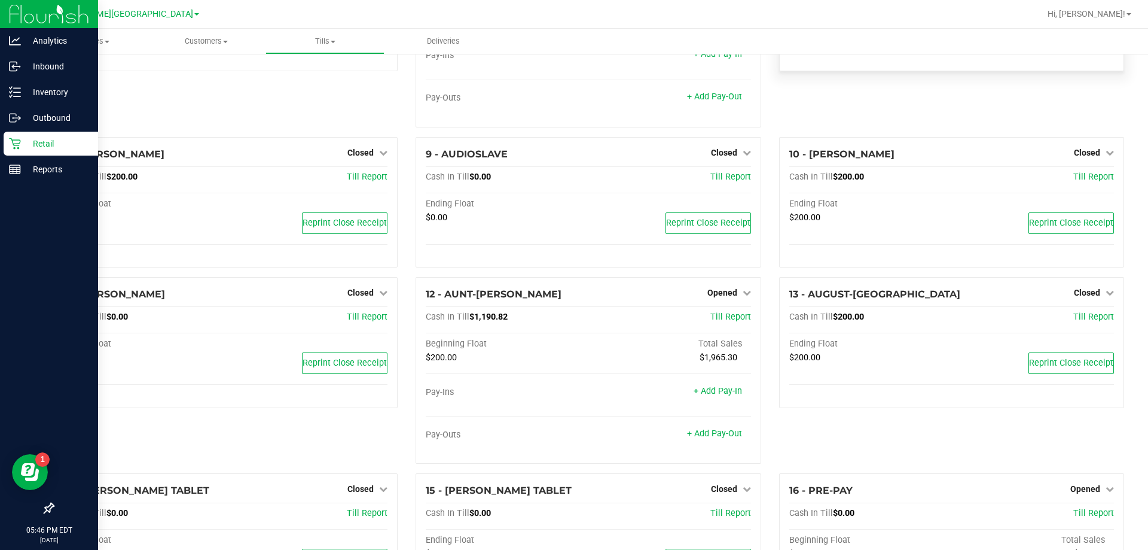
scroll to position [335, 0]
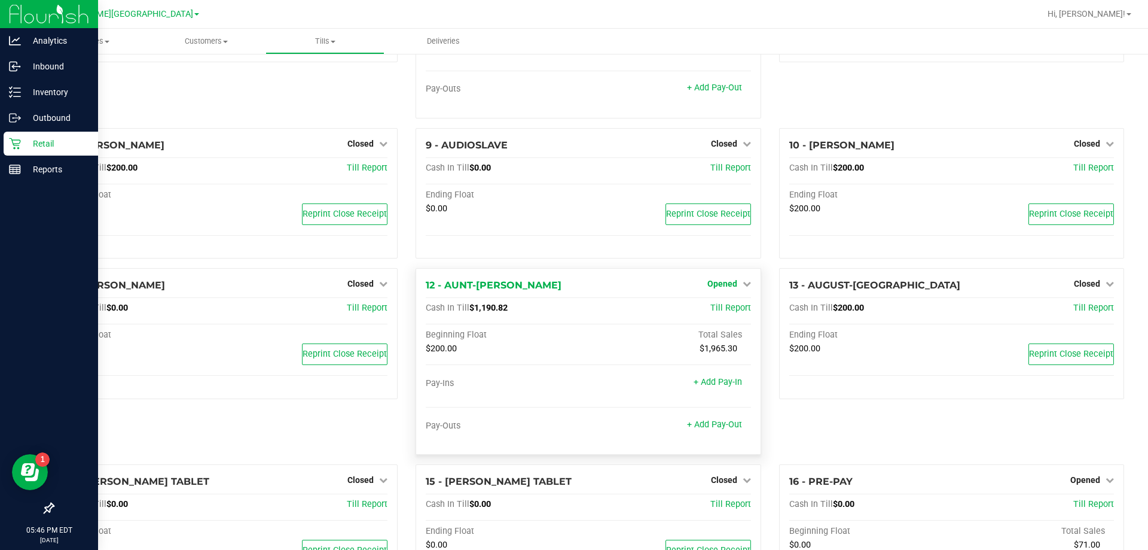
click at [555, 288] on span "Opened" at bounding box center [723, 284] width 30 height 10
click at [555, 313] on link "Close Till" at bounding box center [724, 309] width 32 height 10
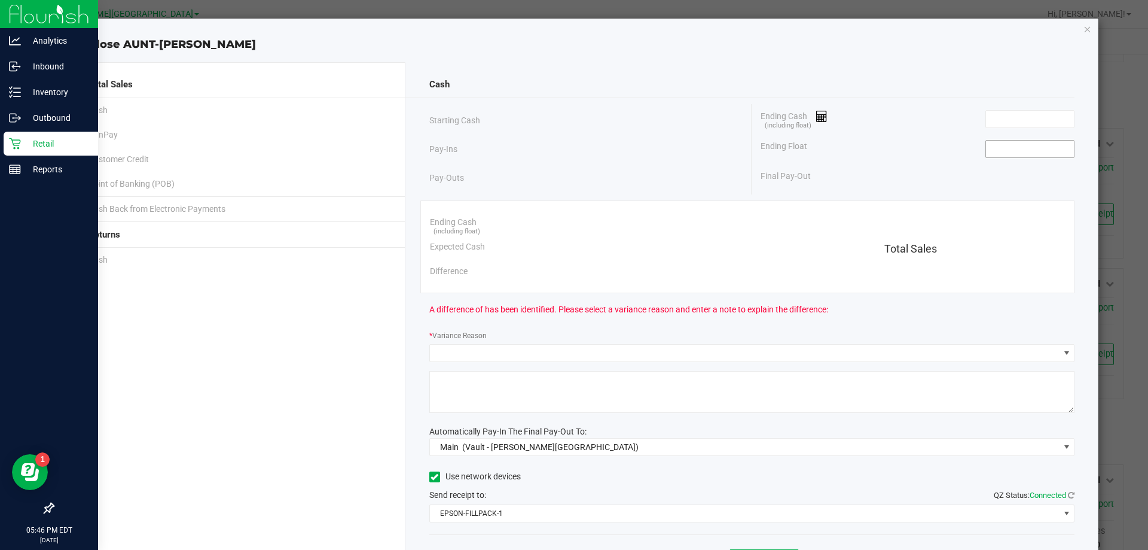
click at [555, 149] on input at bounding box center [1030, 149] width 88 height 17
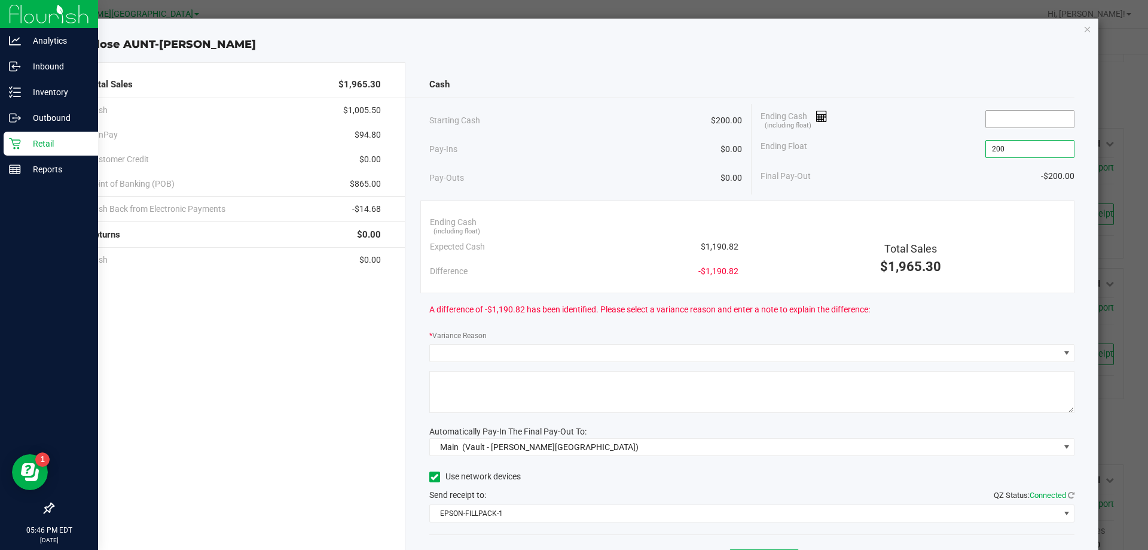
click at [555, 123] on input at bounding box center [1030, 119] width 88 height 17
type input "$200.00"
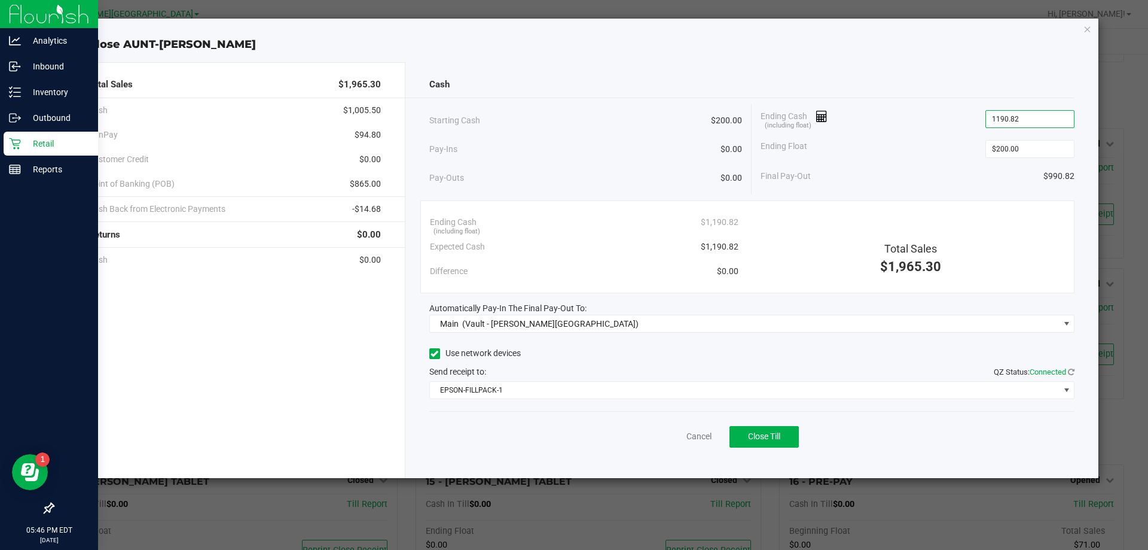
click at [555, 141] on div "Pay-Ins $0.00" at bounding box center [585, 149] width 313 height 25
type input "$1,190.82"
click at [555, 428] on button "Close Till" at bounding box center [764, 437] width 69 height 22
click at [555, 32] on icon "button" at bounding box center [1088, 29] width 8 height 14
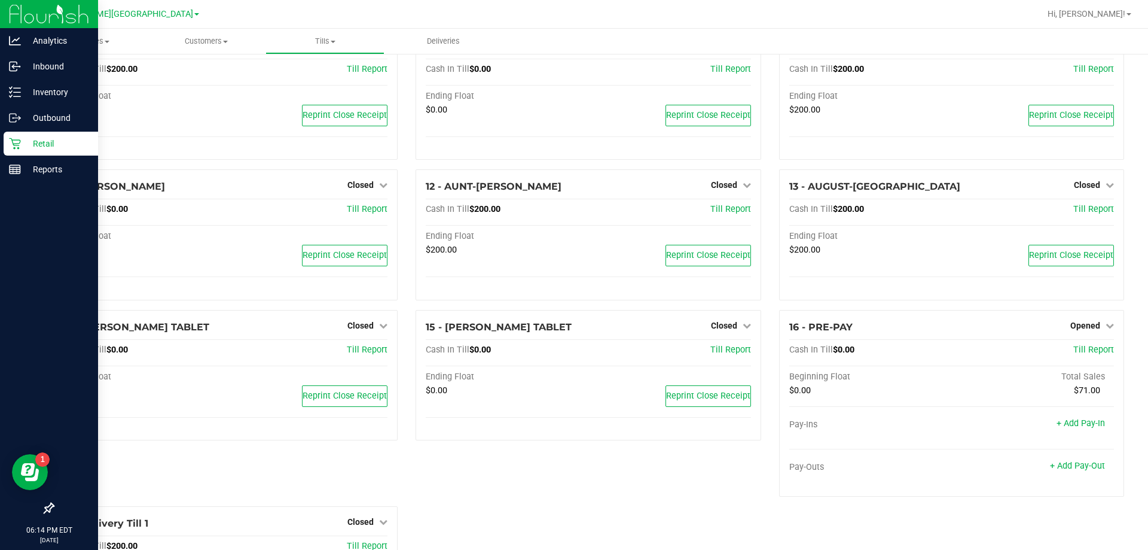
scroll to position [449, 0]
click at [555, 329] on span "Opened" at bounding box center [1086, 327] width 30 height 10
click at [555, 352] on link "Close Till" at bounding box center [1087, 351] width 32 height 10
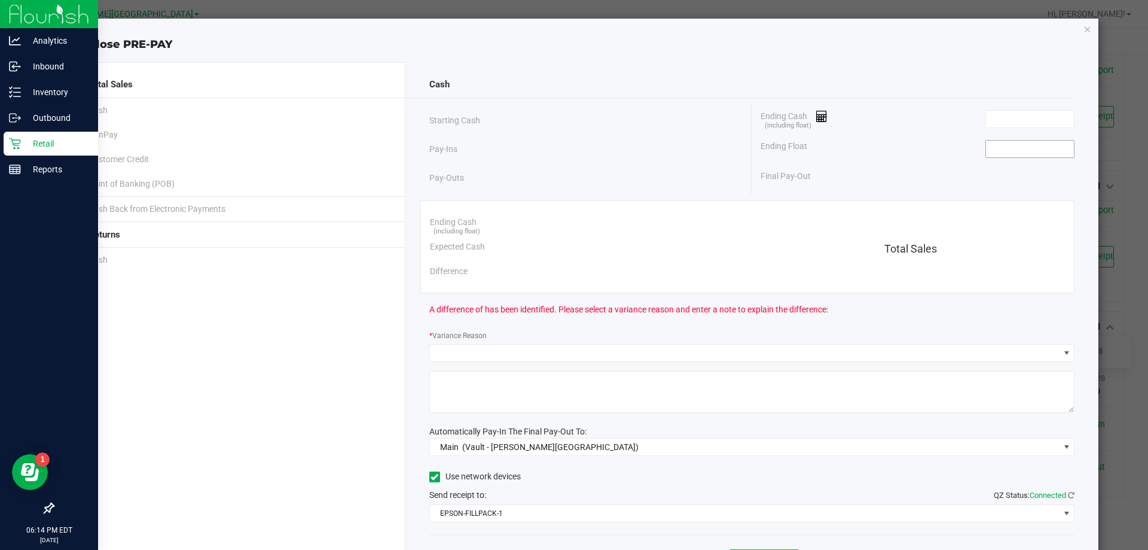
click at [555, 144] on input at bounding box center [1030, 149] width 88 height 17
click at [555, 123] on input at bounding box center [1030, 119] width 88 height 17
type input "$0.00"
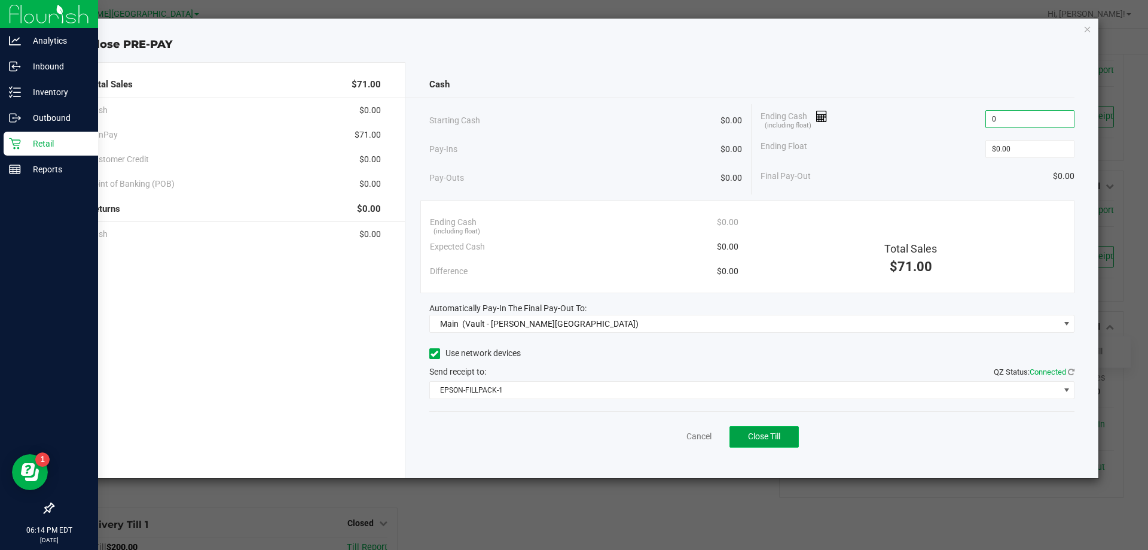
click at [555, 435] on span "Close Till" at bounding box center [764, 436] width 32 height 10
type input "$0.00"
click at [555, 32] on icon "button" at bounding box center [1088, 29] width 8 height 14
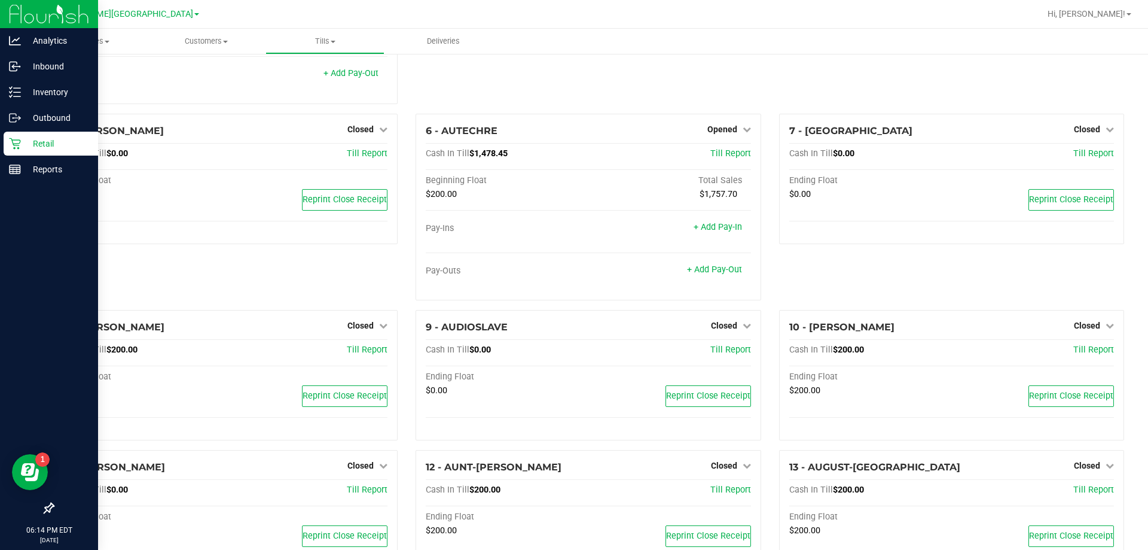
scroll to position [170, 0]
click at [555, 130] on span "Opened" at bounding box center [723, 128] width 30 height 10
click at [555, 153] on link "Close Till" at bounding box center [724, 153] width 32 height 10
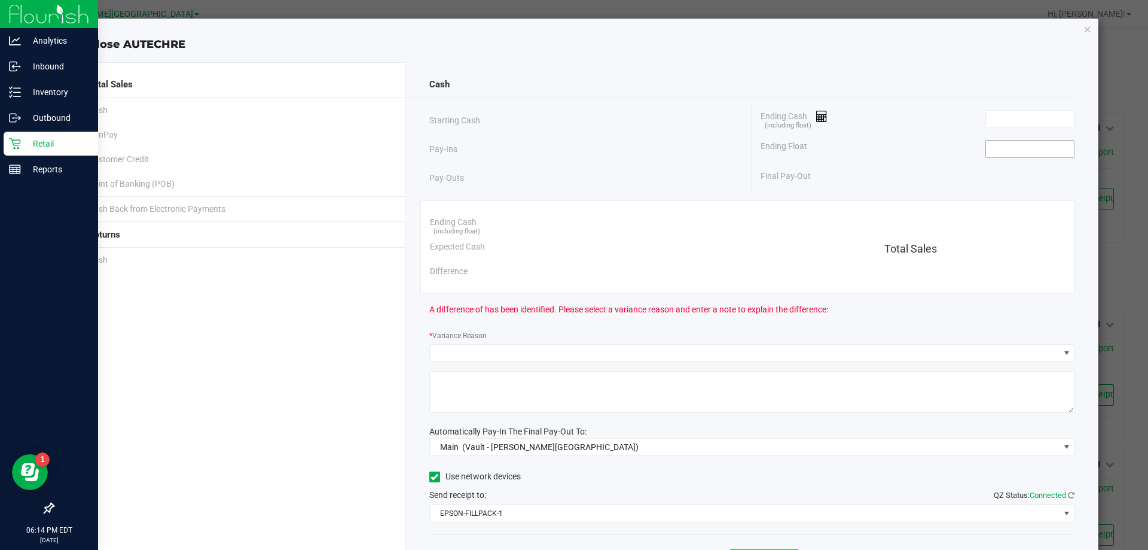
click at [555, 151] on input at bounding box center [1030, 149] width 88 height 17
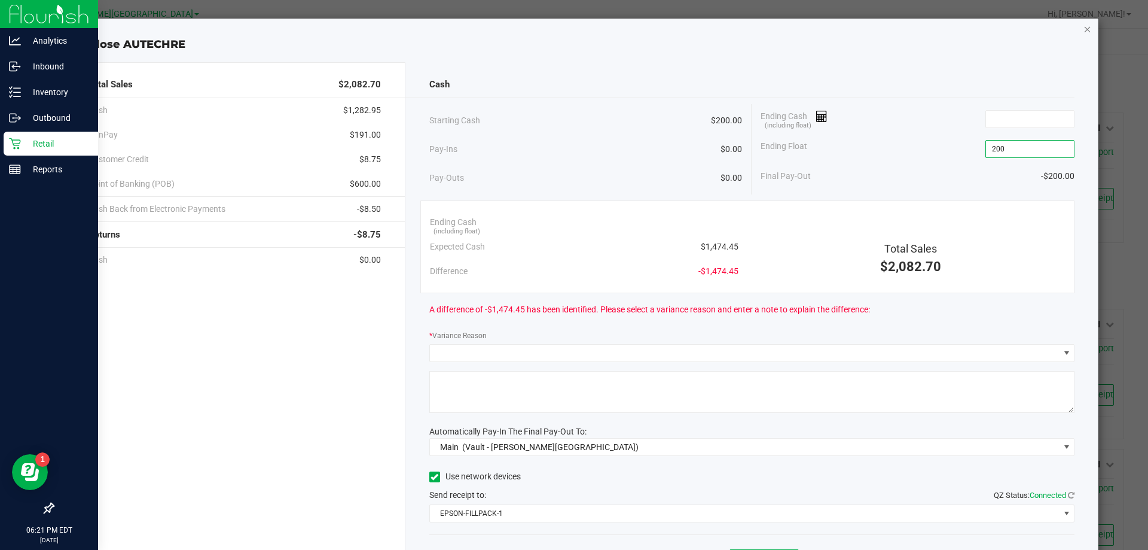
type input "$200.00"
click at [555, 28] on icon "button" at bounding box center [1088, 29] width 8 height 14
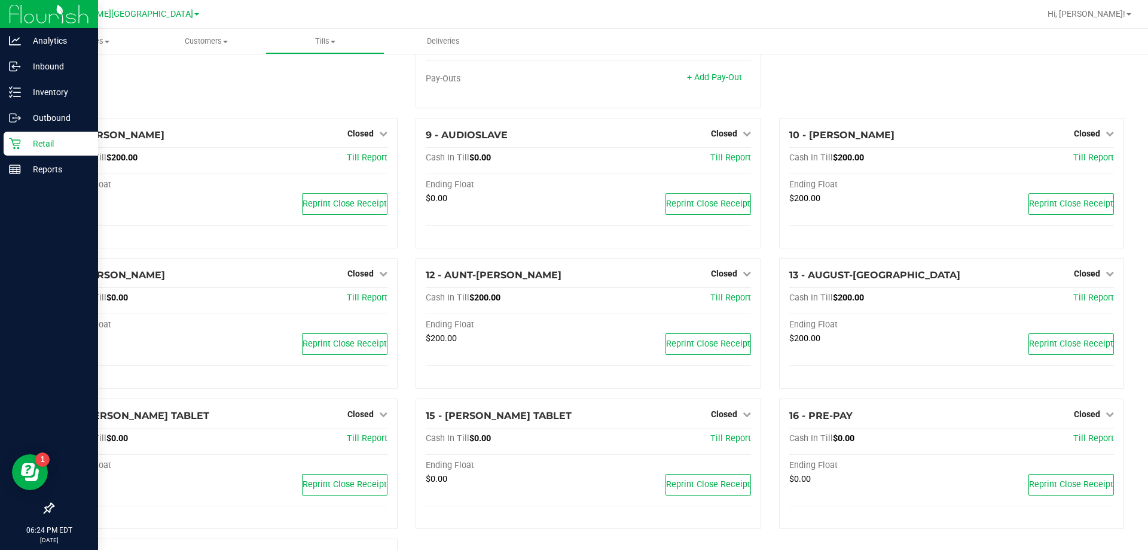
scroll to position [410, 0]
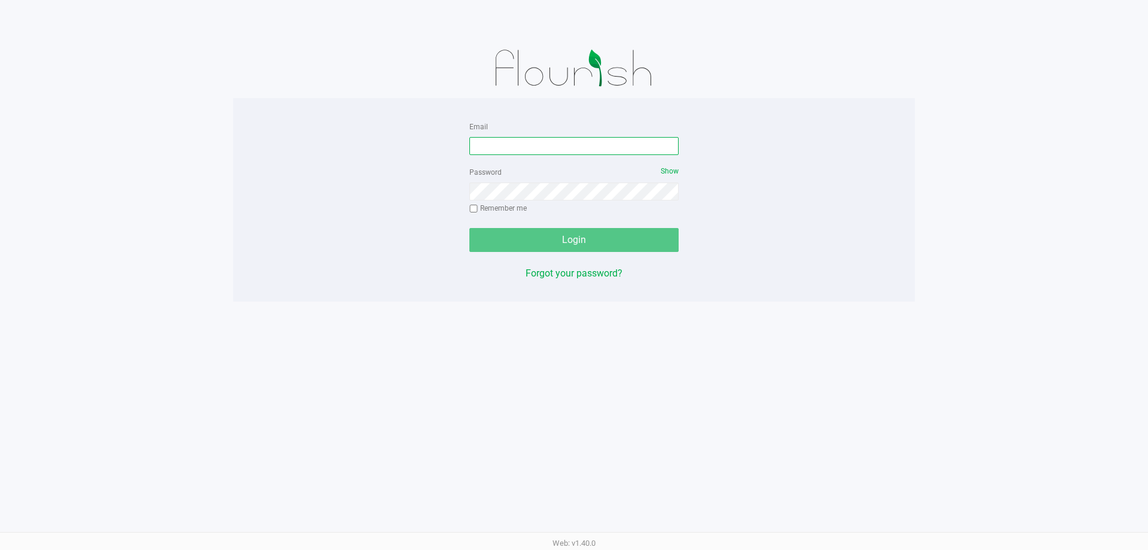
click at [513, 144] on input "Email" at bounding box center [573, 146] width 209 height 18
type input "Bemmons@liveparallel.com"
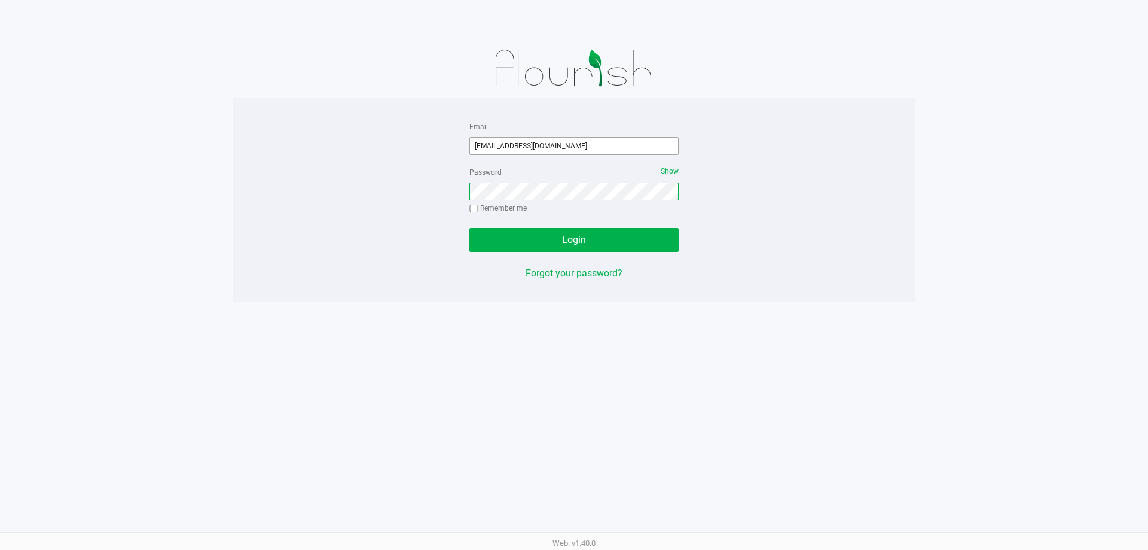
click at [469, 228] on button "Login" at bounding box center [573, 240] width 209 height 24
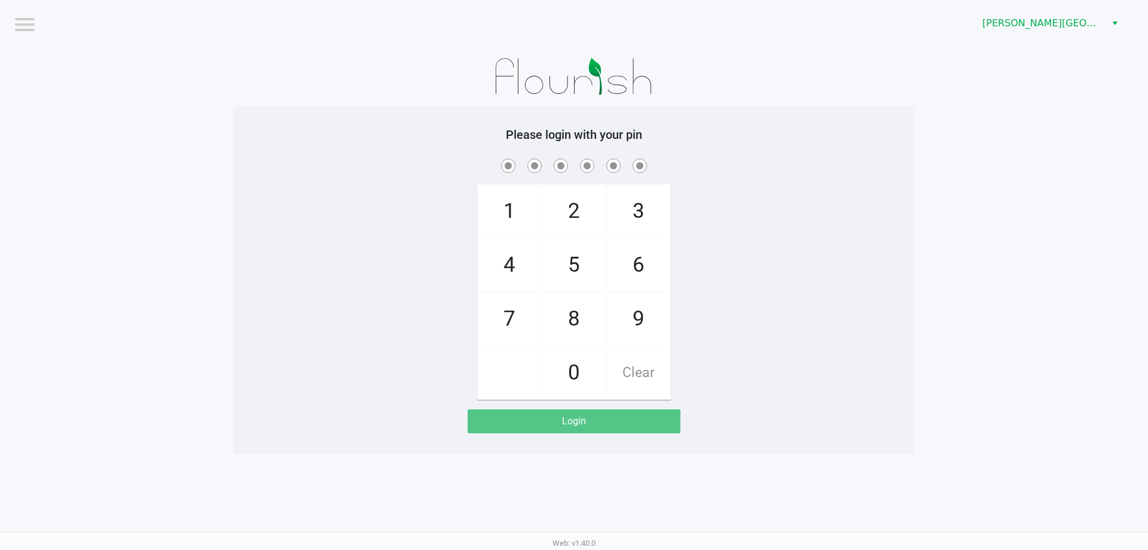
click at [783, 202] on div "1 4 7 2 5 8 0 3 6 9 Clear" at bounding box center [574, 277] width 682 height 243
checkbox input "true"
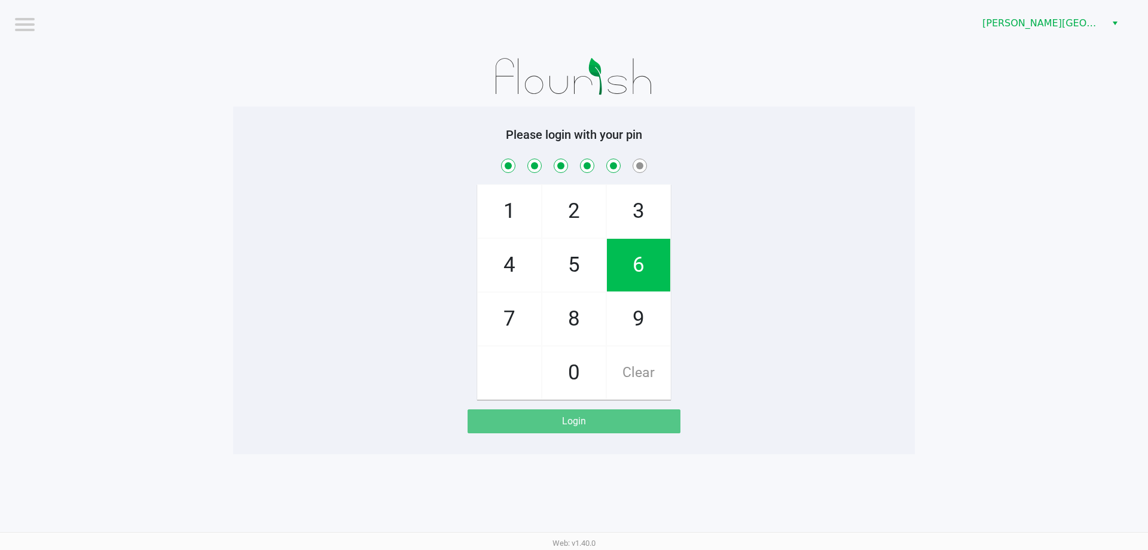
checkbox input "true"
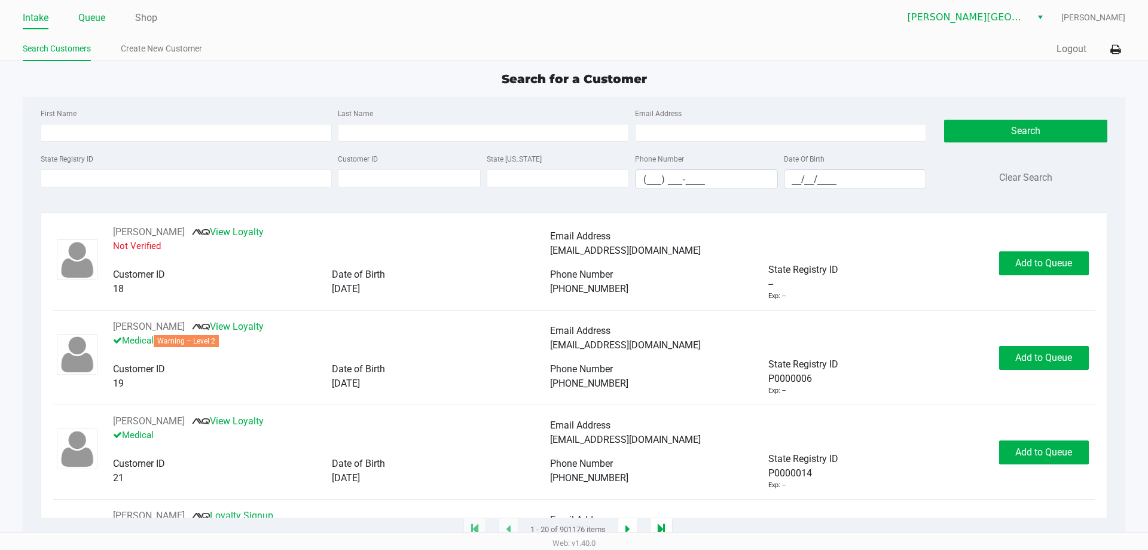
click at [90, 17] on link "Queue" at bounding box center [91, 18] width 27 height 17
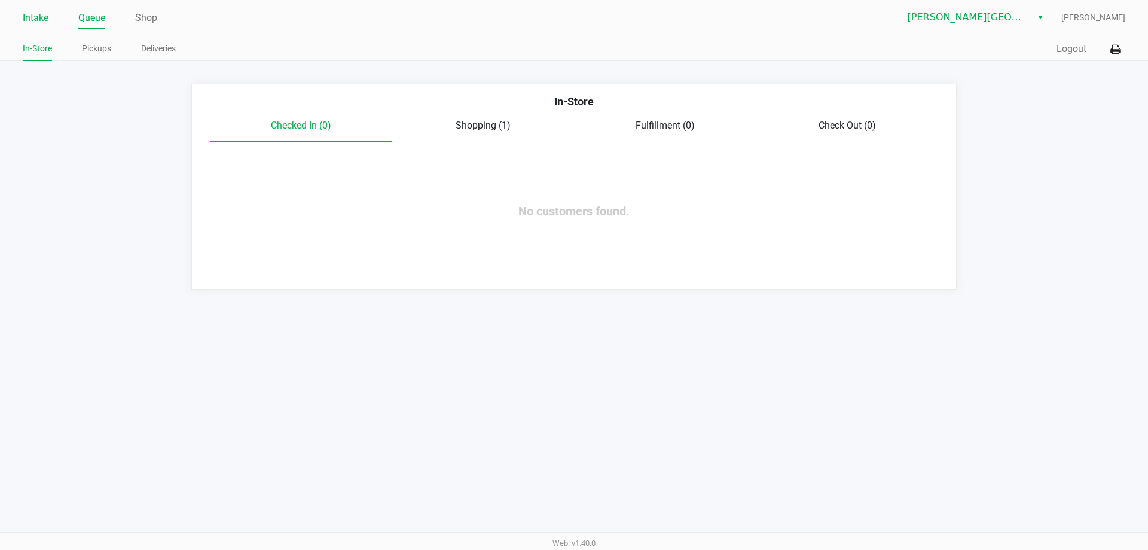
click at [39, 21] on link "Intake" at bounding box center [36, 18] width 26 height 17
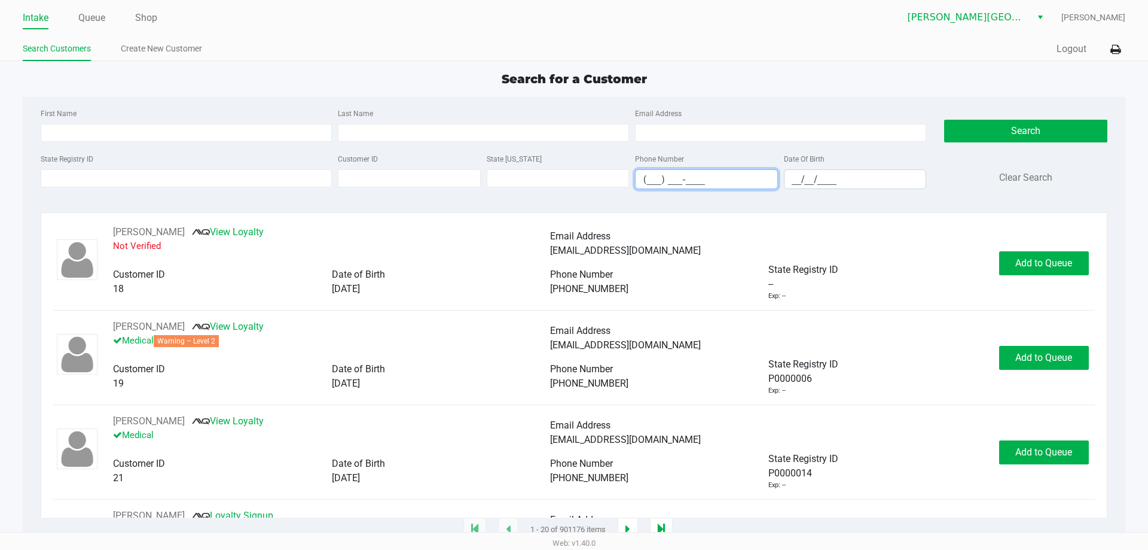
click at [655, 179] on input "(___) ___-____" at bounding box center [707, 179] width 142 height 19
type input "(239) 288-1741"
click at [999, 133] on button "Search" at bounding box center [1025, 131] width 163 height 23
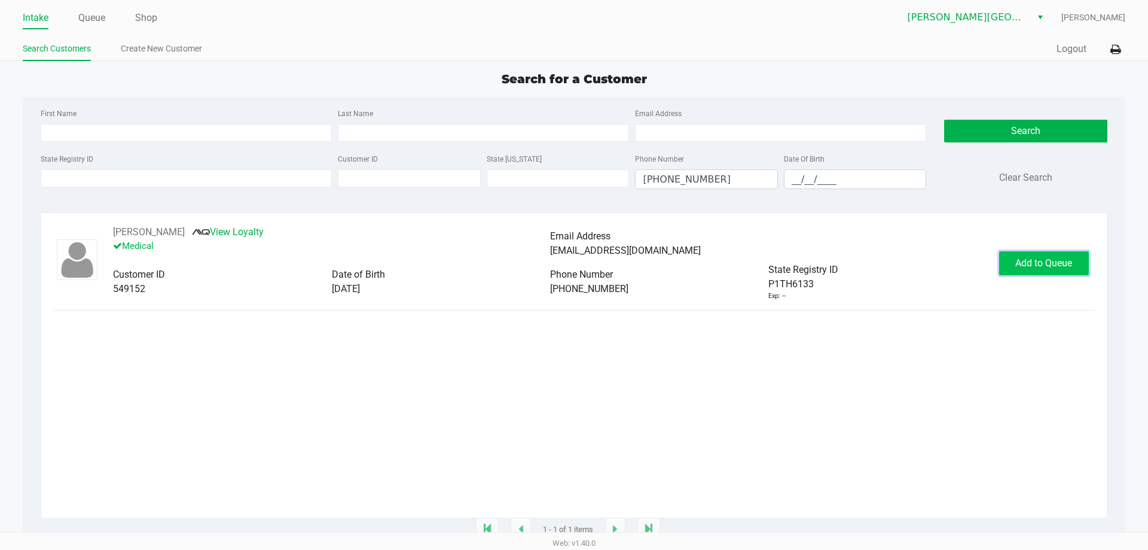
click at [1029, 268] on span "Add to Queue" at bounding box center [1044, 262] width 57 height 11
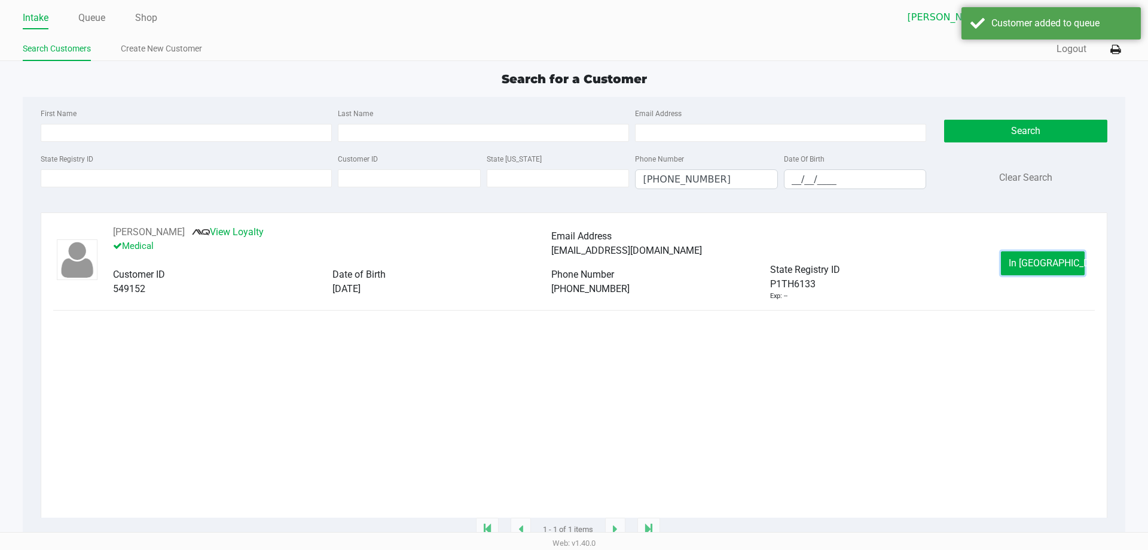
click at [1029, 267] on span "In Queue" at bounding box center [1059, 262] width 100 height 11
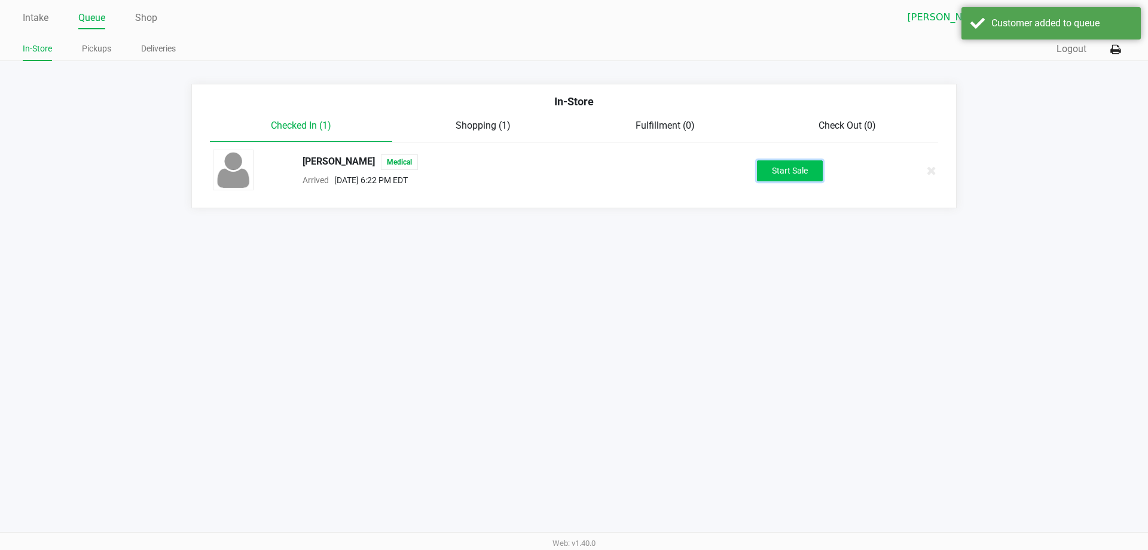
click at [808, 169] on button "Start Sale" at bounding box center [790, 170] width 66 height 21
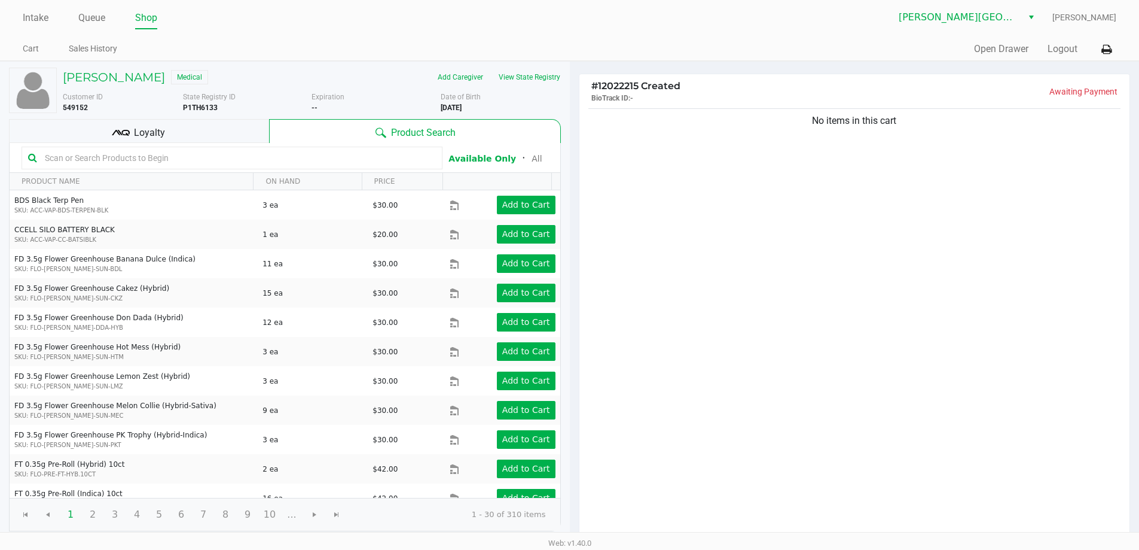
click at [823, 186] on div "No items in this cart" at bounding box center [855, 323] width 551 height 434
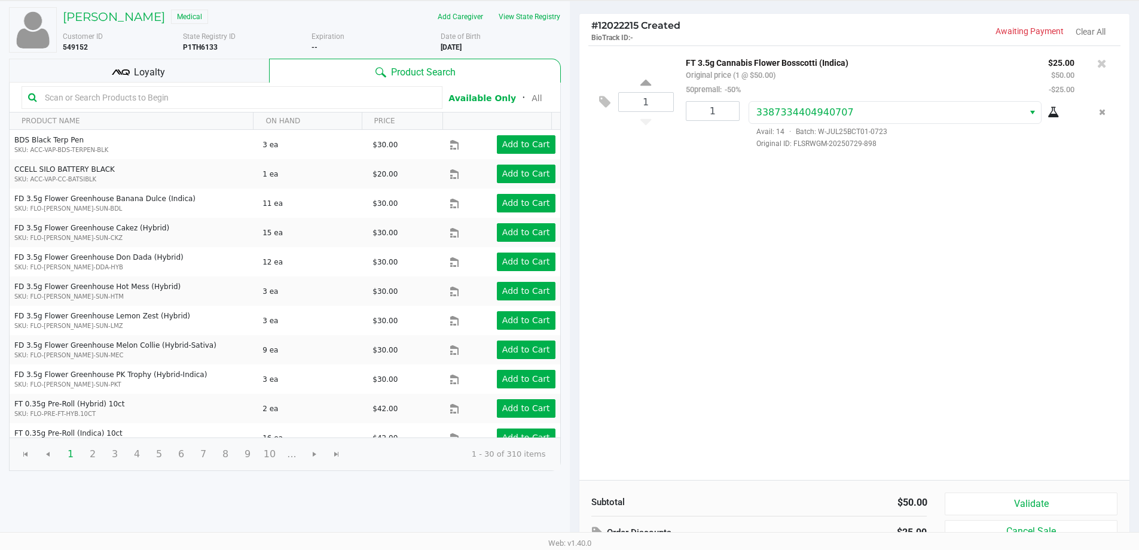
scroll to position [123, 0]
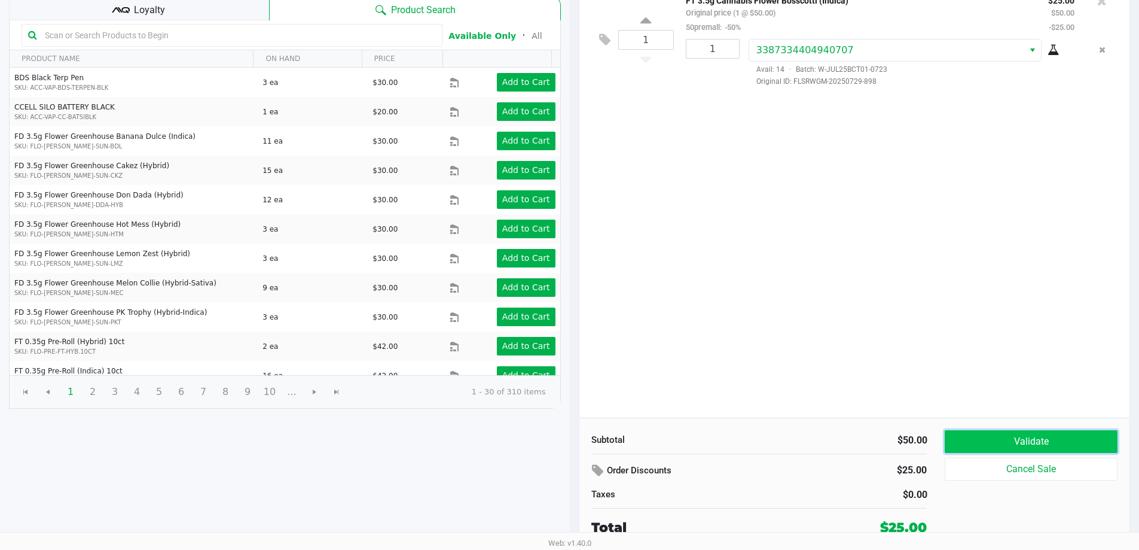
click at [1046, 438] on button "Validate" at bounding box center [1031, 441] width 172 height 23
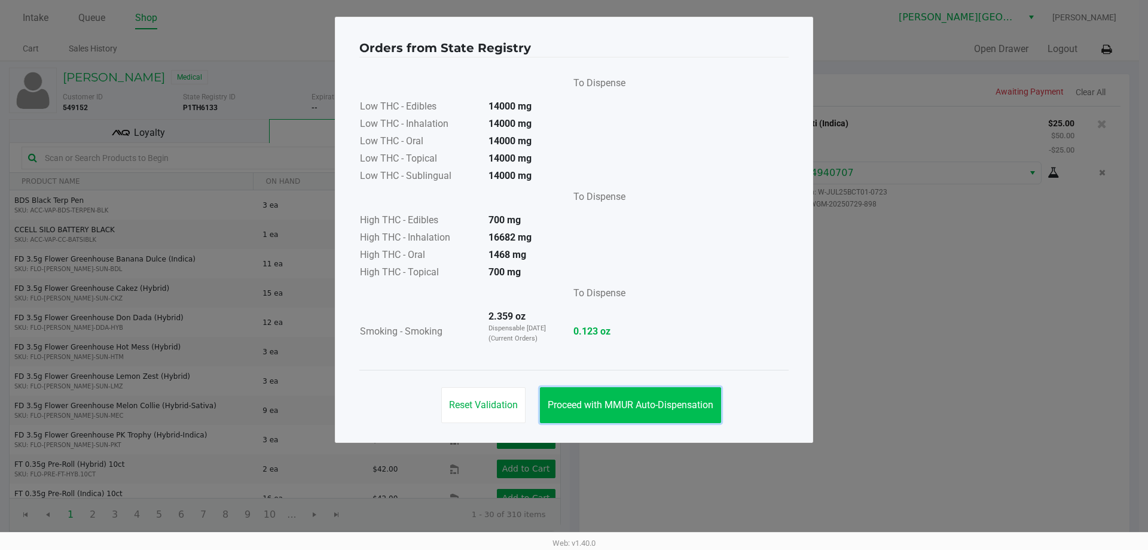
click at [584, 400] on span "Proceed with MMUR Auto-Dispensation" at bounding box center [631, 404] width 166 height 11
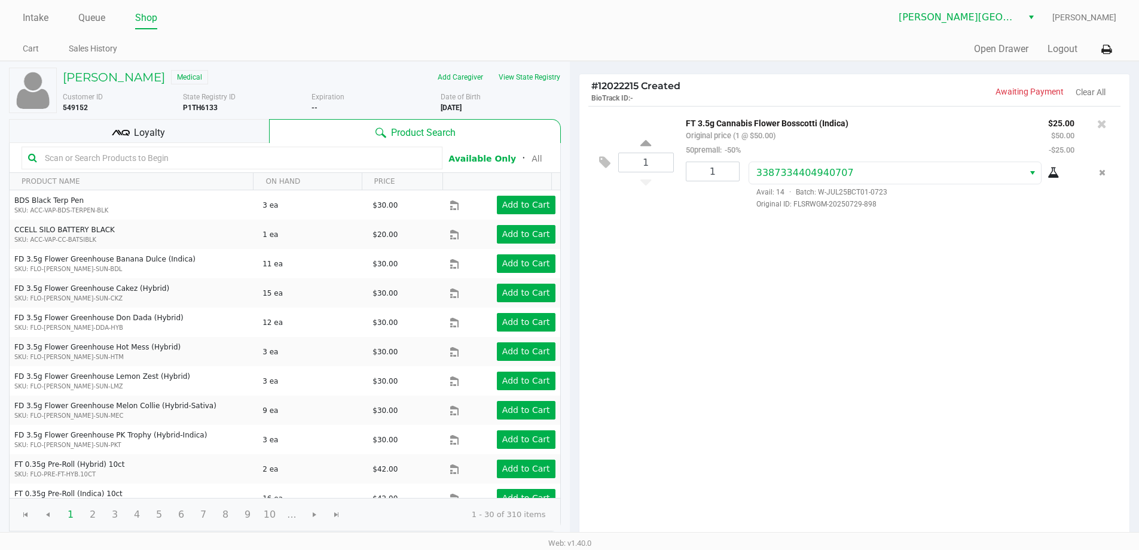
click at [141, 138] on span "Loyalty" at bounding box center [149, 133] width 31 height 14
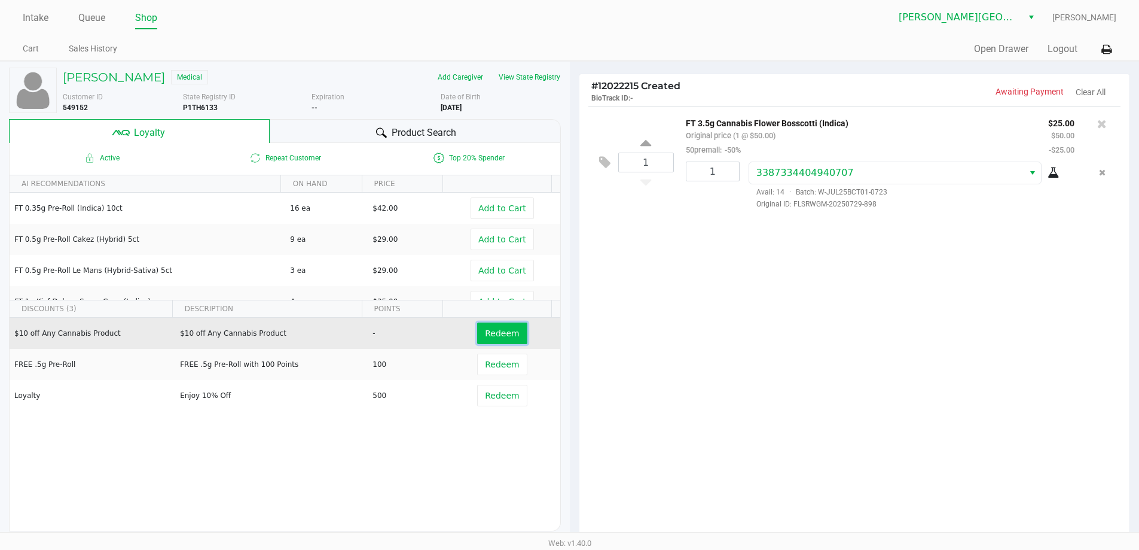
click at [490, 331] on span "Redeem" at bounding box center [502, 333] width 34 height 10
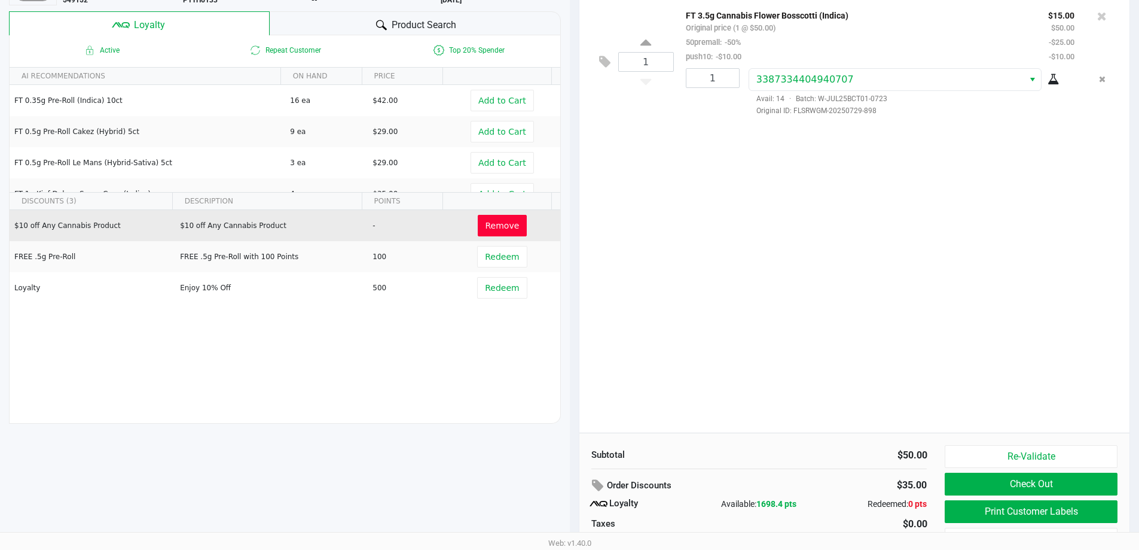
scroll to position [137, 0]
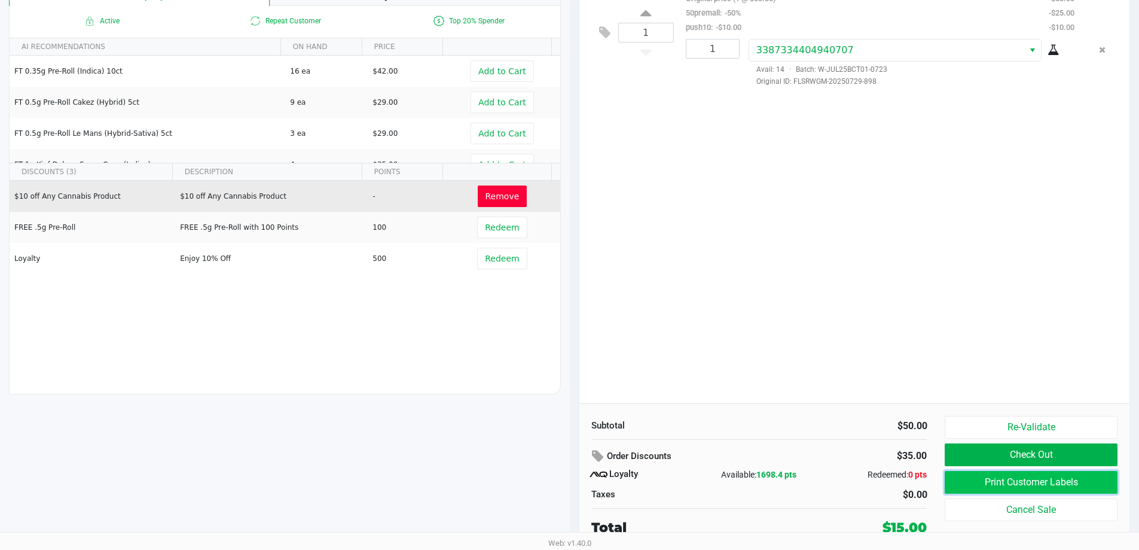
click at [1010, 483] on button "Print Customer Labels" at bounding box center [1031, 482] width 172 height 23
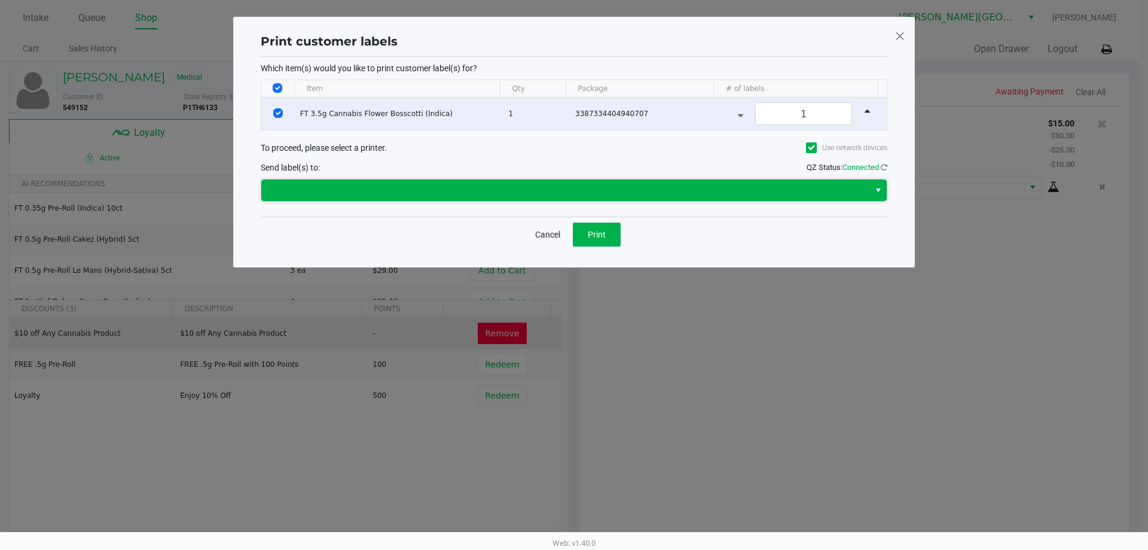
click at [417, 188] on span at bounding box center [566, 190] width 594 height 14
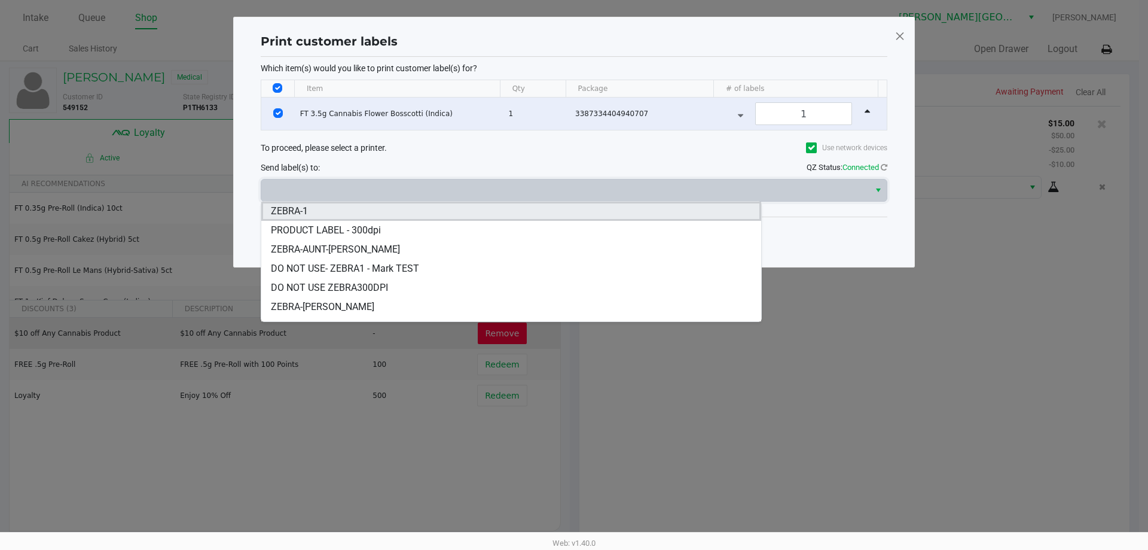
click at [303, 209] on span "ZEBRA-1" at bounding box center [289, 211] width 37 height 14
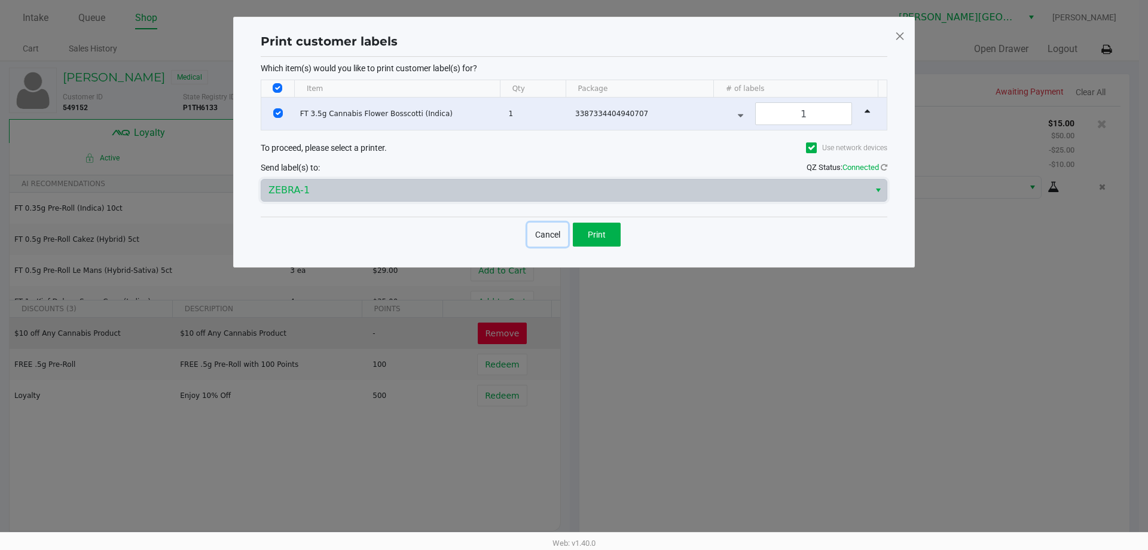
click at [567, 230] on button "Cancel" at bounding box center [548, 234] width 41 height 24
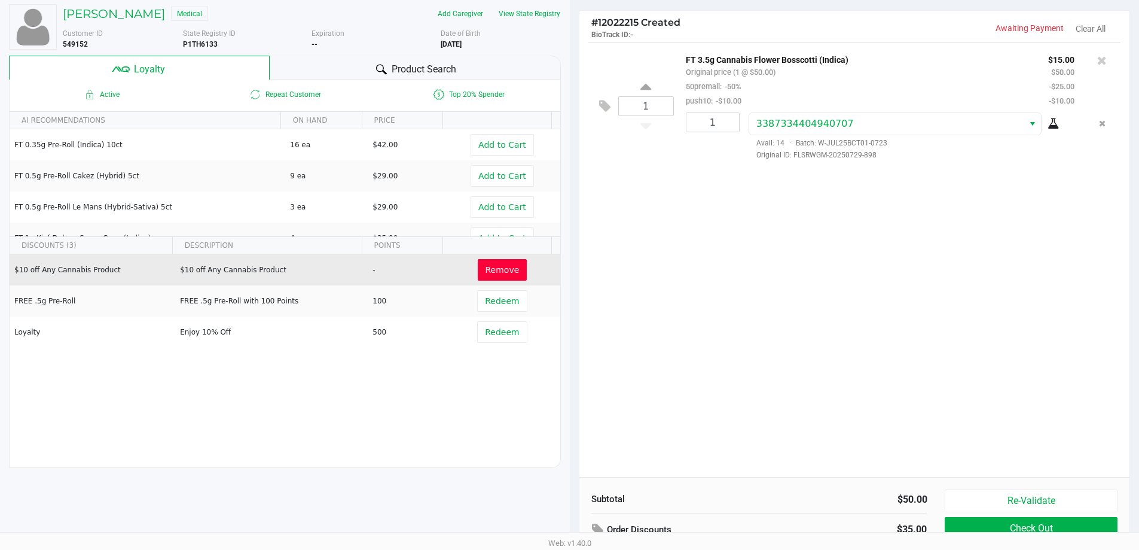
scroll to position [137, 0]
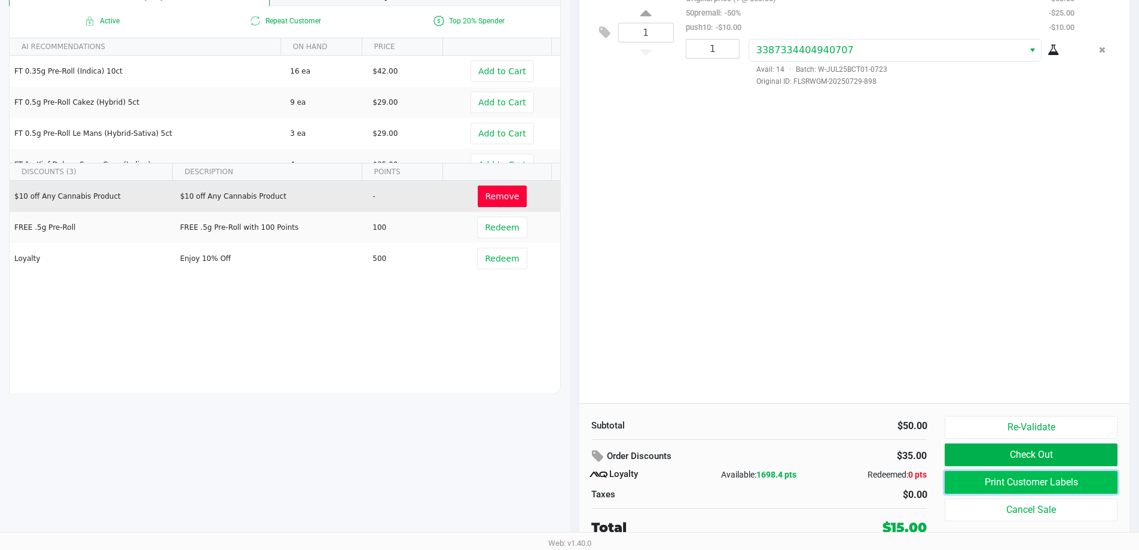
click at [999, 477] on button "Print Customer Labels" at bounding box center [1031, 482] width 172 height 23
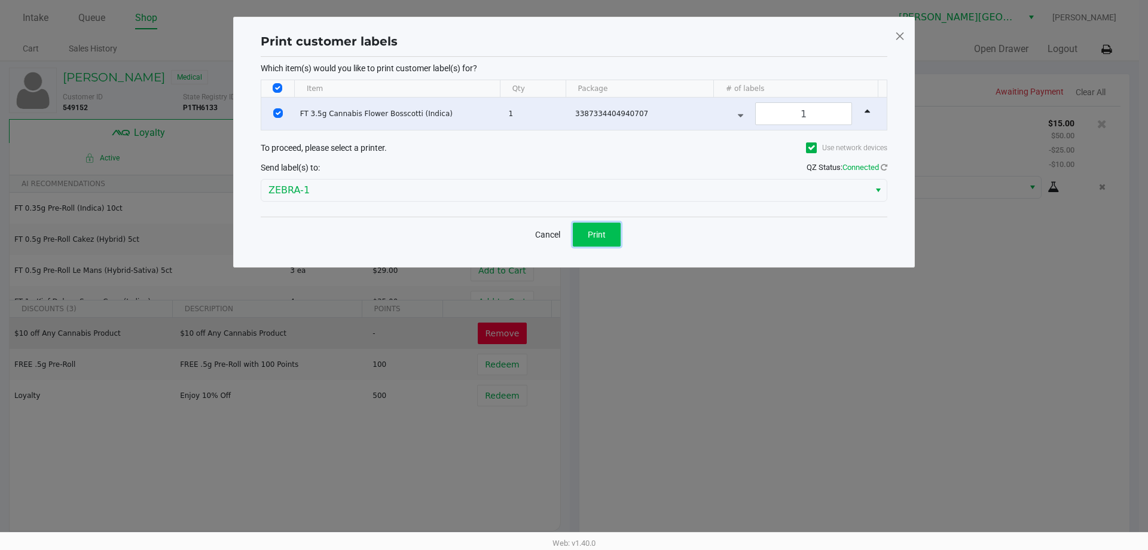
click at [593, 232] on span "Print" at bounding box center [597, 235] width 18 height 10
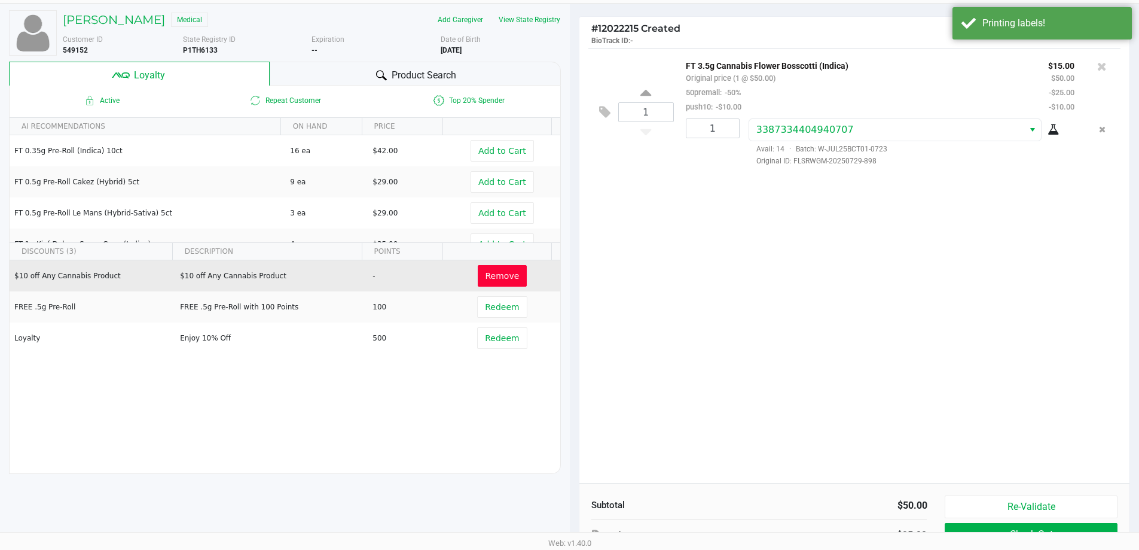
scroll to position [137, 0]
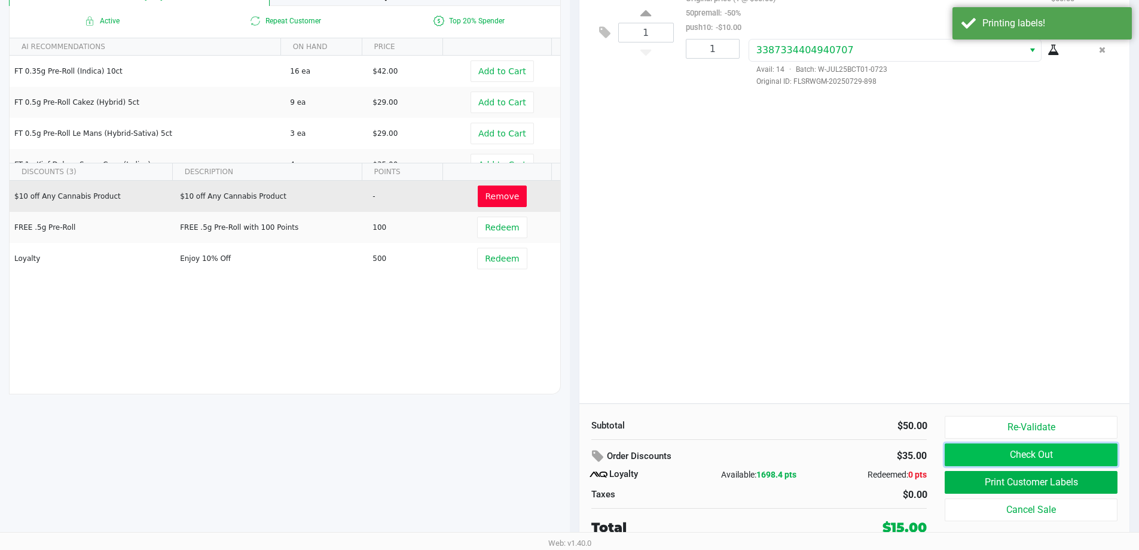
click at [985, 452] on button "Check Out" at bounding box center [1031, 454] width 172 height 23
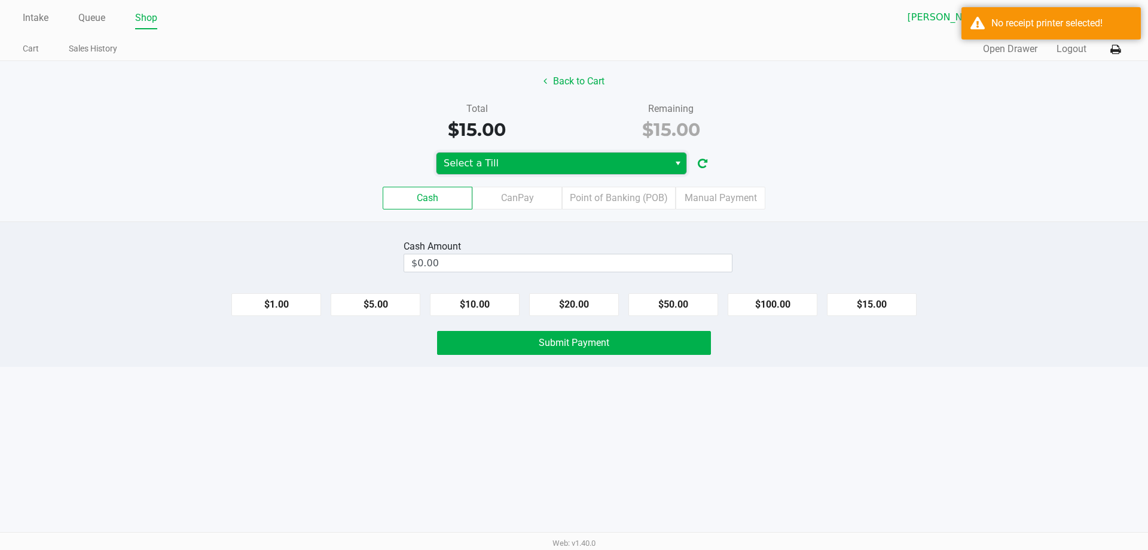
click at [496, 165] on span "Select a Till" at bounding box center [553, 163] width 218 height 14
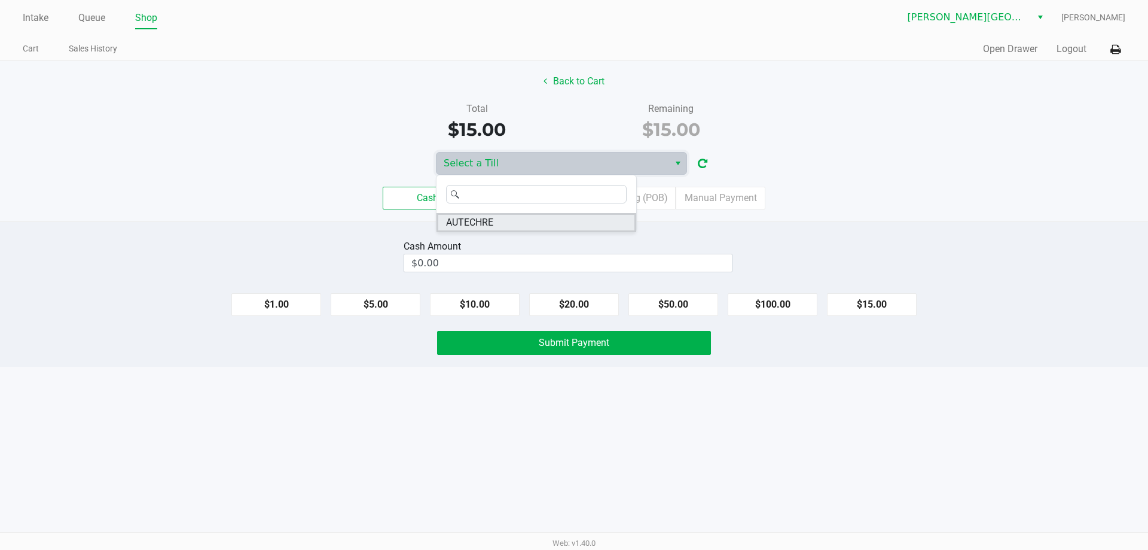
click at [480, 224] on span "AUTECHRE" at bounding box center [469, 222] width 47 height 14
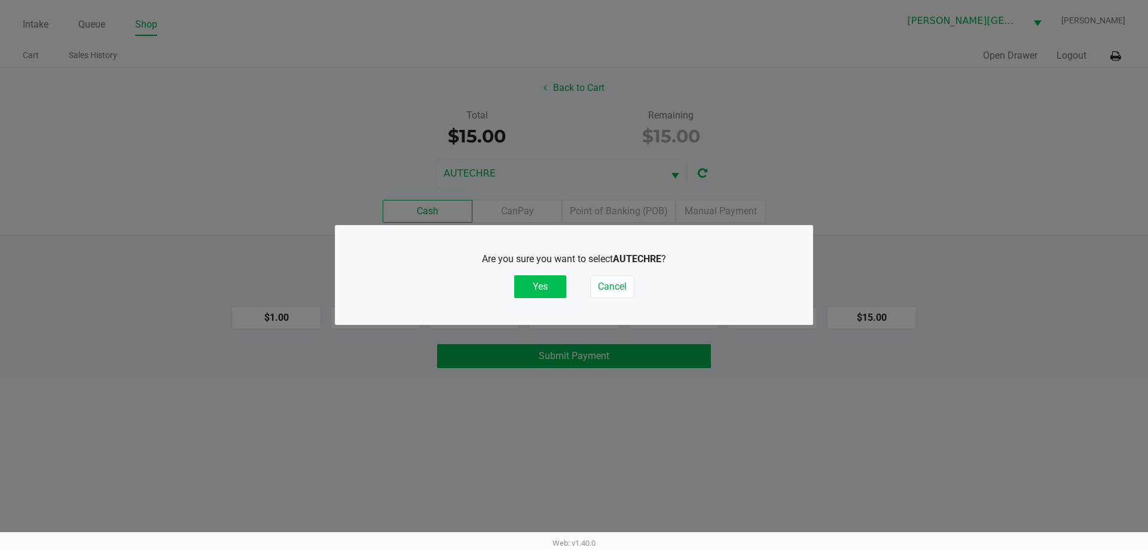
click at [539, 287] on button "Yes" at bounding box center [540, 286] width 52 height 23
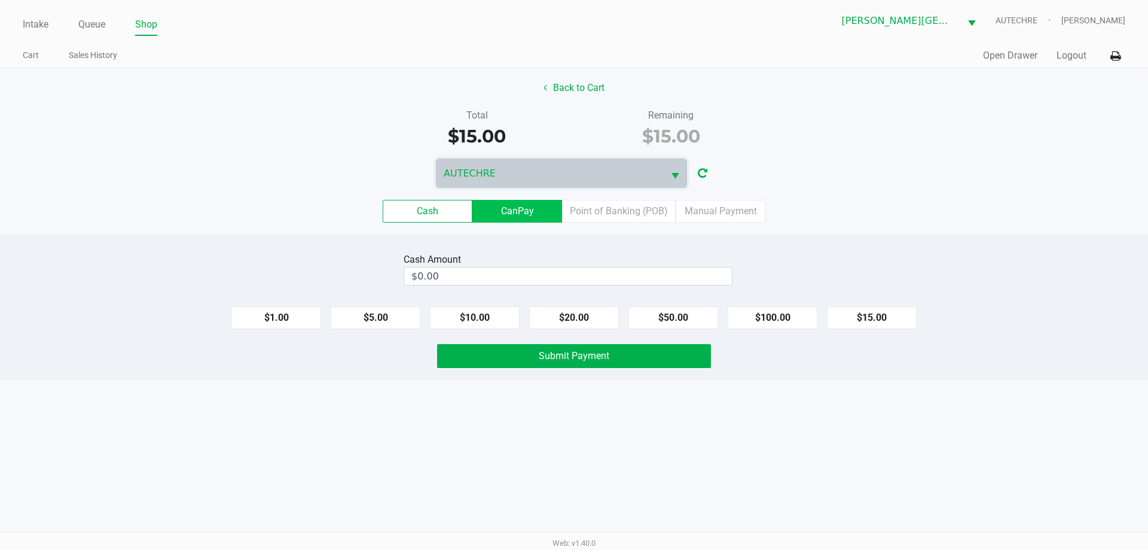
click at [513, 214] on label "CanPay" at bounding box center [517, 211] width 90 height 23
click at [0, 0] on 2 "CanPay" at bounding box center [0, 0] width 0 height 0
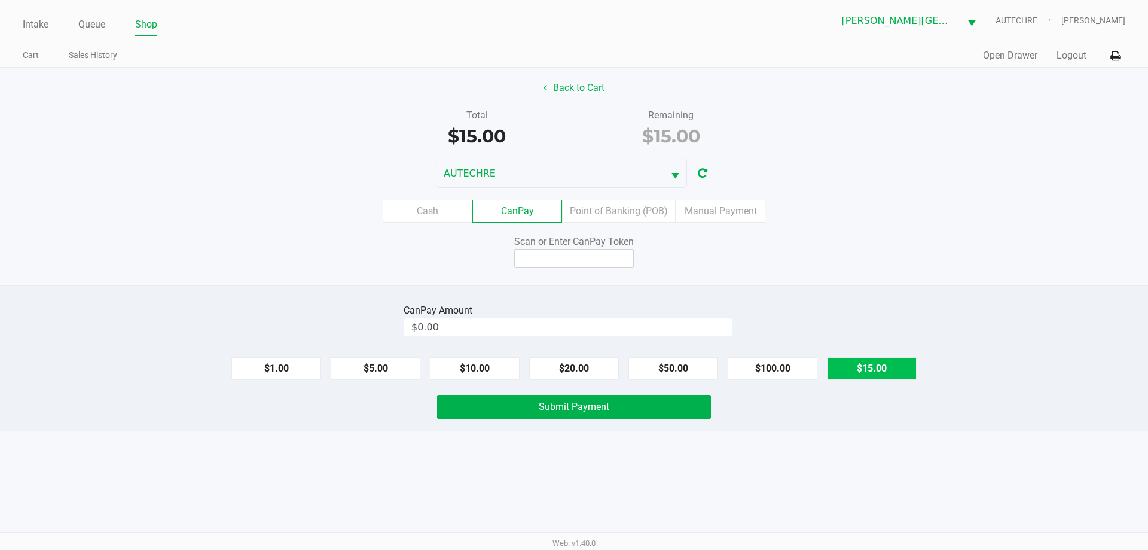
click at [858, 365] on button "$15.00" at bounding box center [872, 368] width 90 height 23
type input "$15.00"
click at [550, 264] on input at bounding box center [574, 258] width 120 height 19
type input "X9128589X"
click at [1114, 59] on icon at bounding box center [1116, 56] width 10 height 8
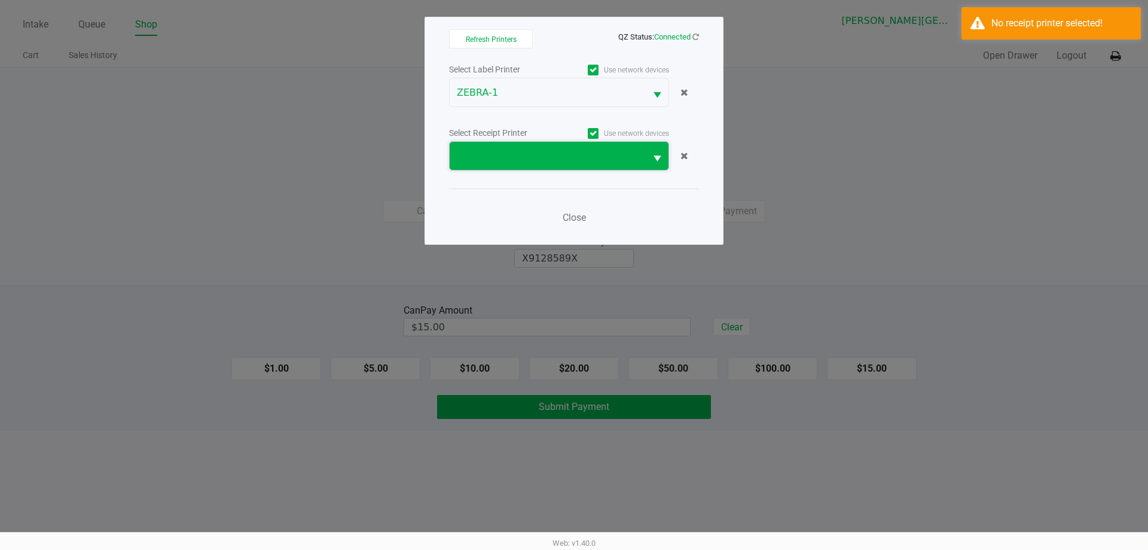
click at [483, 157] on span at bounding box center [548, 156] width 182 height 14
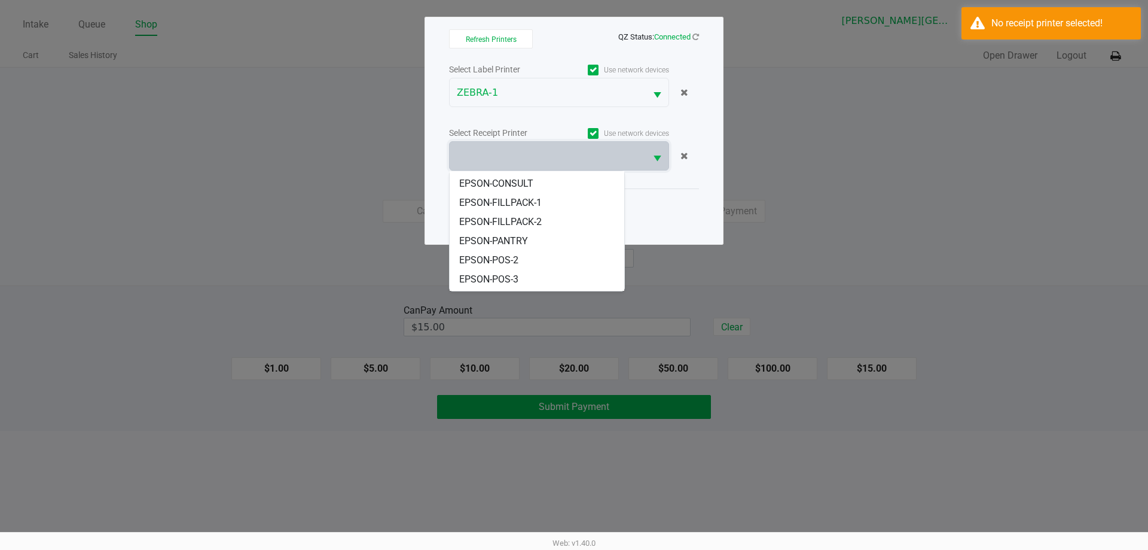
scroll to position [110, 0]
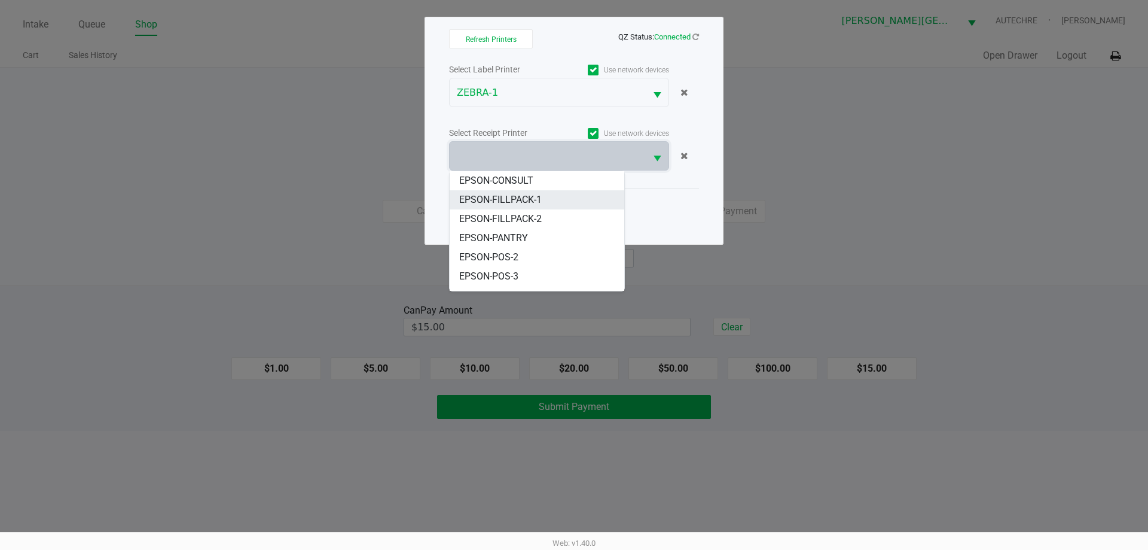
click at [504, 193] on span "EPSON-FILLPACK-1" at bounding box center [500, 200] width 83 height 14
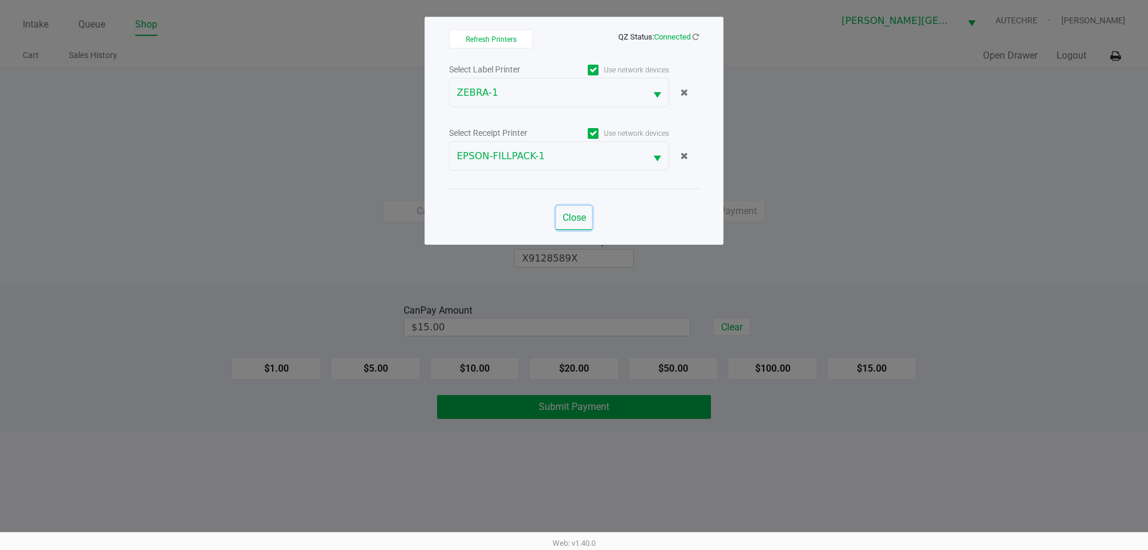
click at [571, 216] on span "Close" at bounding box center [574, 217] width 23 height 11
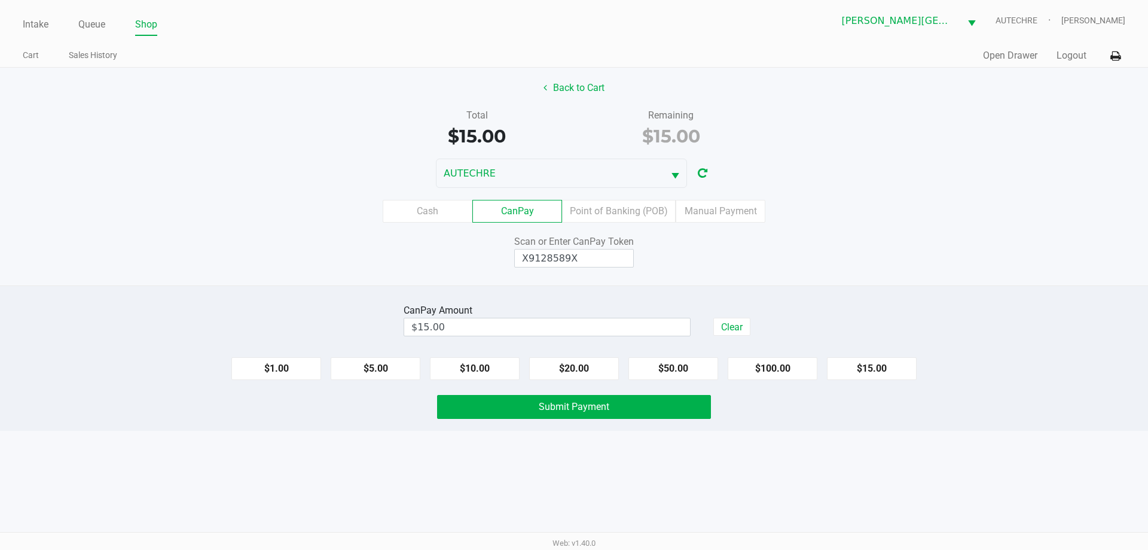
click at [815, 263] on div "Scan or Enter CanPay Token X9128589X" at bounding box center [574, 250] width 1166 height 33
click at [559, 404] on span "Submit Payment" at bounding box center [574, 406] width 71 height 11
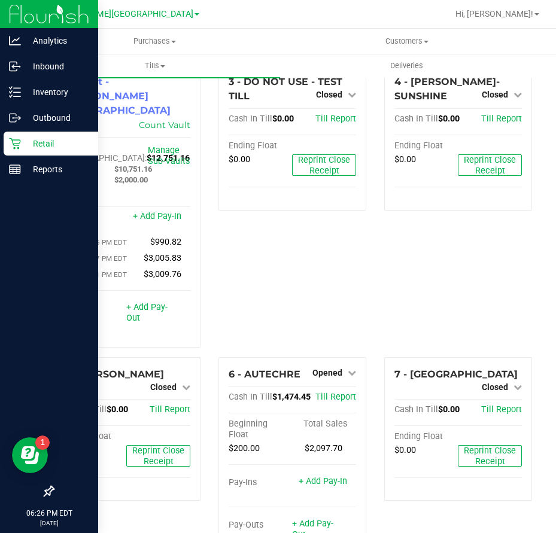
click at [26, 144] on p "Retail" at bounding box center [57, 143] width 72 height 14
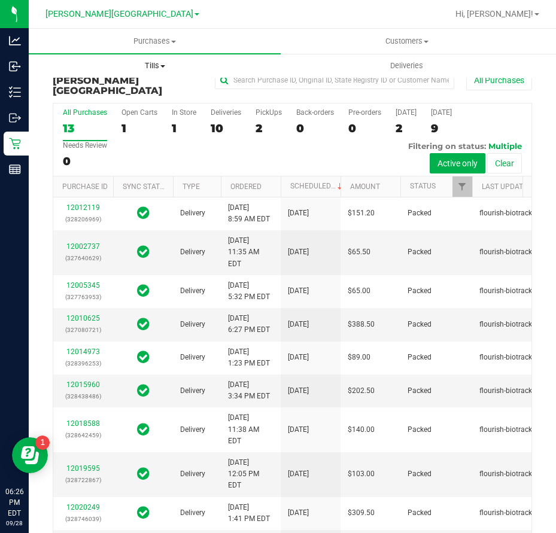
click at [151, 68] on span "Tills" at bounding box center [154, 65] width 251 height 11
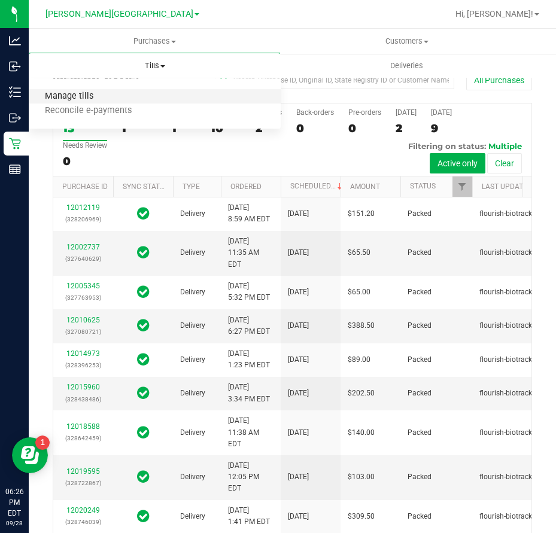
click at [83, 99] on span "Manage tills" at bounding box center [69, 97] width 81 height 10
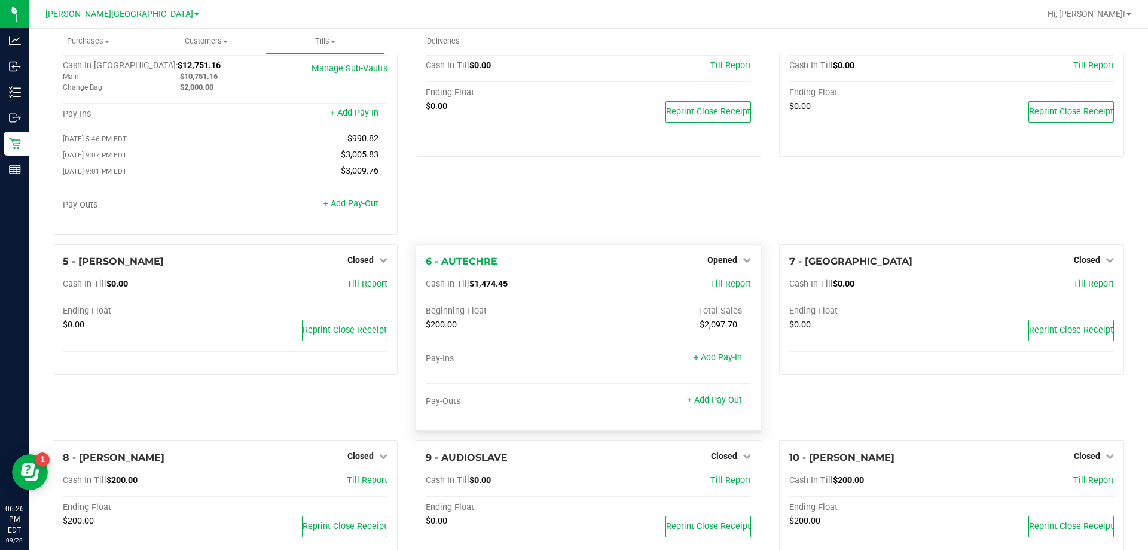
scroll to position [60, 0]
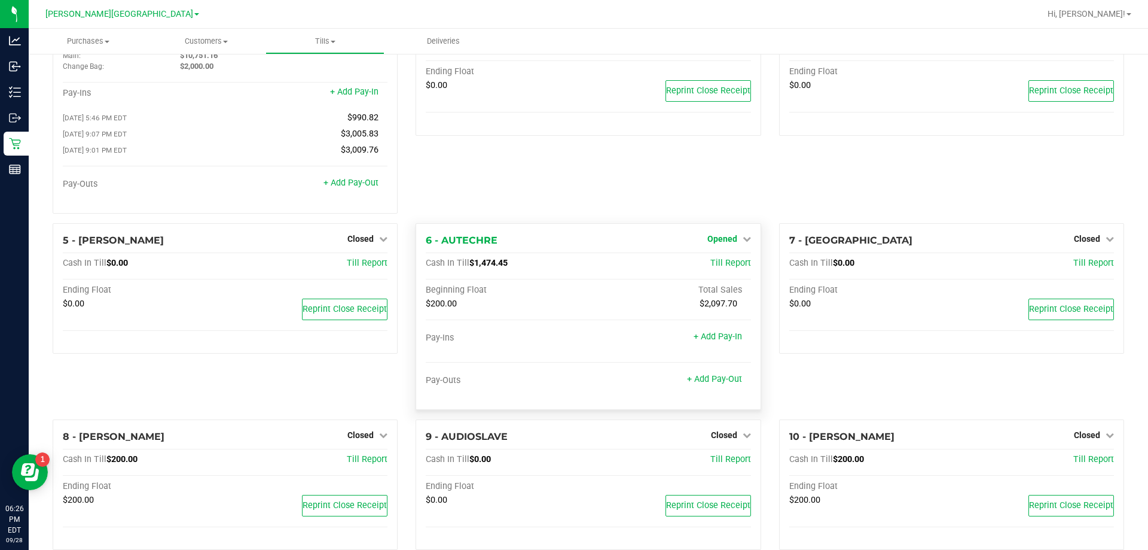
click at [714, 242] on span "Opened" at bounding box center [723, 239] width 30 height 10
click at [710, 266] on link "Close Till" at bounding box center [724, 263] width 32 height 10
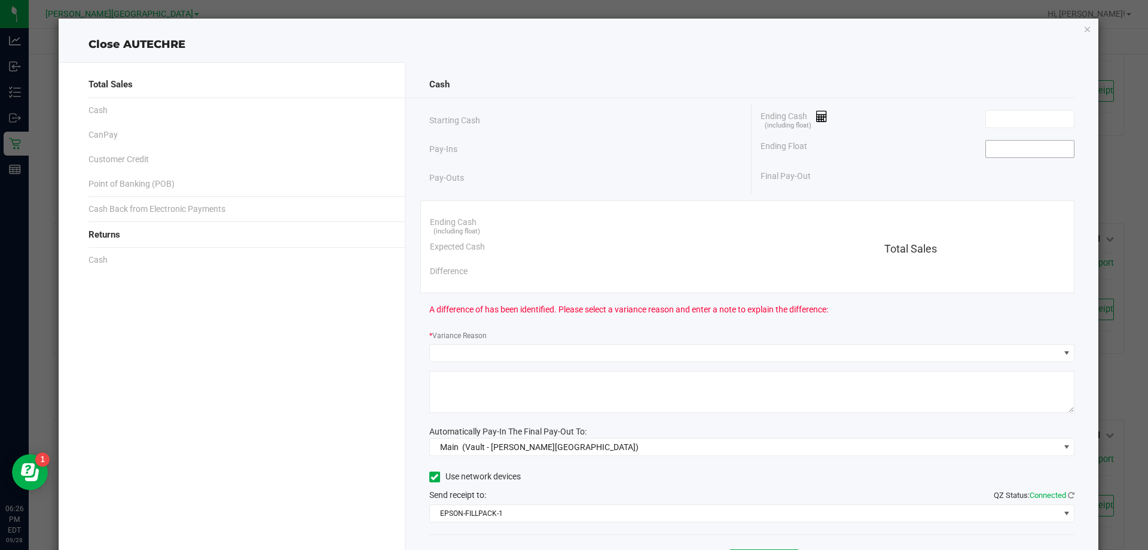
click at [1040, 153] on input at bounding box center [1030, 149] width 88 height 17
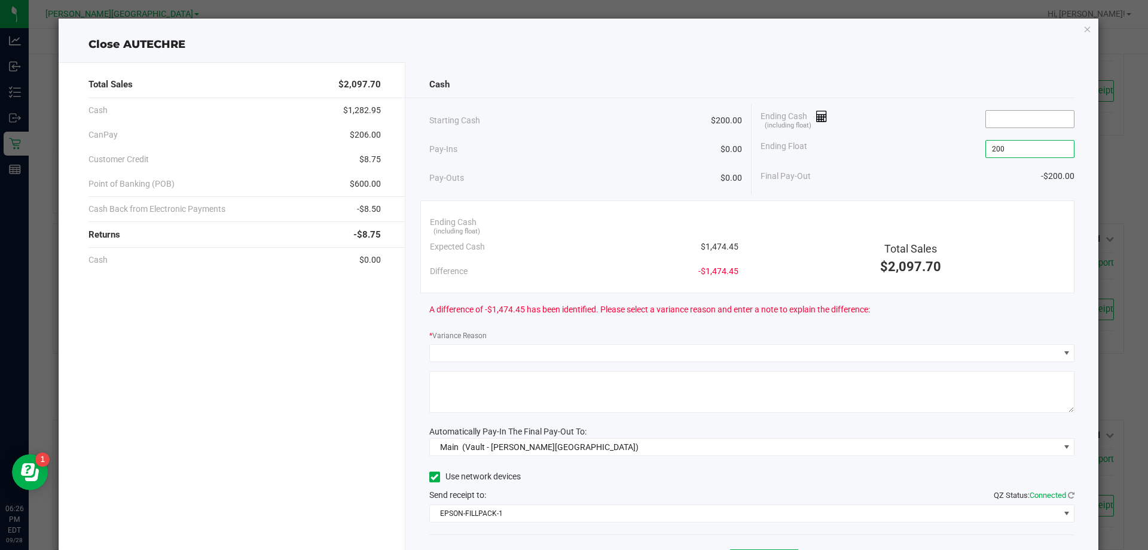
type input "$200.00"
click at [1026, 121] on input at bounding box center [1030, 119] width 88 height 17
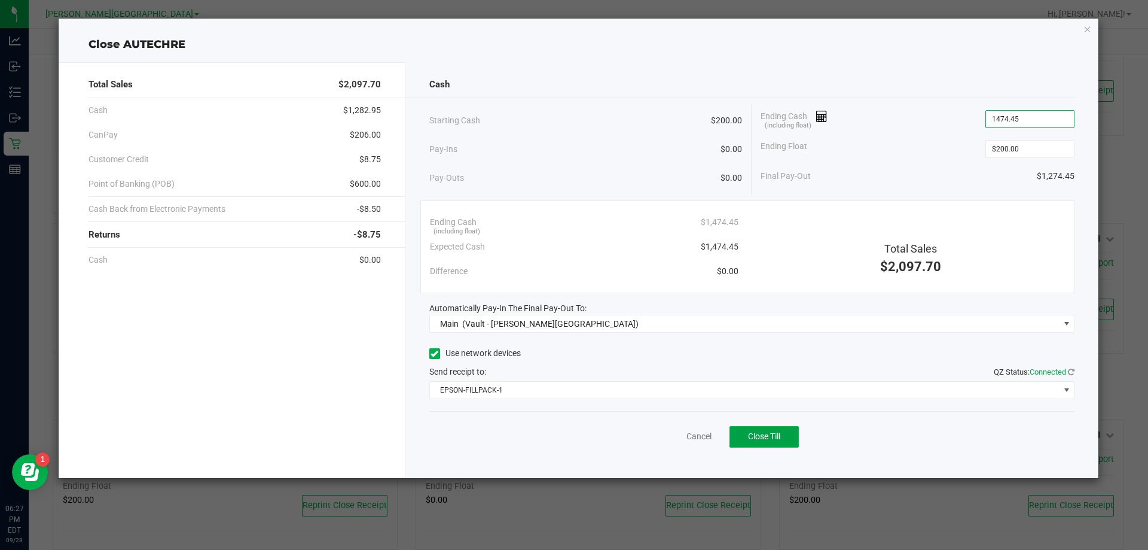
click at [765, 434] on span "Close Till" at bounding box center [764, 436] width 32 height 10
type input "$1,474.45"
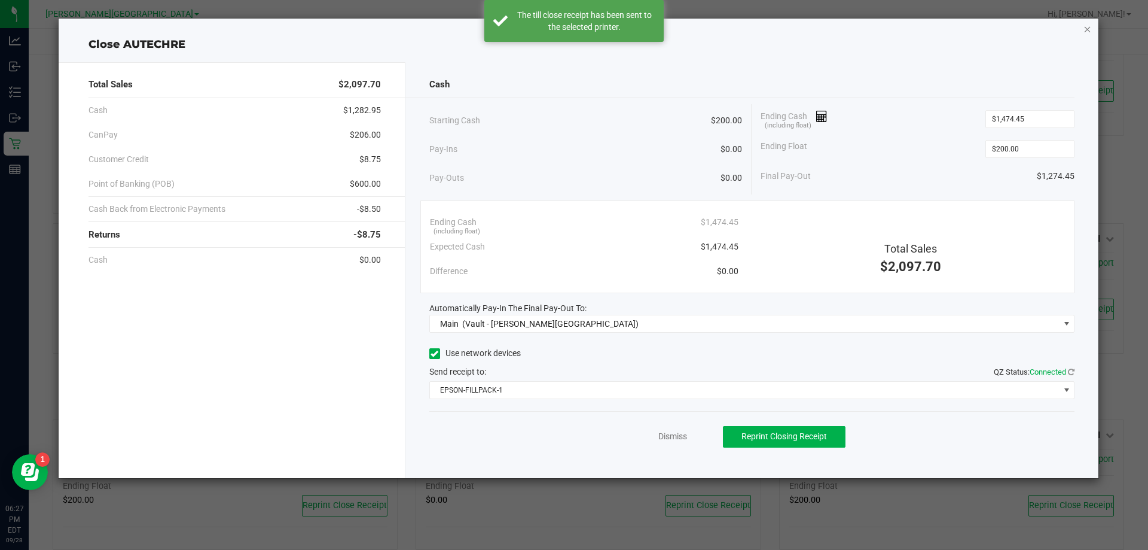
click at [1089, 35] on icon "button" at bounding box center [1088, 29] width 8 height 14
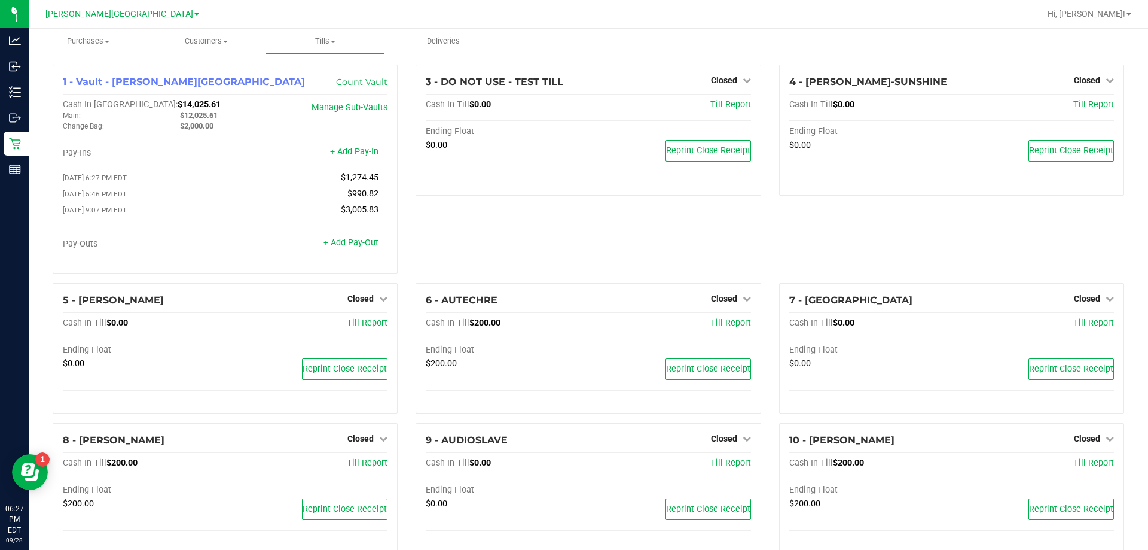
scroll to position [2, 0]
click at [324, 38] on span "Tills" at bounding box center [324, 41] width 117 height 11
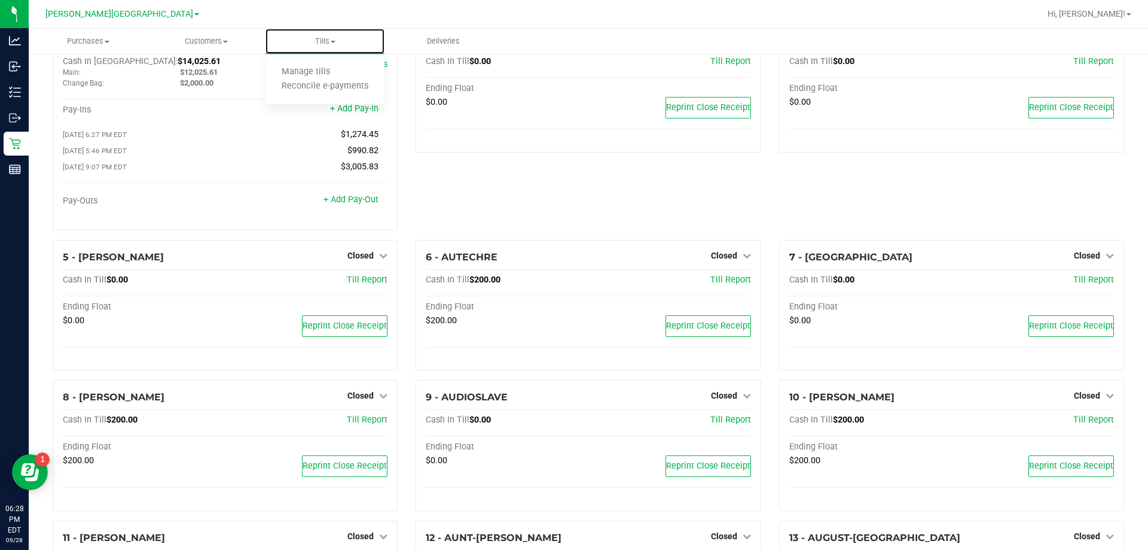
scroll to position [0, 0]
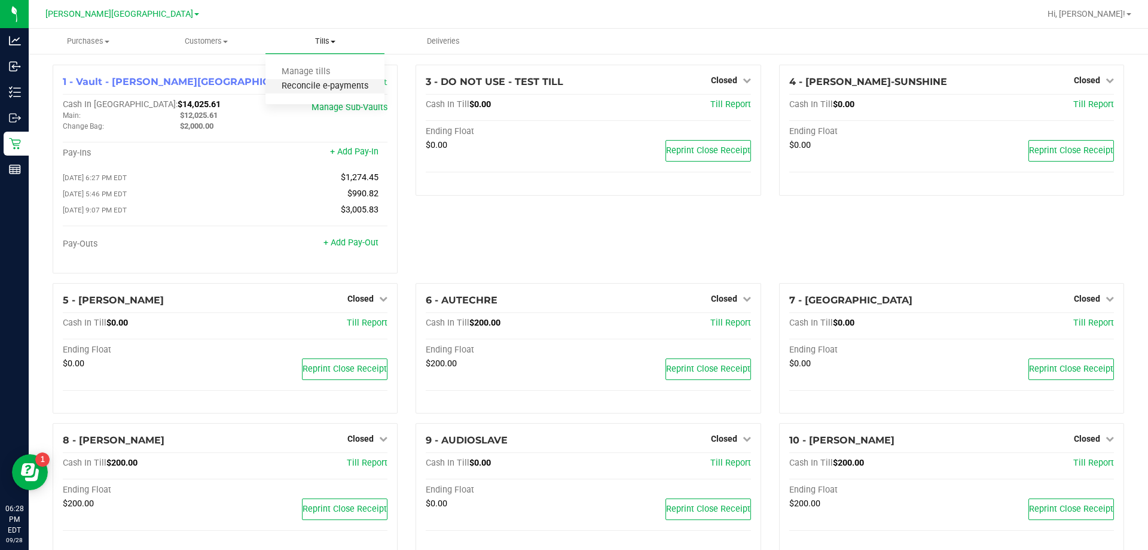
click at [330, 84] on span "Reconcile e-payments" at bounding box center [325, 86] width 119 height 10
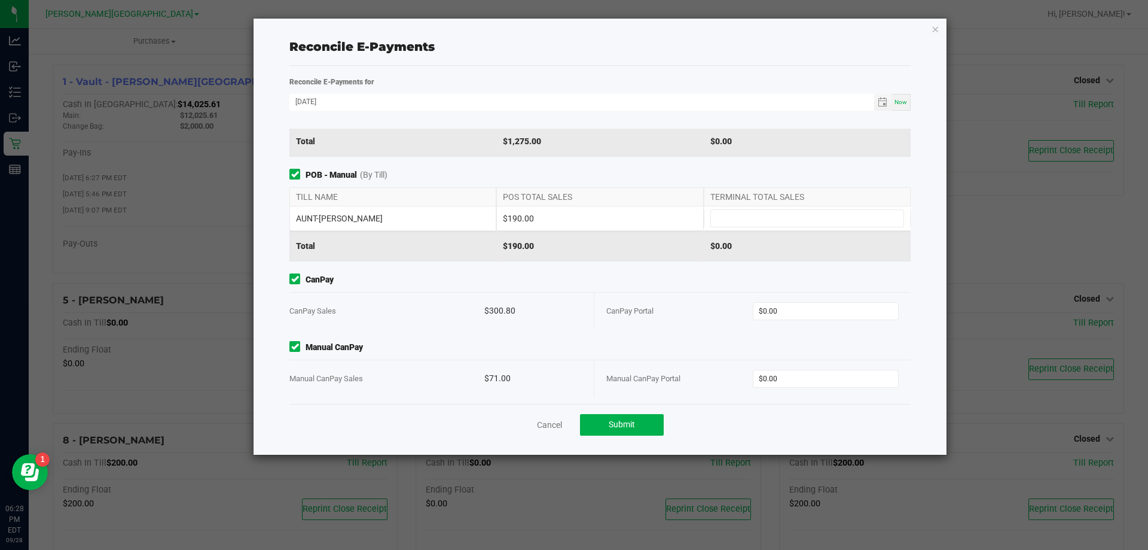
scroll to position [93, 0]
click at [773, 374] on input "0" at bounding box center [826, 375] width 145 height 17
type input "71"
type input "0"
type input "$71.00"
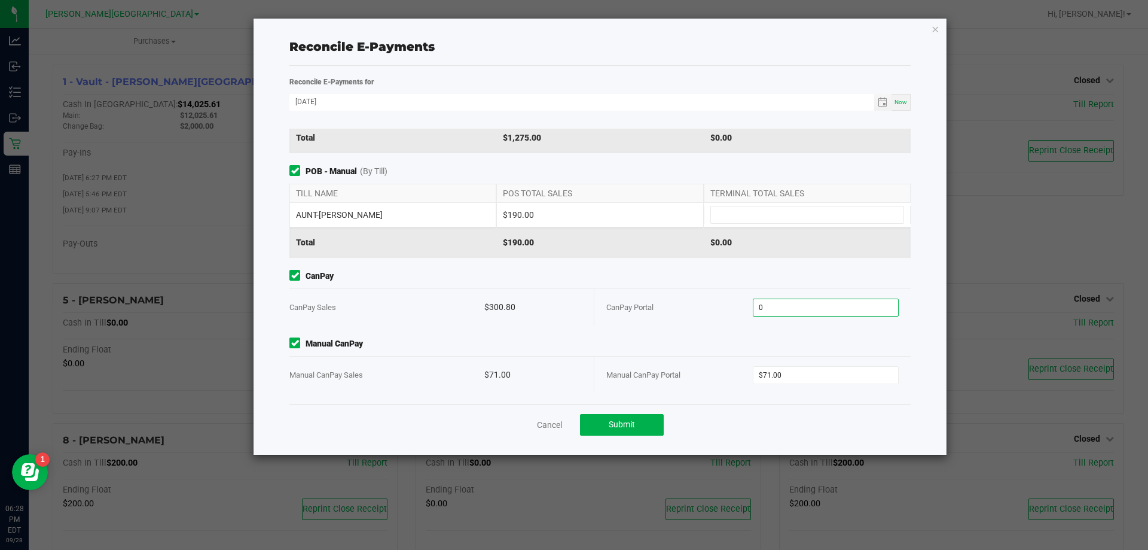
click at [782, 302] on input "0" at bounding box center [826, 307] width 145 height 17
type input "$300.80"
click at [532, 283] on div "CanPay CanPay Sales $300.80 CanPay Portal $300.80" at bounding box center [600, 298] width 639 height 56
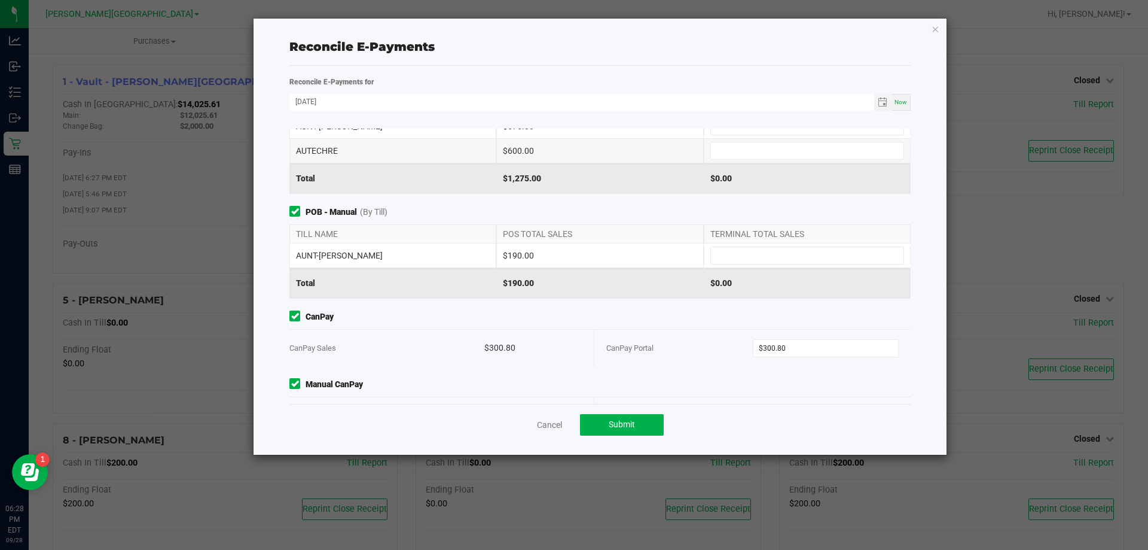
scroll to position [0, 0]
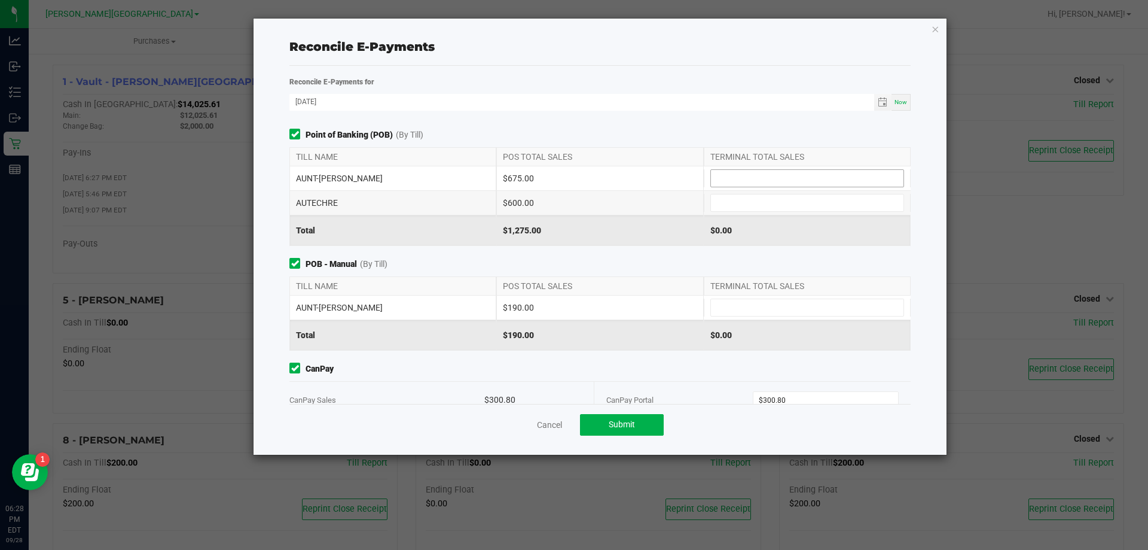
click at [767, 172] on input at bounding box center [807, 178] width 193 height 17
click at [758, 204] on input at bounding box center [807, 202] width 193 height 17
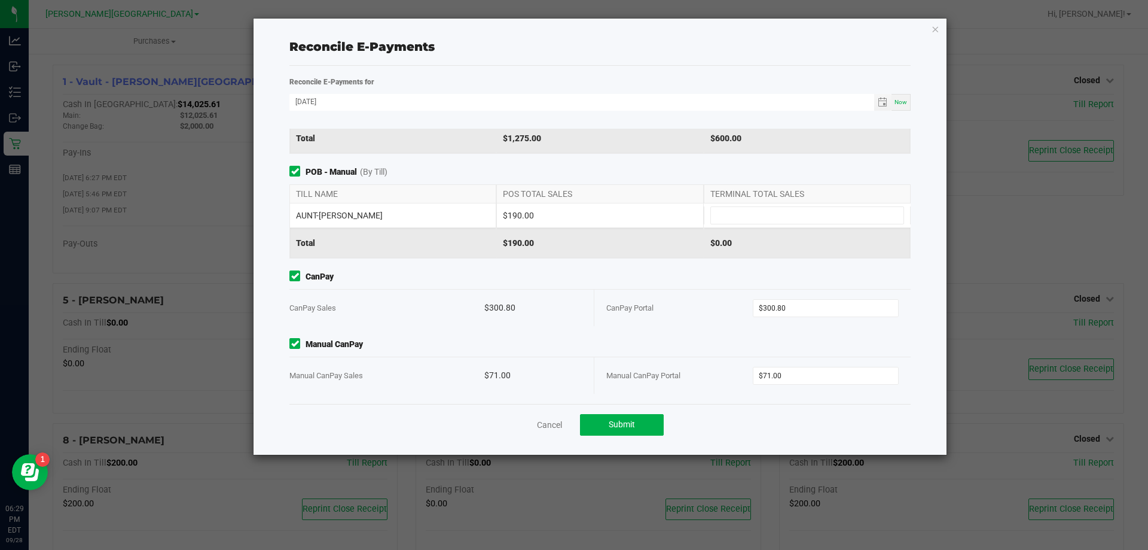
scroll to position [93, 0]
type input "$600.00"
click at [733, 217] on input at bounding box center [807, 214] width 193 height 17
type input "$190.00"
click at [687, 221] on div "$190.00" at bounding box center [599, 215] width 207 height 24
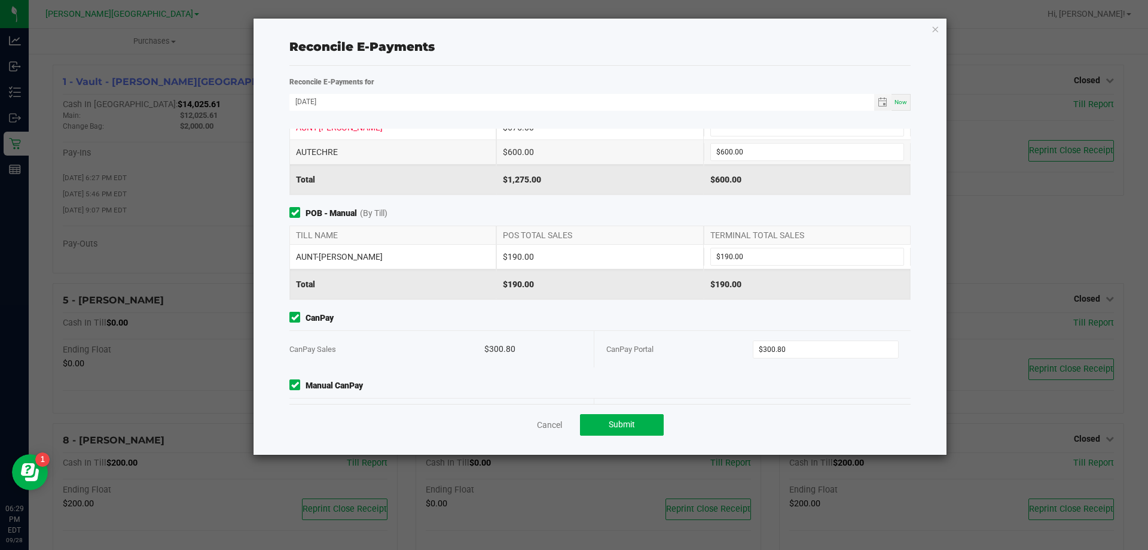
scroll to position [0, 0]
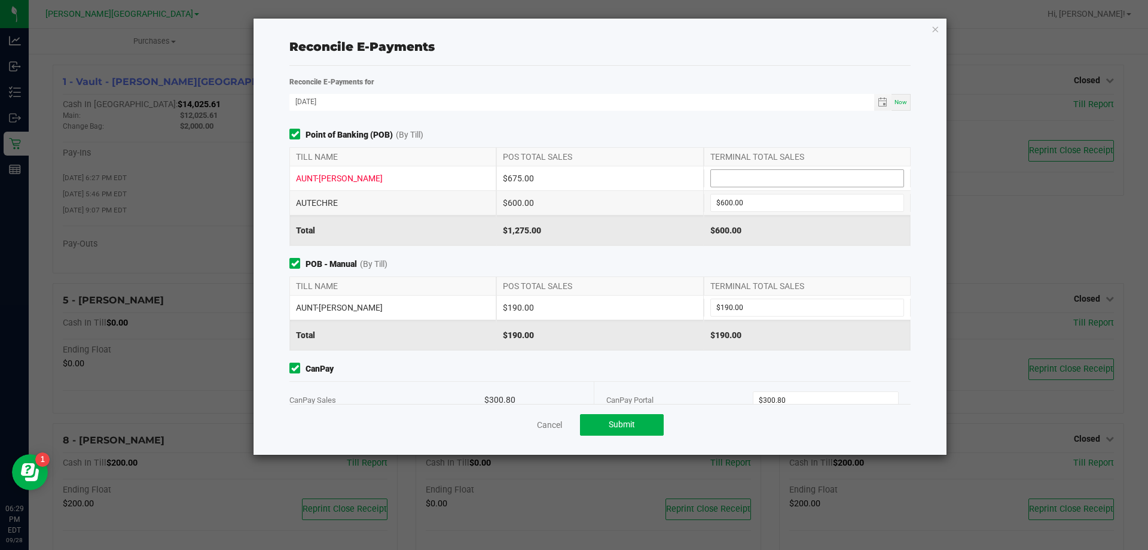
click at [724, 179] on input at bounding box center [807, 178] width 193 height 17
type input "$675.00"
click at [642, 214] on div "$600.00" at bounding box center [599, 203] width 207 height 24
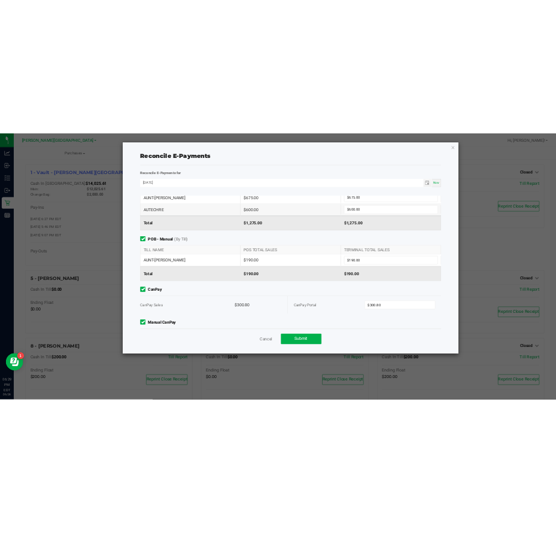
scroll to position [93, 0]
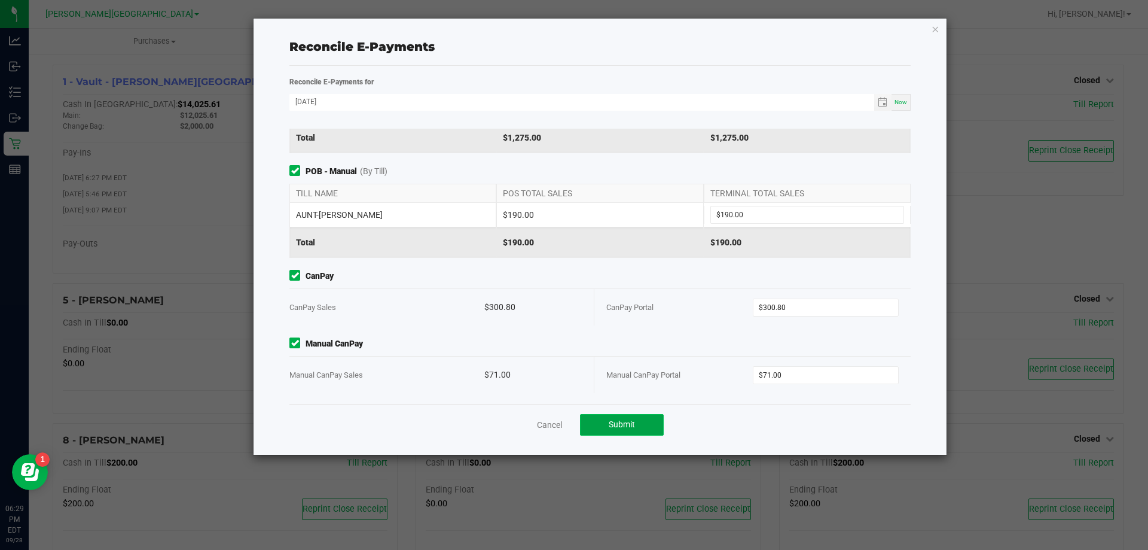
click at [617, 428] on span "Submit" at bounding box center [622, 424] width 26 height 10
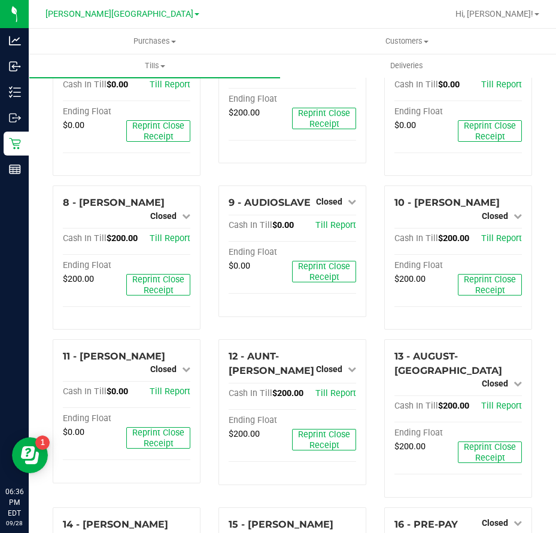
scroll to position [359, 0]
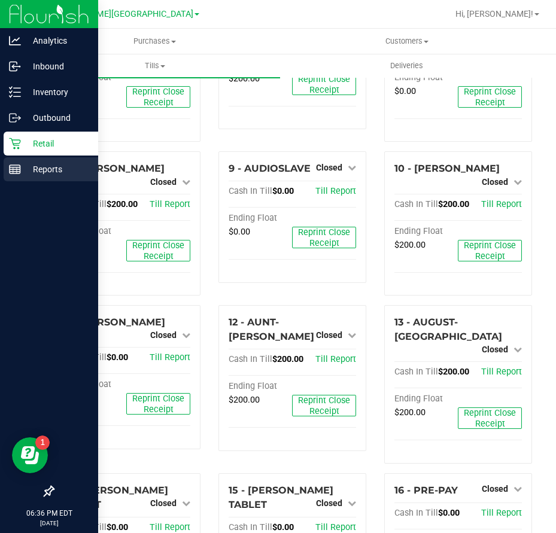
click at [15, 176] on div "Reports" at bounding box center [51, 169] width 94 height 24
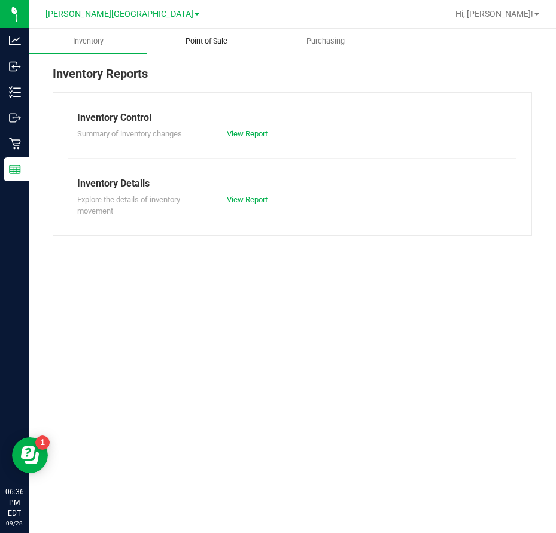
click at [197, 34] on uib-tab-heading "Point of Sale" at bounding box center [206, 41] width 117 height 24
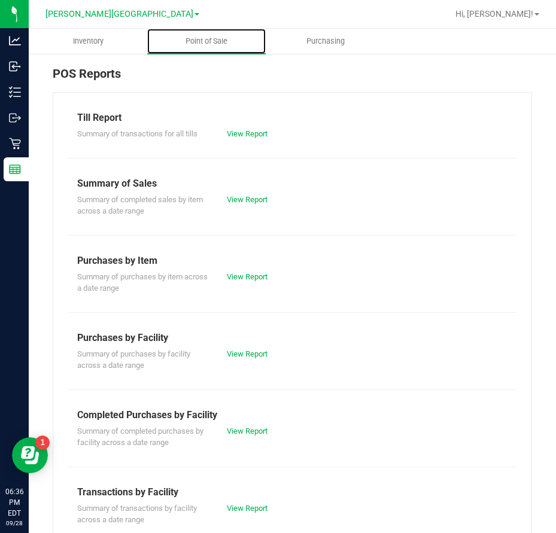
scroll to position [178, 0]
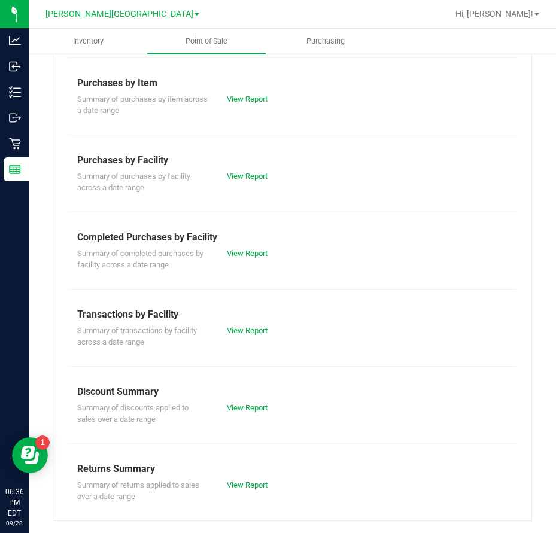
click at [234, 402] on div "View Report" at bounding box center [255, 408] width 75 height 12
click at [235, 406] on link "View Report" at bounding box center [247, 407] width 41 height 9
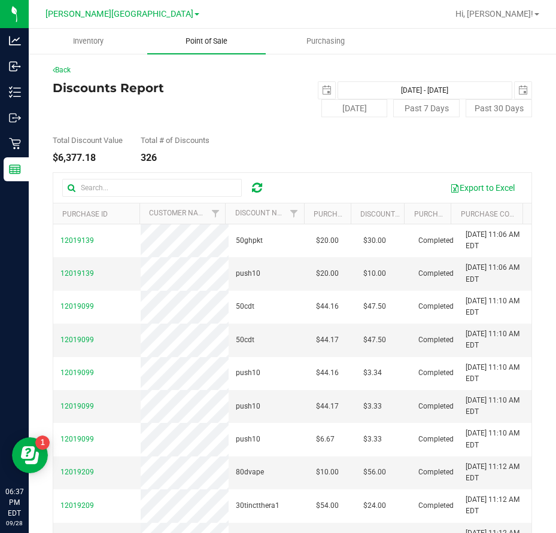
click at [189, 44] on span "Point of Sale" at bounding box center [206, 41] width 74 height 11
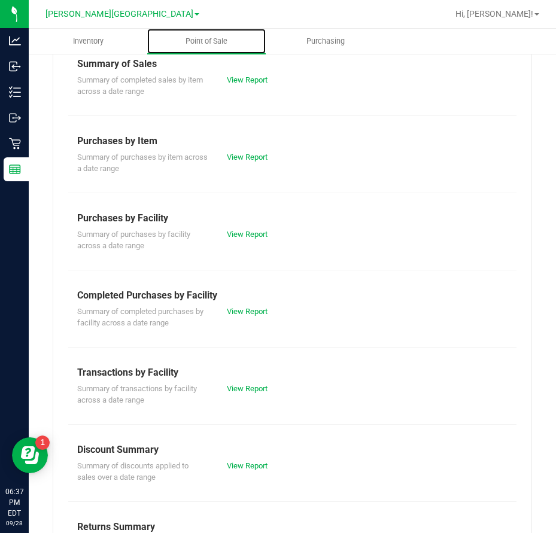
scroll to position [178, 0]
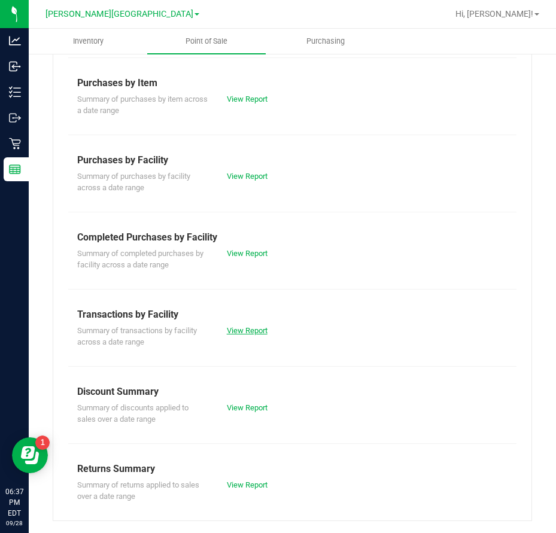
click at [240, 328] on link "View Report" at bounding box center [247, 330] width 41 height 9
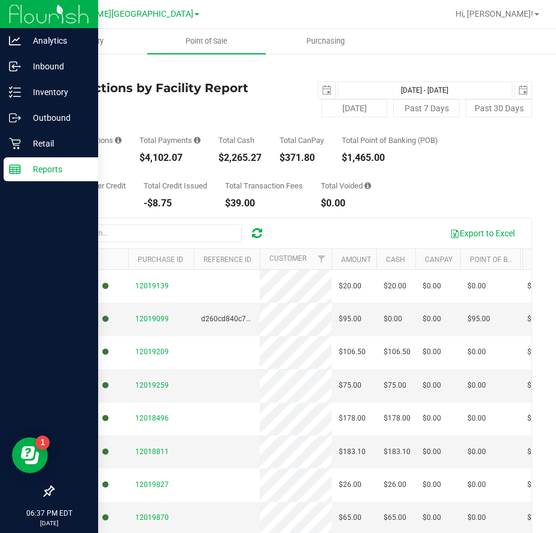
click at [11, 167] on line at bounding box center [15, 167] width 11 height 0
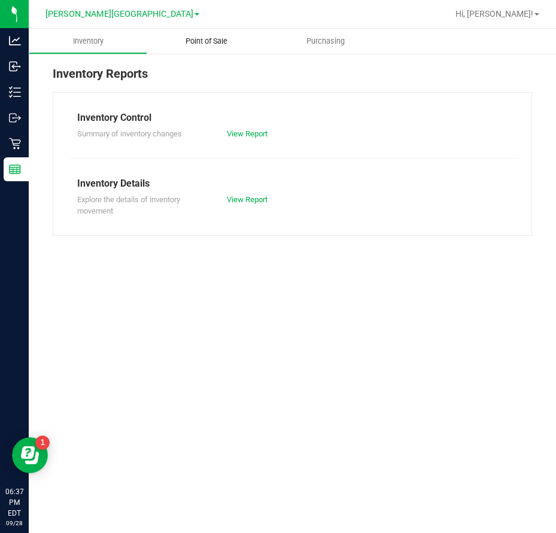
click at [205, 46] on span "Point of Sale" at bounding box center [206, 41] width 74 height 11
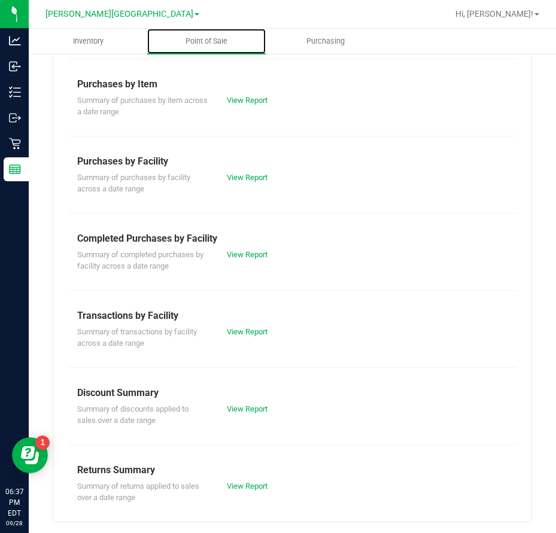
scroll to position [178, 0]
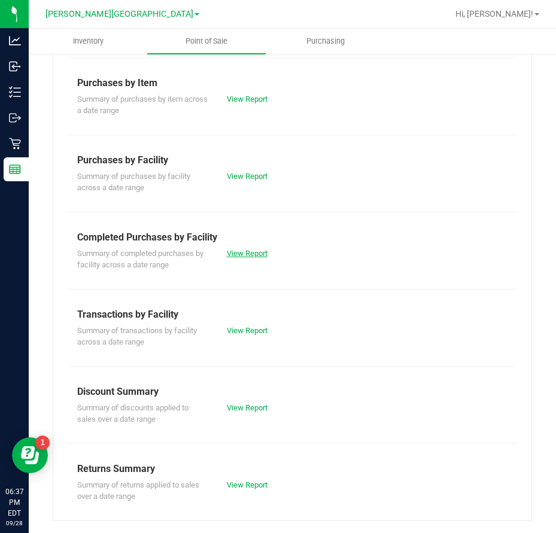
click at [254, 250] on link "View Report" at bounding box center [247, 253] width 41 height 9
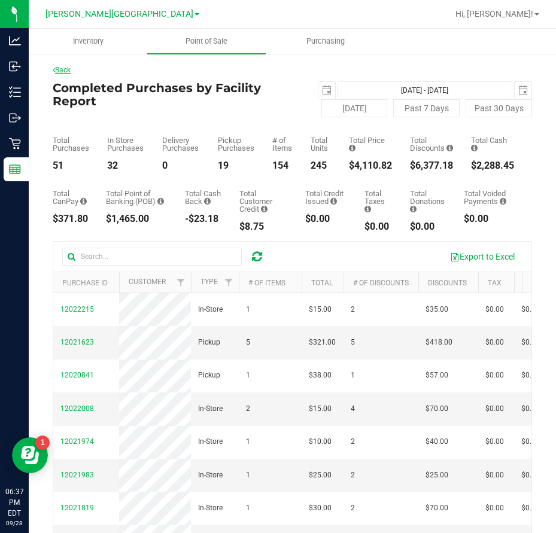
click at [65, 72] on link "Back" at bounding box center [62, 70] width 18 height 8
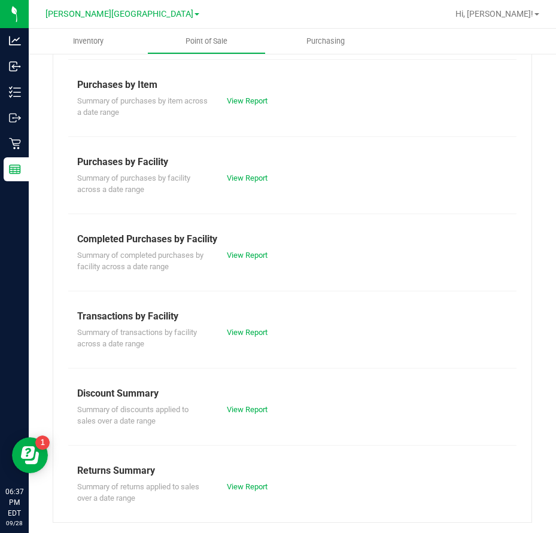
scroll to position [178, 0]
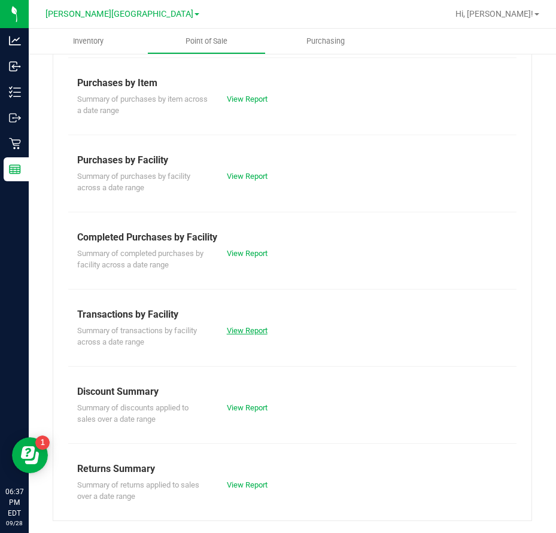
click at [236, 328] on link "View Report" at bounding box center [247, 330] width 41 height 9
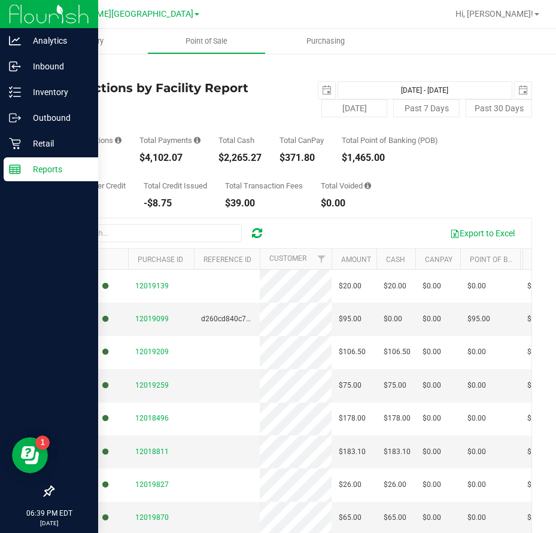
click at [26, 171] on p "Reports" at bounding box center [57, 169] width 72 height 14
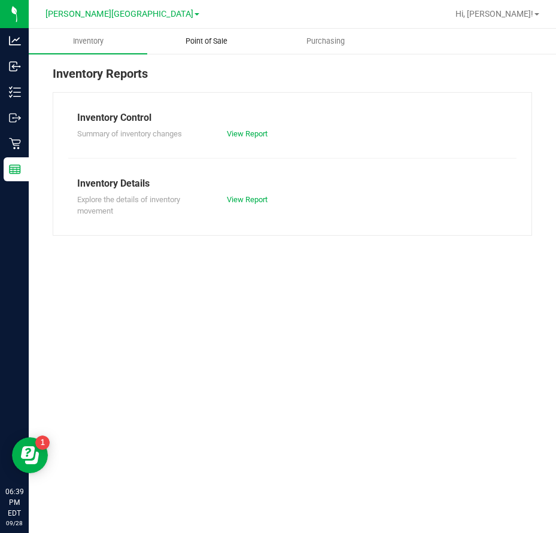
click at [200, 39] on span "Point of Sale" at bounding box center [206, 41] width 74 height 11
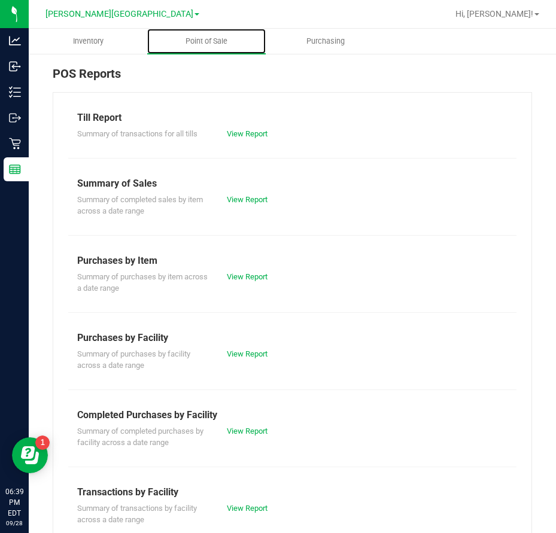
scroll to position [178, 0]
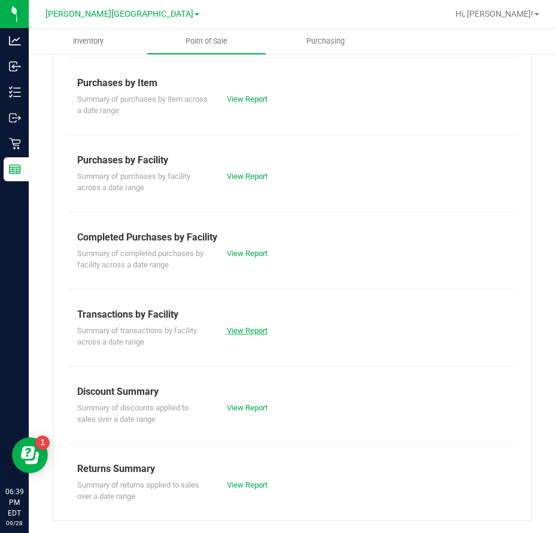
click at [240, 328] on link "View Report" at bounding box center [247, 330] width 41 height 9
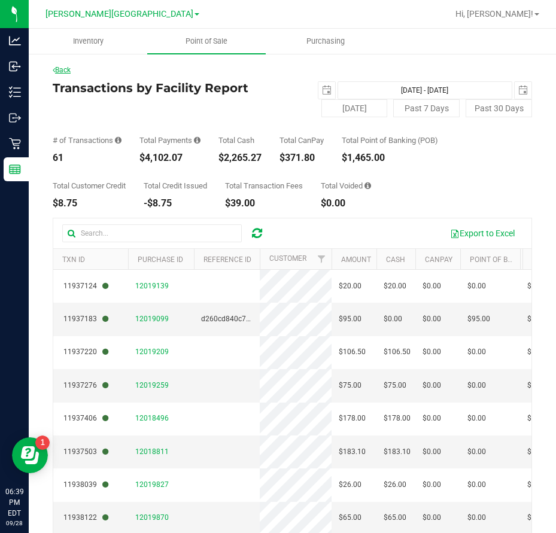
click at [66, 72] on link "Back" at bounding box center [62, 70] width 18 height 8
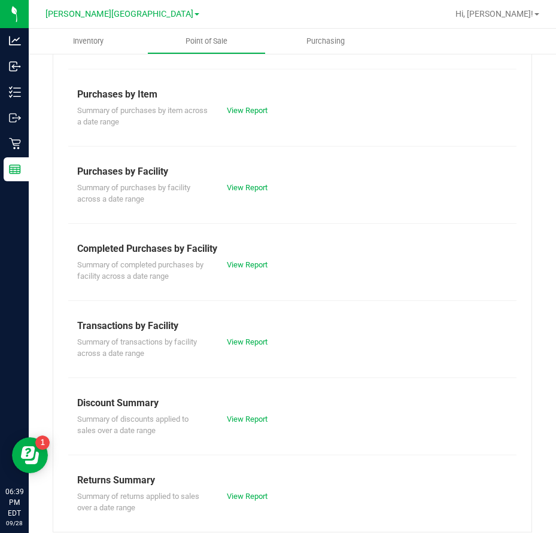
scroll to position [178, 0]
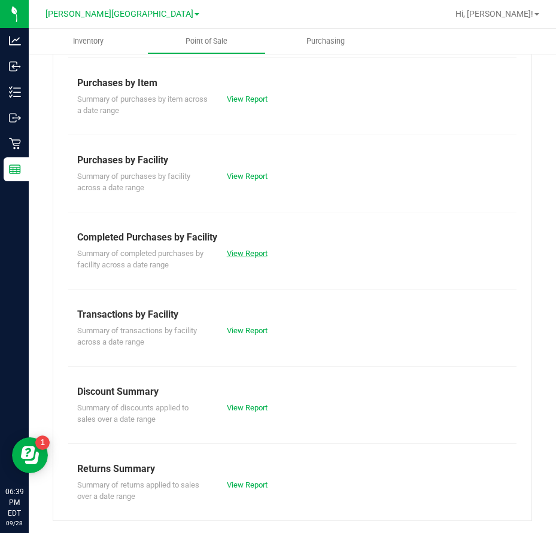
click at [243, 251] on link "View Report" at bounding box center [247, 253] width 41 height 9
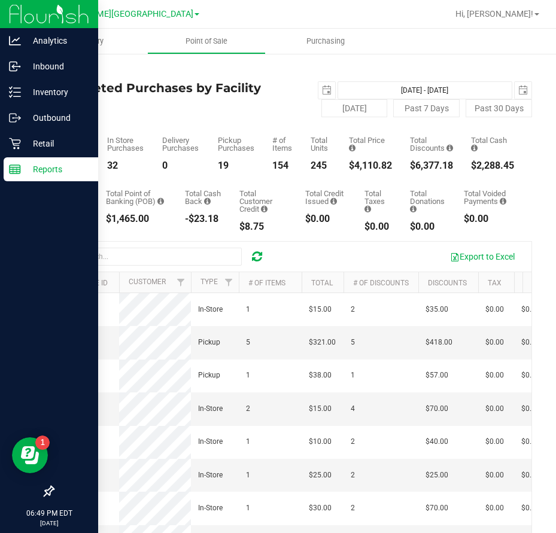
click at [15, 169] on icon at bounding box center [15, 169] width 12 height 12
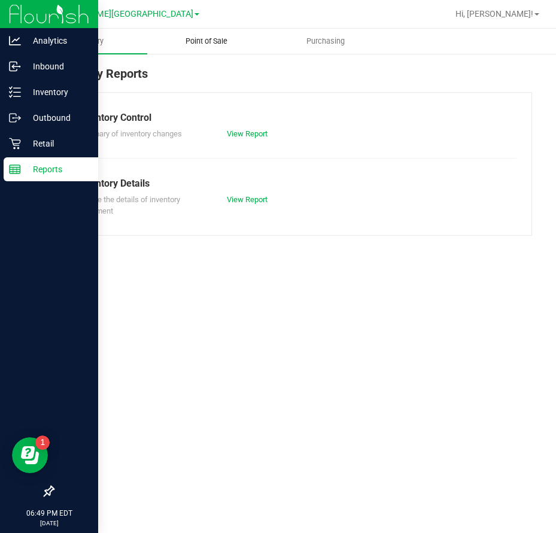
click at [222, 41] on span "Point of Sale" at bounding box center [206, 41] width 74 height 11
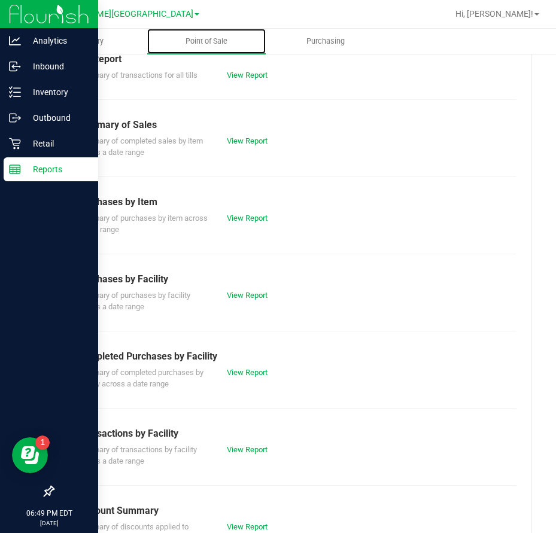
scroll to position [178, 0]
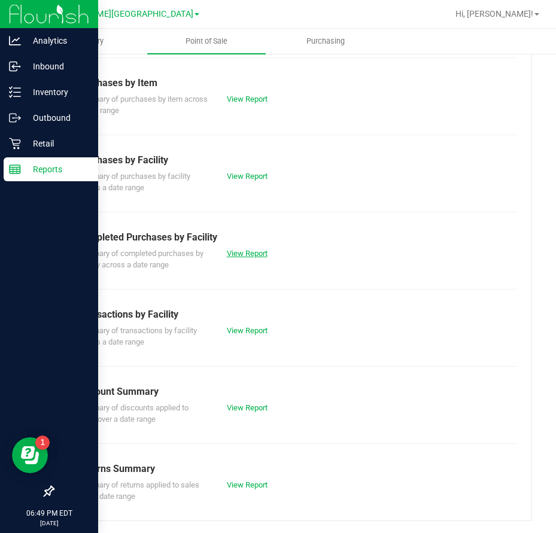
click at [248, 251] on link "View Report" at bounding box center [247, 253] width 41 height 9
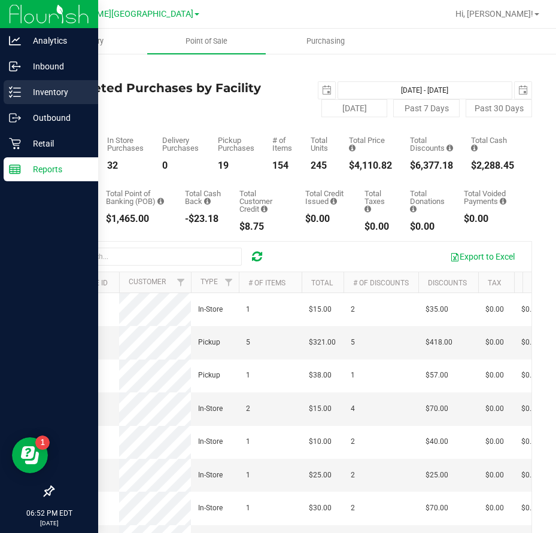
click at [35, 94] on p "Inventory" at bounding box center [57, 92] width 72 height 14
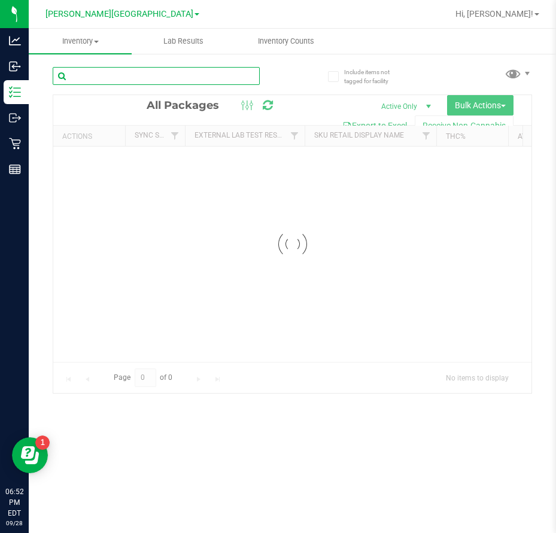
click at [127, 73] on input "text" at bounding box center [156, 76] width 207 height 18
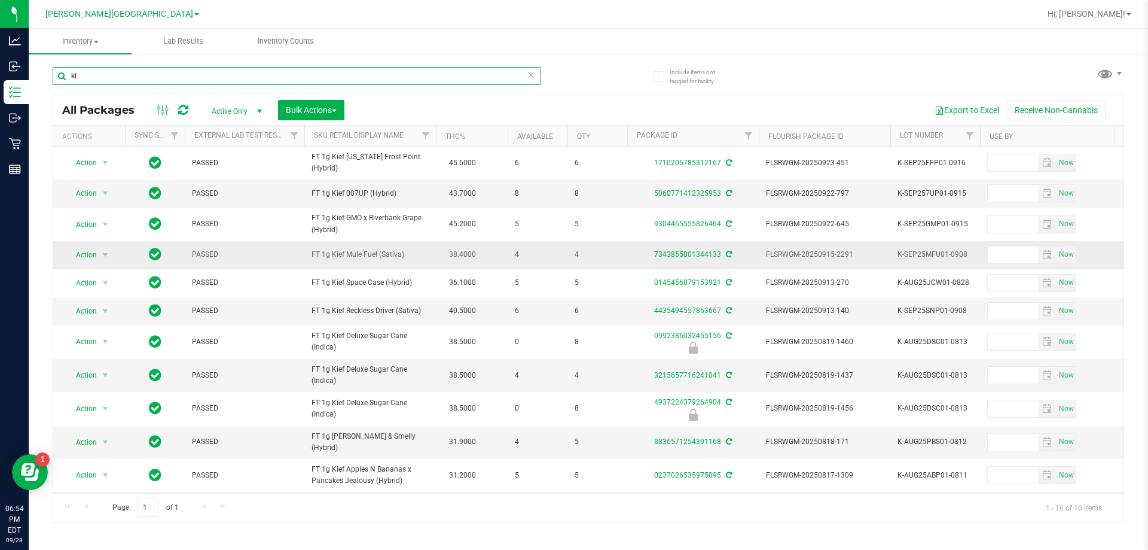
type input "k"
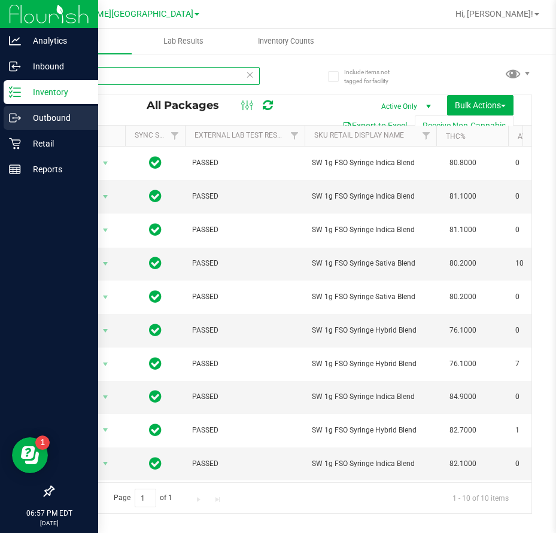
type input "fso"
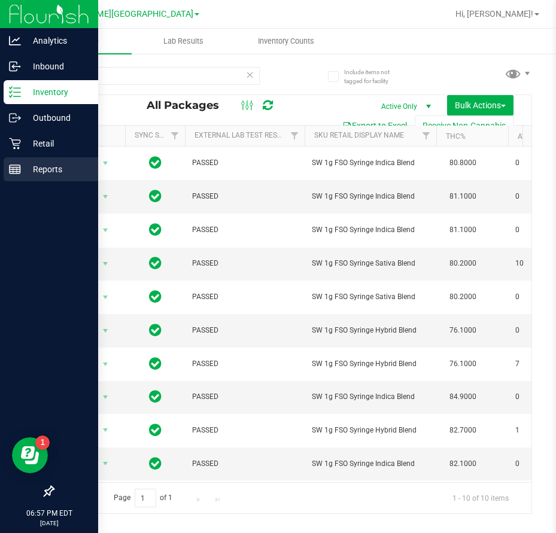
click at [30, 165] on p "Reports" at bounding box center [57, 169] width 72 height 14
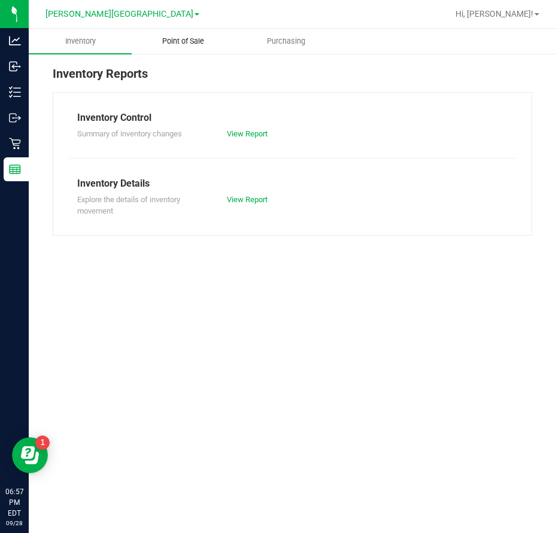
click at [176, 42] on span "Point of Sale" at bounding box center [183, 41] width 74 height 11
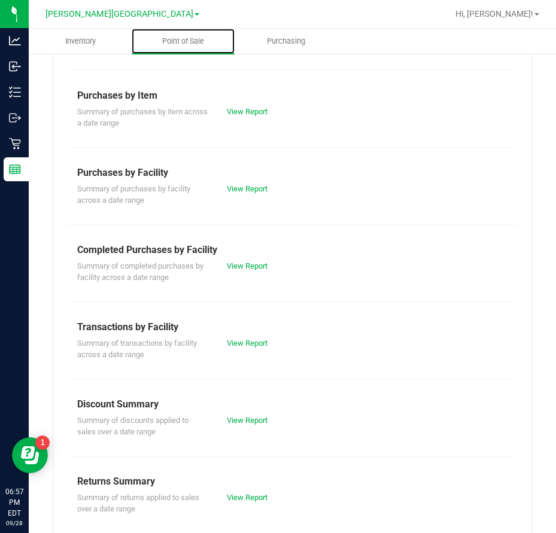
scroll to position [178, 0]
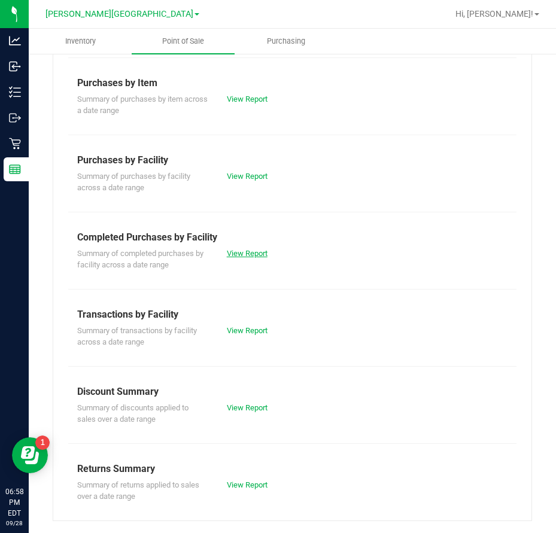
click at [248, 252] on link "View Report" at bounding box center [247, 253] width 41 height 9
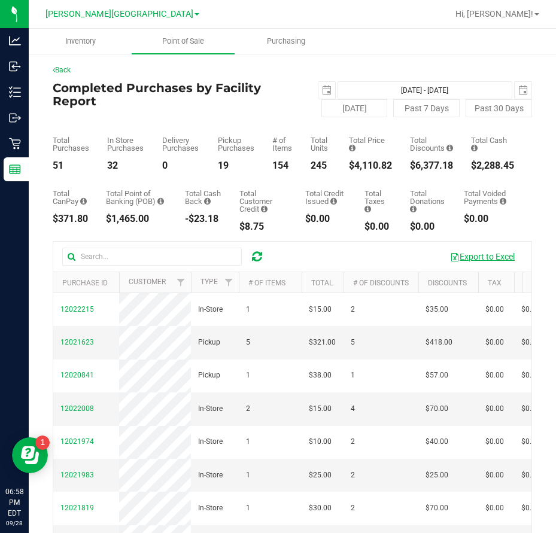
click at [471, 257] on button "Export to Excel" at bounding box center [482, 256] width 80 height 20
click at [480, 258] on button "Export to Excel" at bounding box center [482, 256] width 80 height 20
click at [503, 16] on span "Hi, [PERSON_NAME]!" at bounding box center [494, 14] width 78 height 10
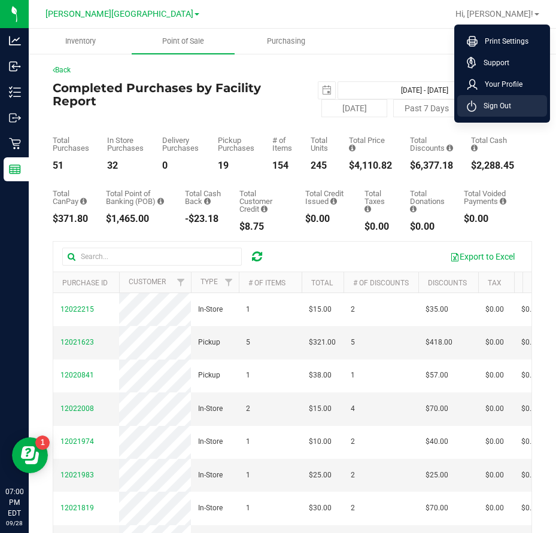
click at [511, 106] on li "Sign Out" at bounding box center [502, 106] width 90 height 22
